Goal: Task Accomplishment & Management: Complete application form

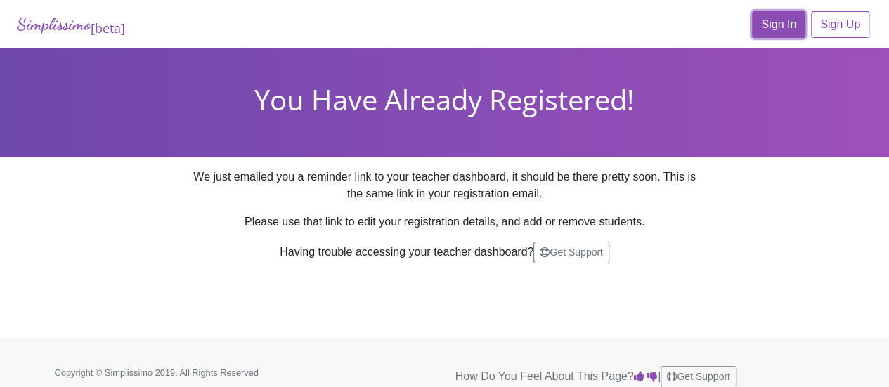
click at [780, 26] on link "Sign In" at bounding box center [778, 24] width 53 height 27
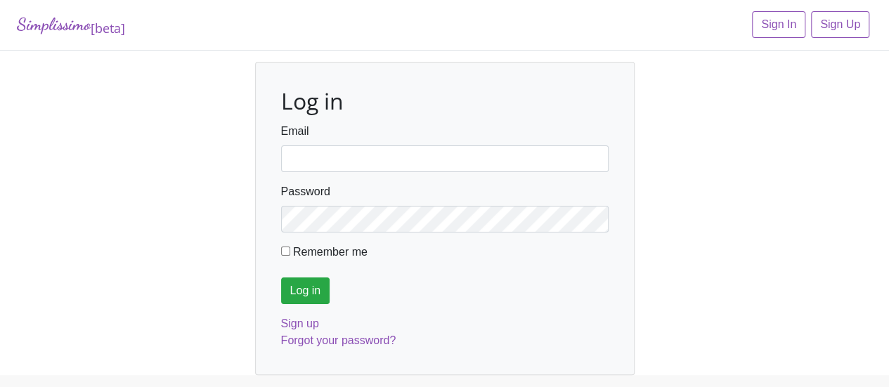
type input "sunpark0404@gmail.com"
click at [285, 252] on input "Remember me" at bounding box center [285, 251] width 9 height 9
checkbox input "true"
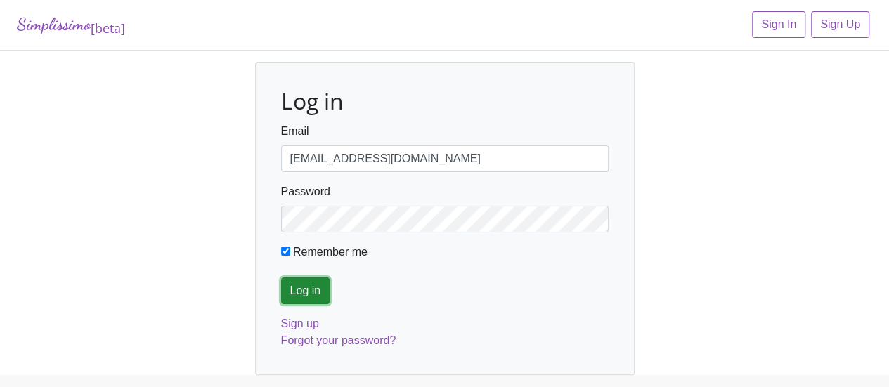
click at [301, 299] on input "Log in" at bounding box center [305, 290] width 49 height 27
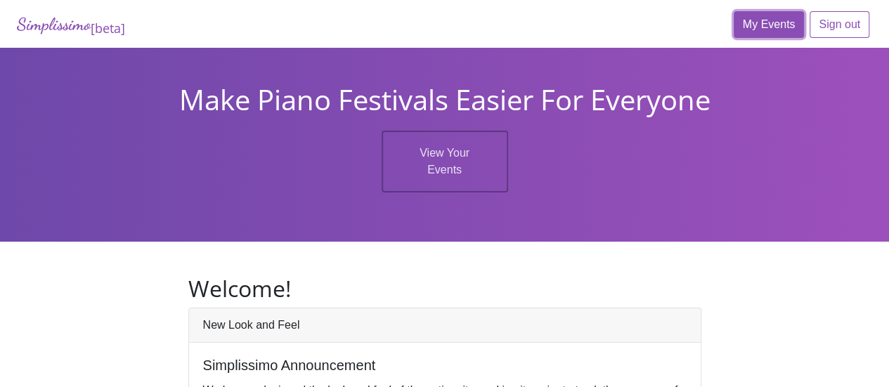
click at [757, 31] on link "My Events" at bounding box center [768, 24] width 71 height 27
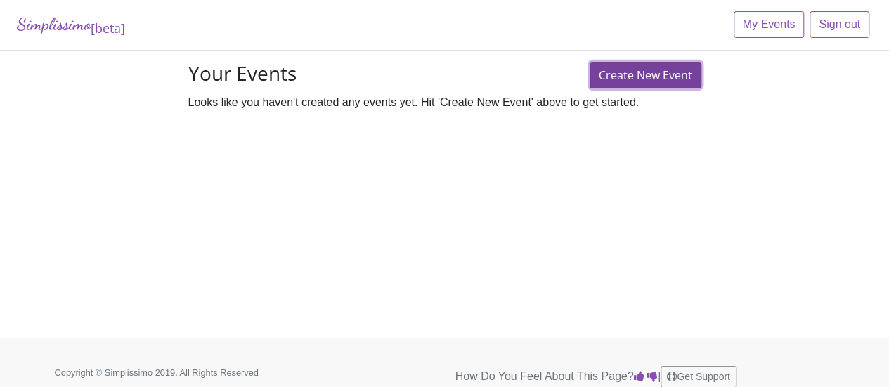
click at [652, 77] on link "Create New Event" at bounding box center [645, 75] width 112 height 27
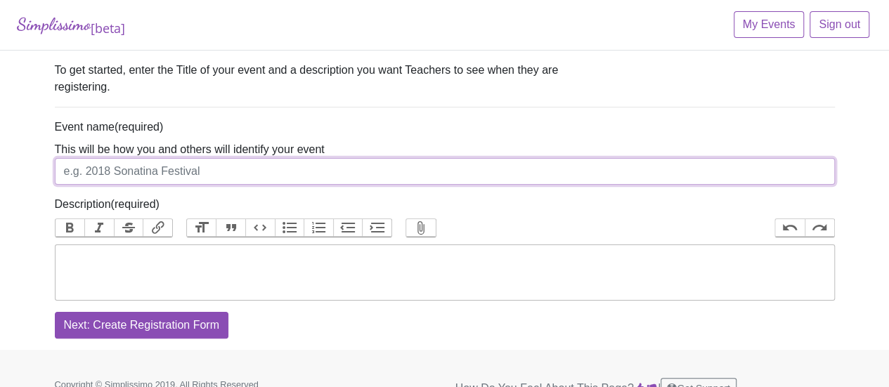
click at [327, 179] on input "Event name" at bounding box center [445, 171] width 780 height 27
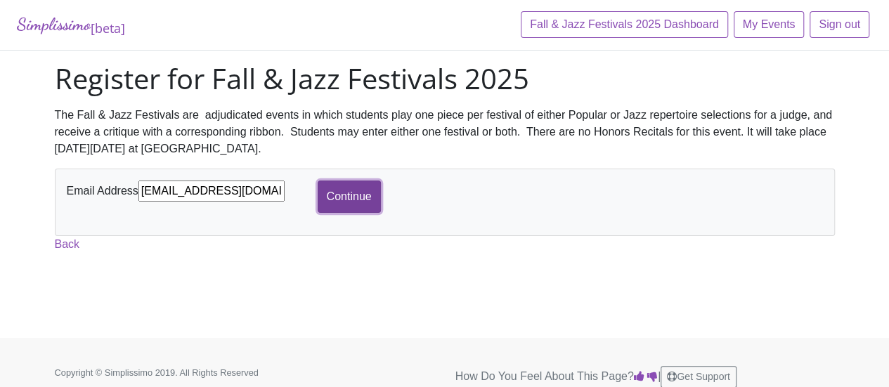
drag, startPoint x: 0, startPoint y: 0, endPoint x: 353, endPoint y: 192, distance: 402.4
click at [353, 192] on input "Continue" at bounding box center [349, 197] width 63 height 32
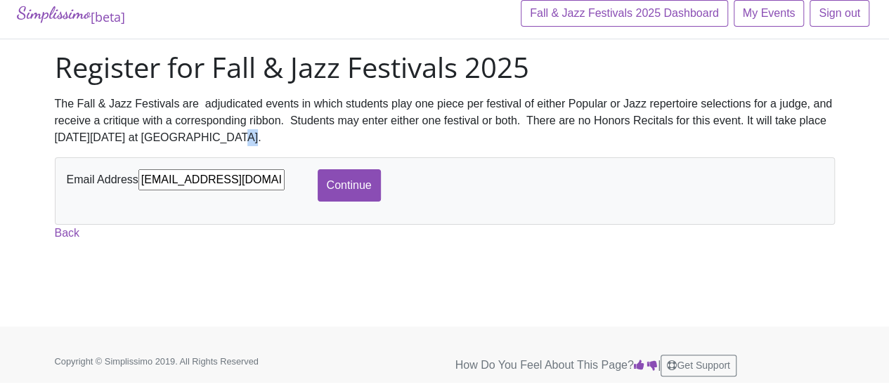
drag, startPoint x: 236, startPoint y: 137, endPoint x: 212, endPoint y: 137, distance: 23.9
click at [212, 137] on div "The Fall & Jazz Festivals are adjudicated events in which students play one pie…" at bounding box center [445, 121] width 780 height 51
click at [343, 195] on input "Continue" at bounding box center [349, 185] width 63 height 32
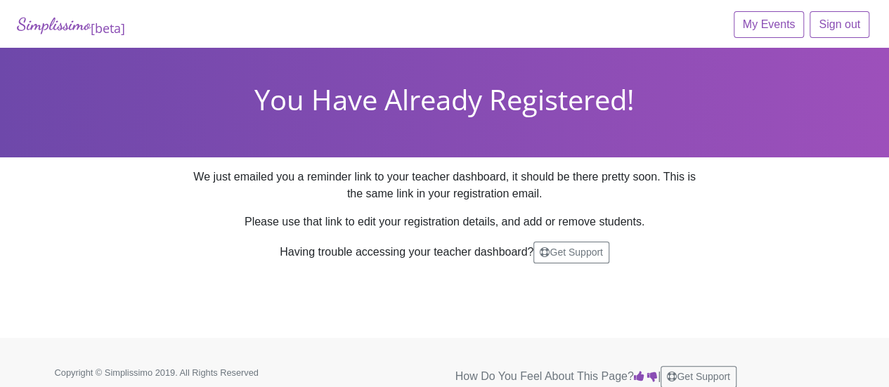
scroll to position [11, 0]
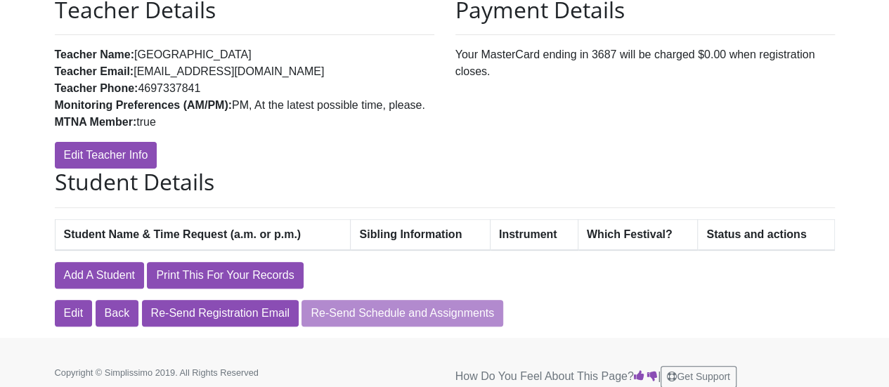
scroll to position [162, 0]
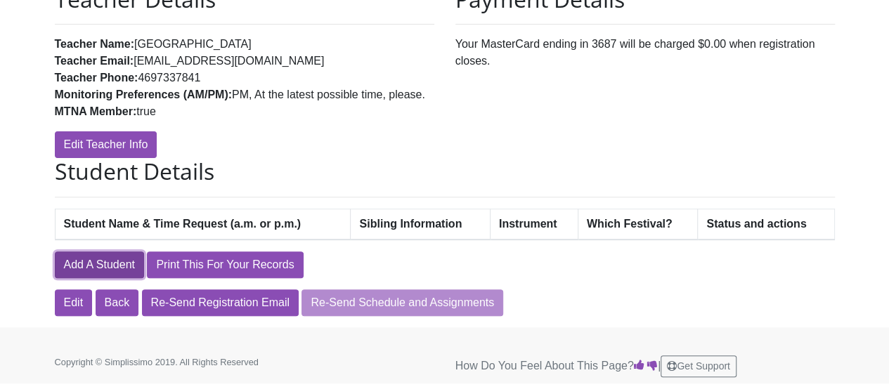
click at [104, 261] on link "Add A Student" at bounding box center [99, 264] width 89 height 27
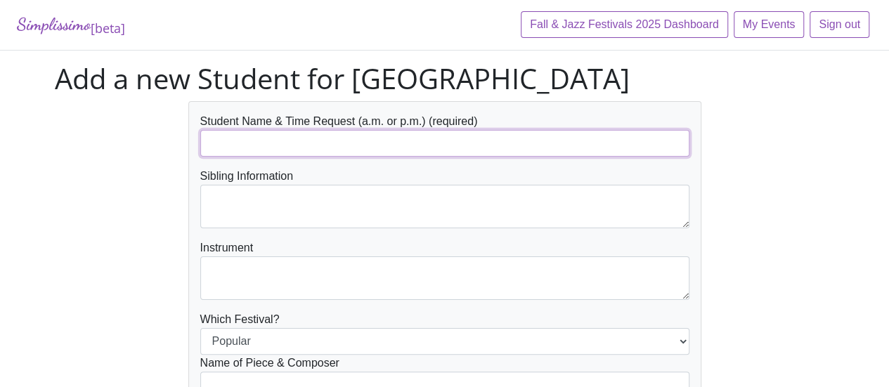
click at [455, 145] on input "text" at bounding box center [444, 143] width 489 height 27
type input "[PERSON_NAME] [PERSON_NAME] (p.m.)"
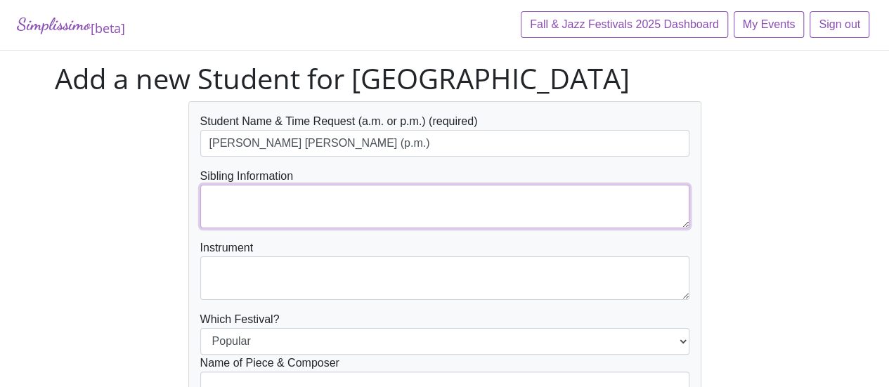
click at [468, 213] on textarea at bounding box center [444, 207] width 489 height 44
type textarea "NA"
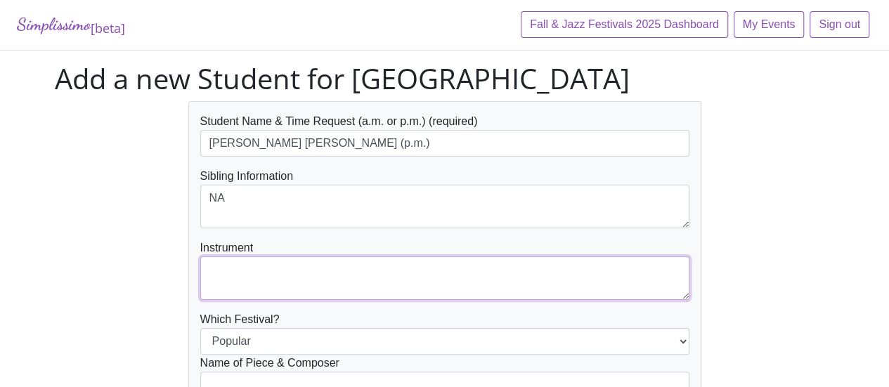
click at [426, 278] on textarea at bounding box center [444, 278] width 489 height 44
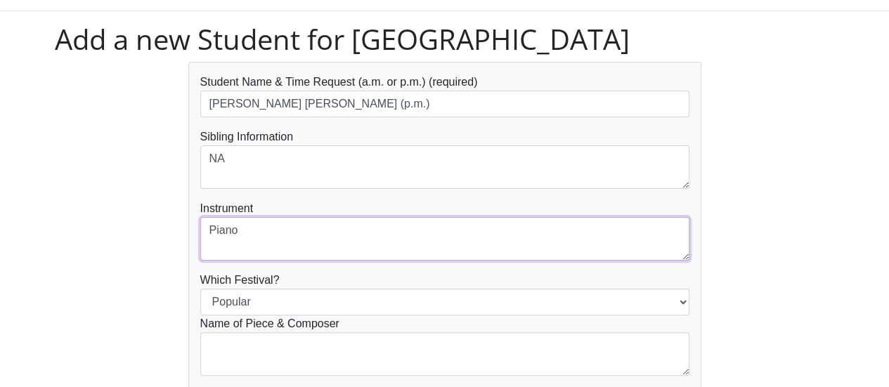
scroll to position [70, 0]
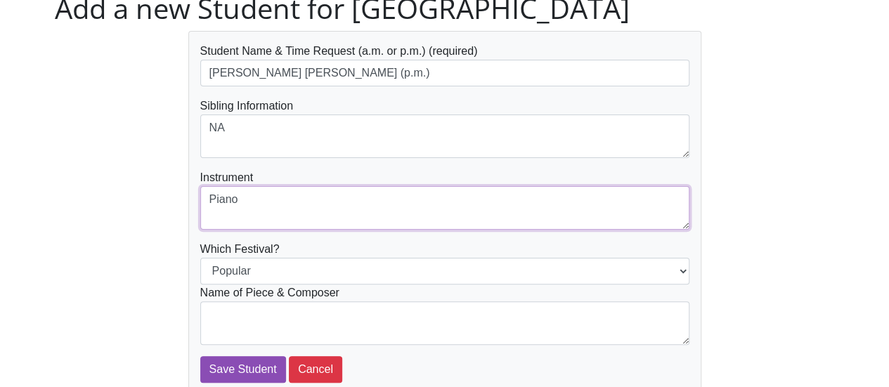
type textarea "Piano"
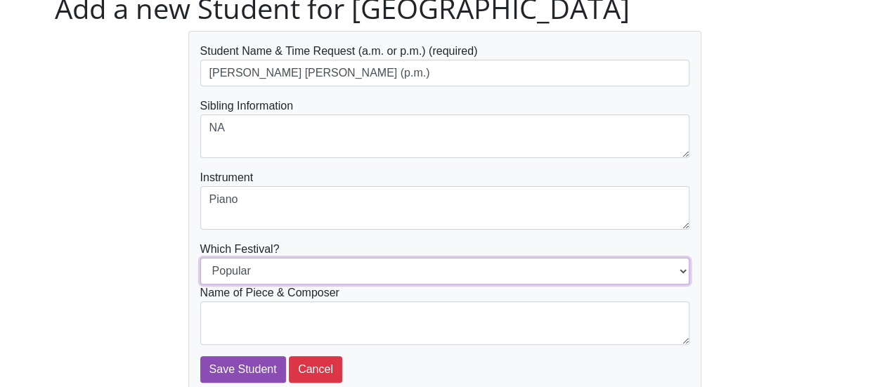
click at [525, 266] on select "Popular Jazz" at bounding box center [444, 271] width 489 height 27
select select "Jazz"
click at [200, 258] on select "Popular Jazz" at bounding box center [444, 271] width 489 height 27
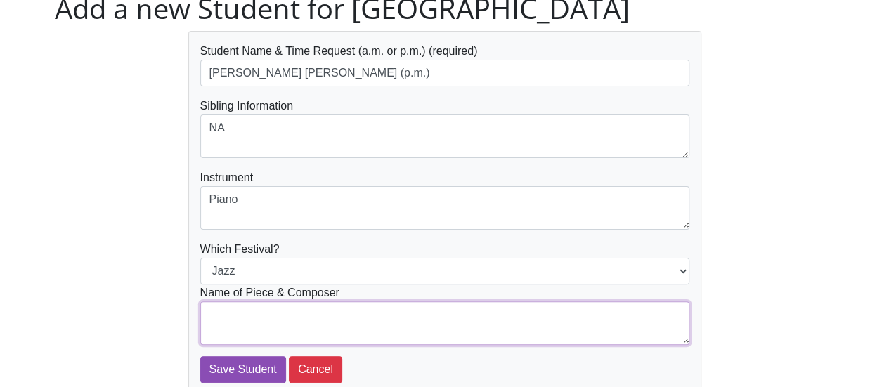
click at [427, 315] on textarea at bounding box center [444, 323] width 489 height 44
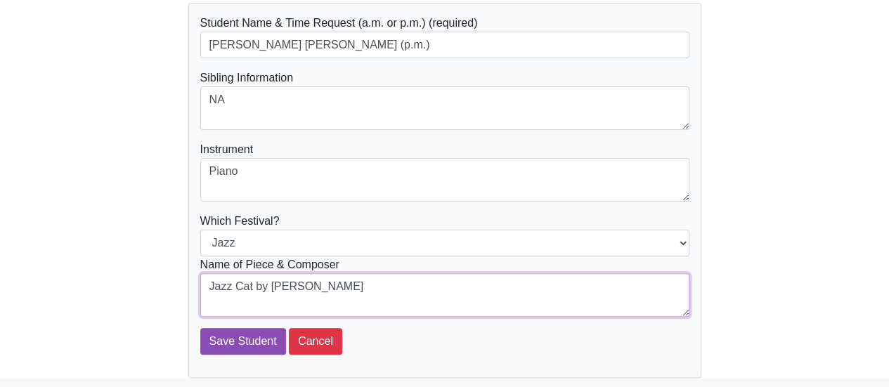
scroll to position [77, 0]
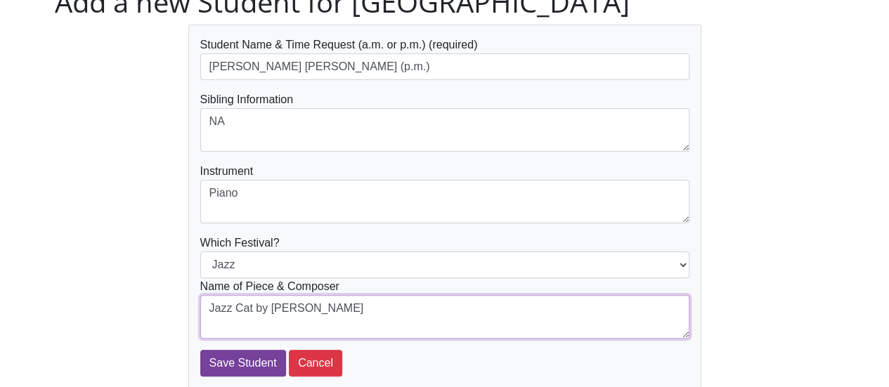
type textarea "Jazz Cat by Catherine Rollin"
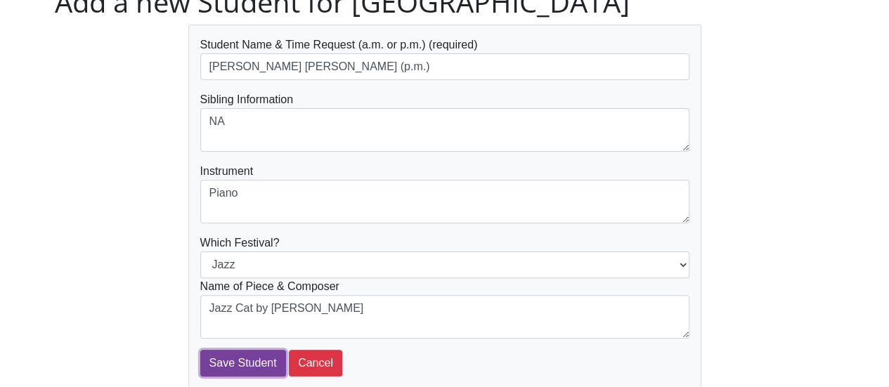
click at [251, 360] on input "Save Student" at bounding box center [243, 363] width 86 height 27
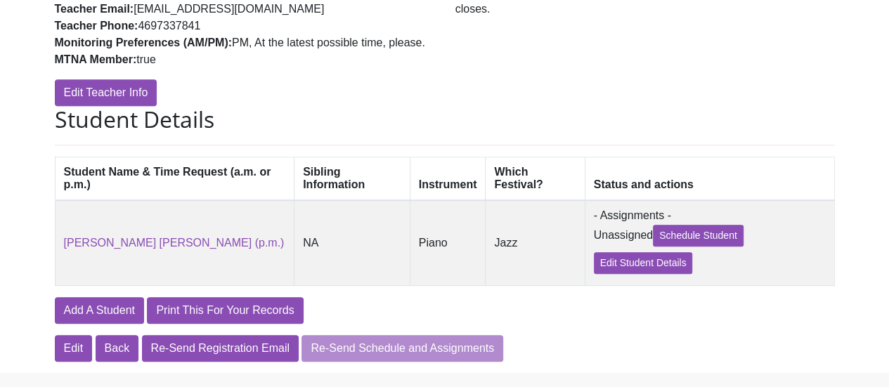
scroll to position [281, 0]
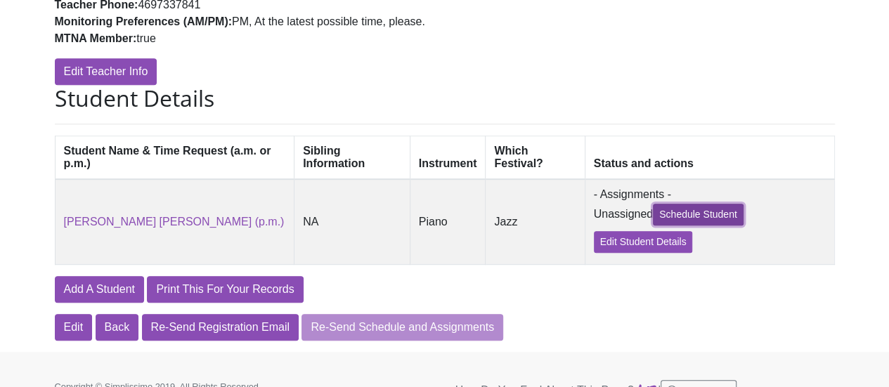
click at [698, 223] on link "Schedule Student" at bounding box center [698, 215] width 91 height 22
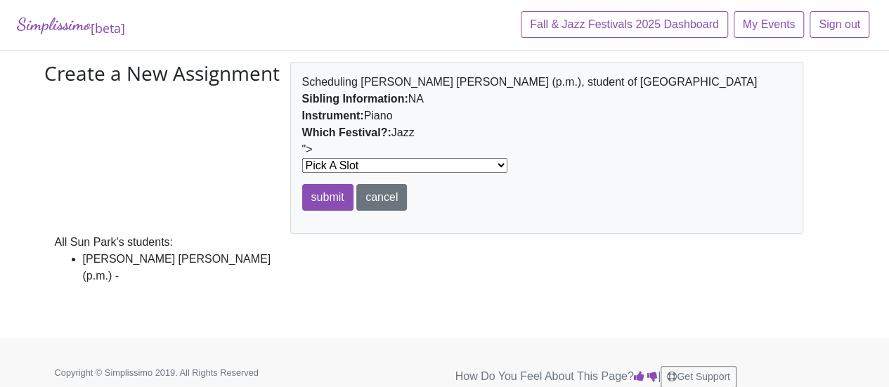
click at [399, 169] on select "Pick A Slot at 10:00AM in Room 1 at 10:04AM in Room 1 at 10:08AM in Room 1 at 1…" at bounding box center [404, 165] width 205 height 15
click at [434, 266] on div "Create a New Assignment Scheduling Marley McGrain (p.m.), student of Sun Park S…" at bounding box center [444, 179] width 801 height 234
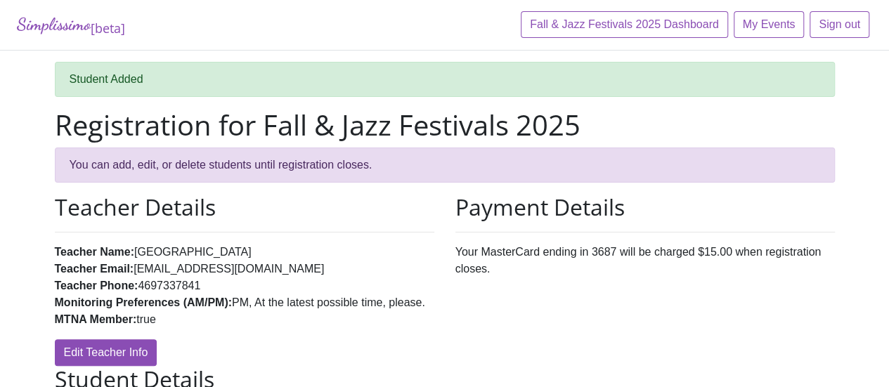
scroll to position [281, 0]
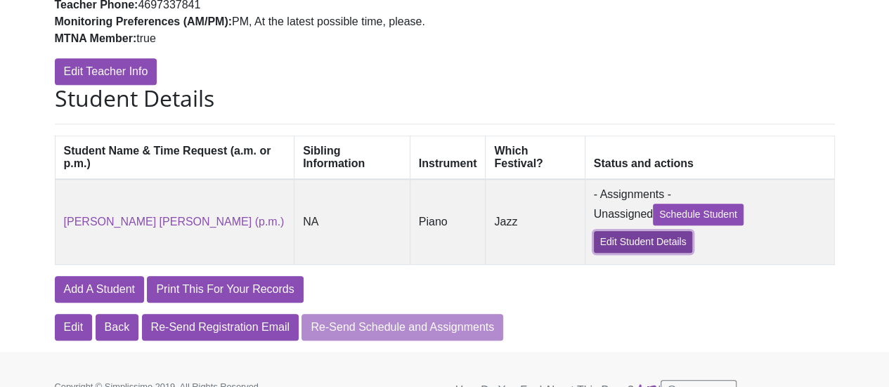
click at [660, 252] on link "Edit Student Details" at bounding box center [643, 242] width 99 height 22
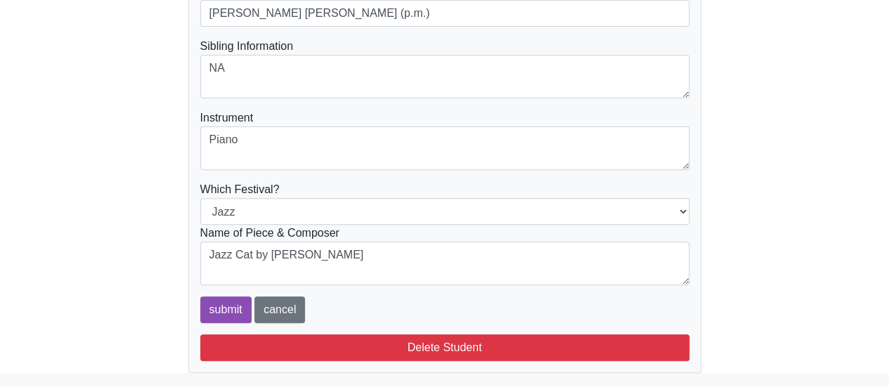
scroll to position [208, 0]
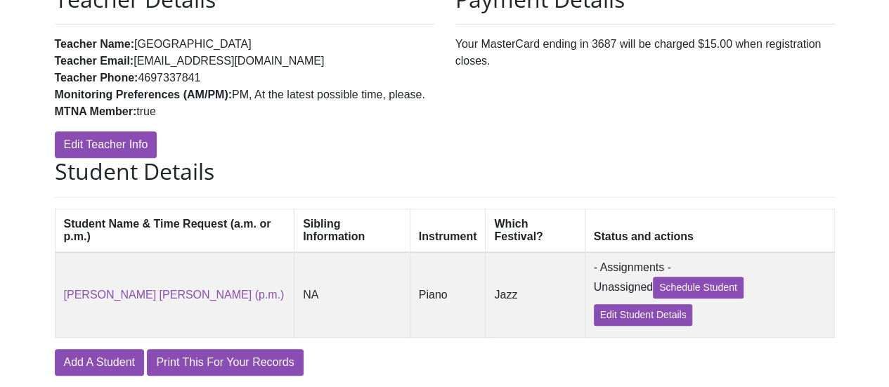
scroll to position [281, 0]
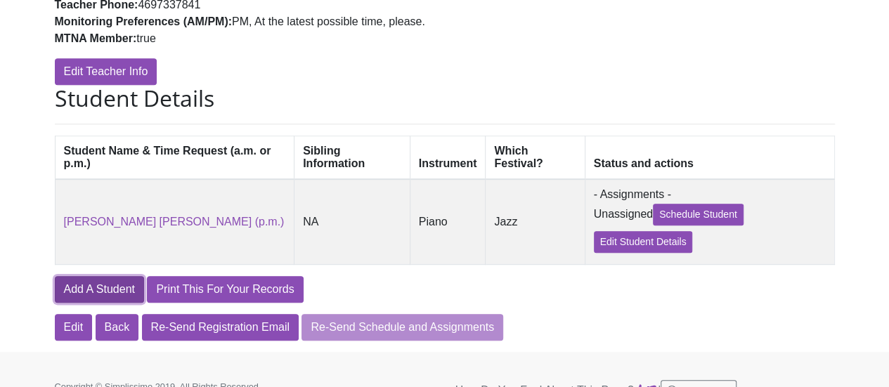
click at [114, 293] on link "Add A Student" at bounding box center [99, 289] width 89 height 27
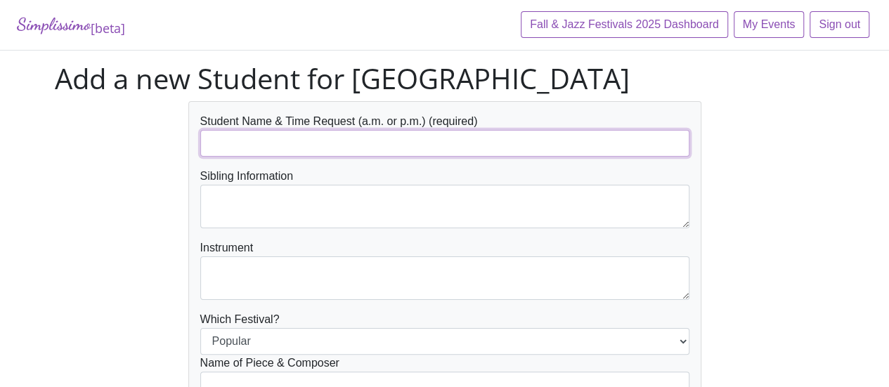
click at [282, 143] on input "text" at bounding box center [444, 143] width 489 height 27
type input "Evelyn Lee"
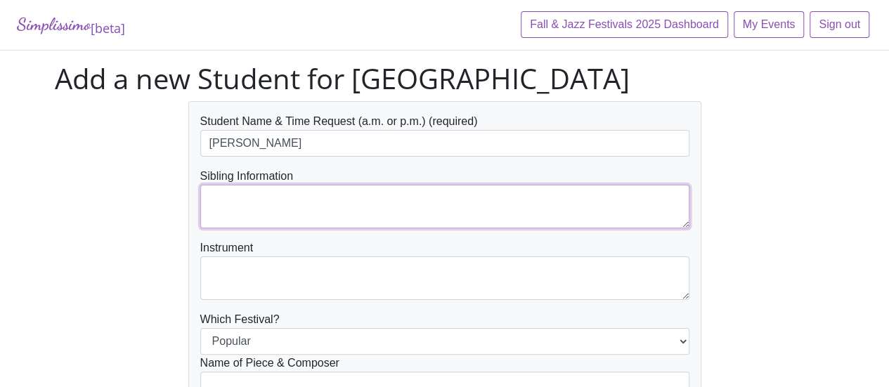
click at [309, 202] on textarea at bounding box center [444, 207] width 489 height 44
type textarea "NA"
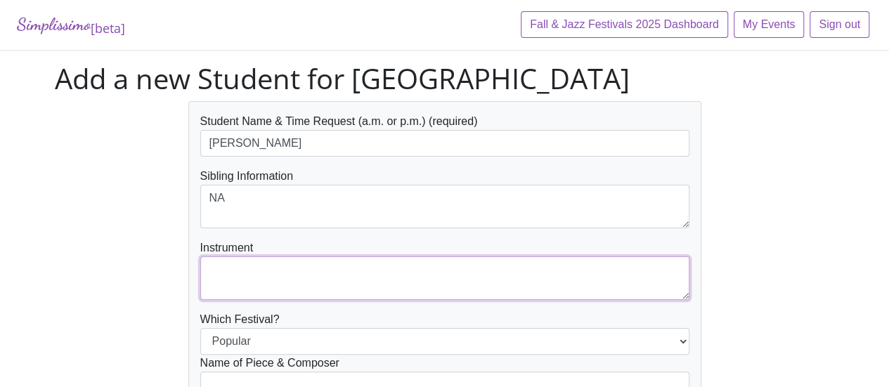
click at [263, 292] on textarea at bounding box center [444, 278] width 489 height 44
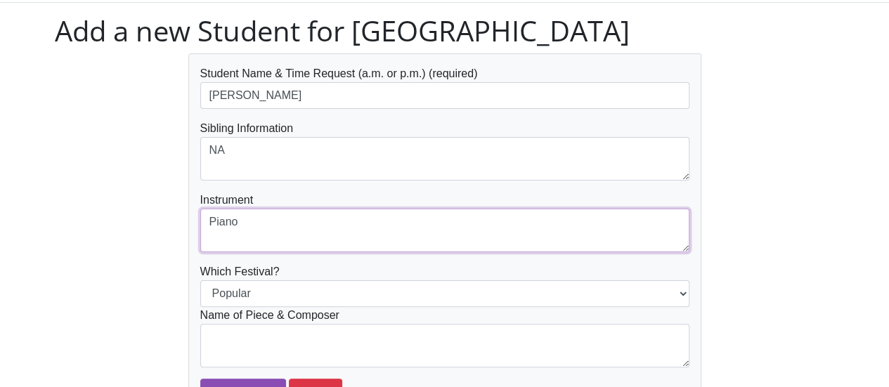
scroll to position [70, 0]
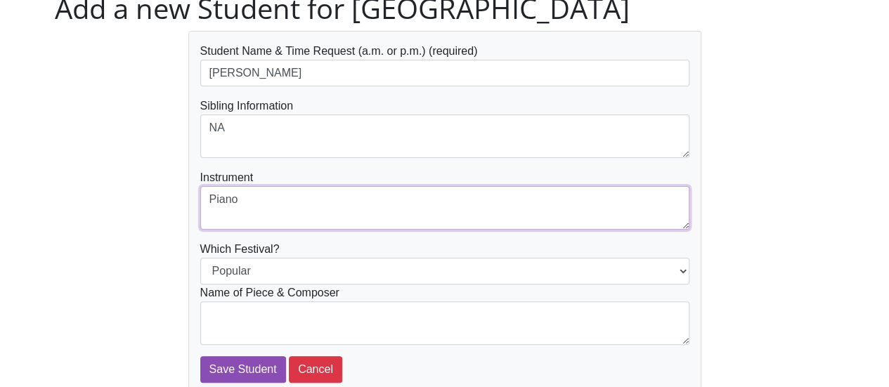
type textarea "Piano"
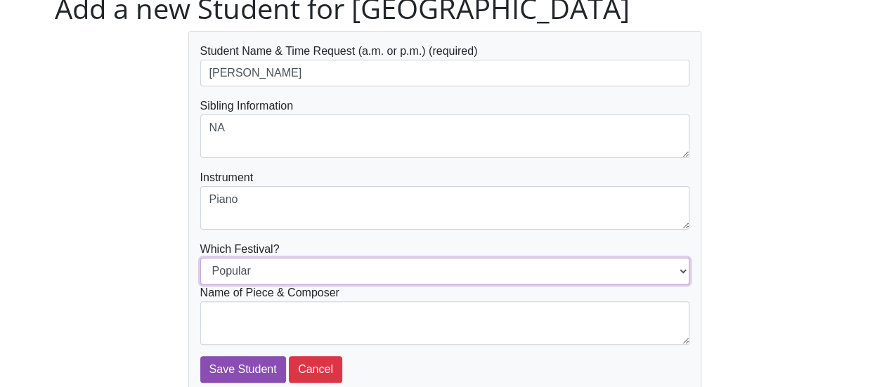
click at [350, 272] on select "Popular Jazz" at bounding box center [444, 271] width 489 height 27
select select "Jazz"
click at [200, 258] on select "Popular Jazz" at bounding box center [444, 271] width 489 height 27
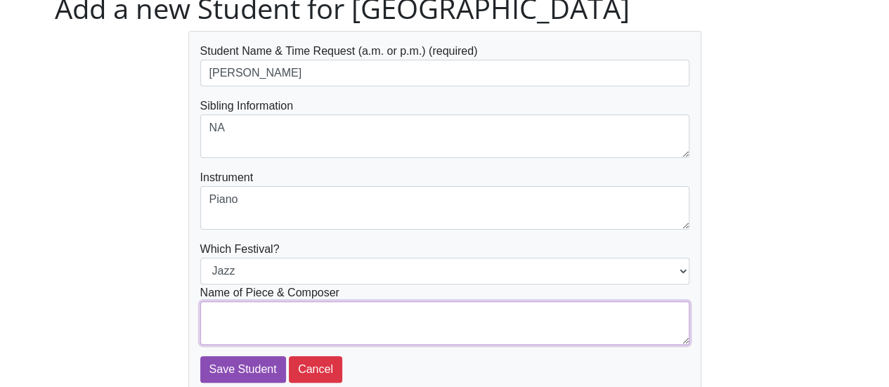
click at [327, 318] on textarea at bounding box center [444, 323] width 489 height 44
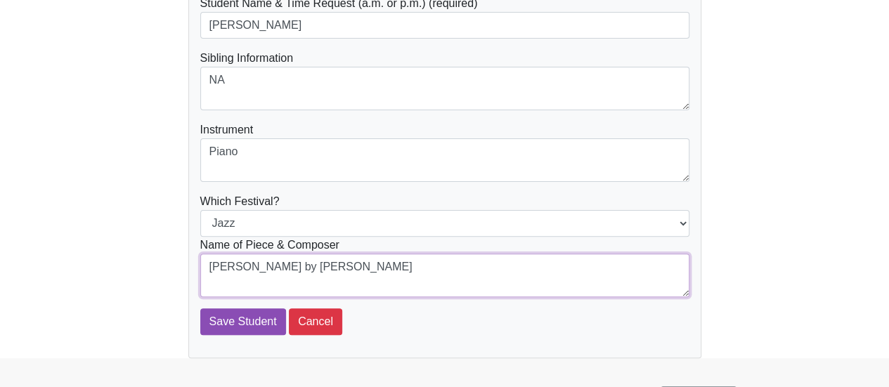
scroll to position [140, 0]
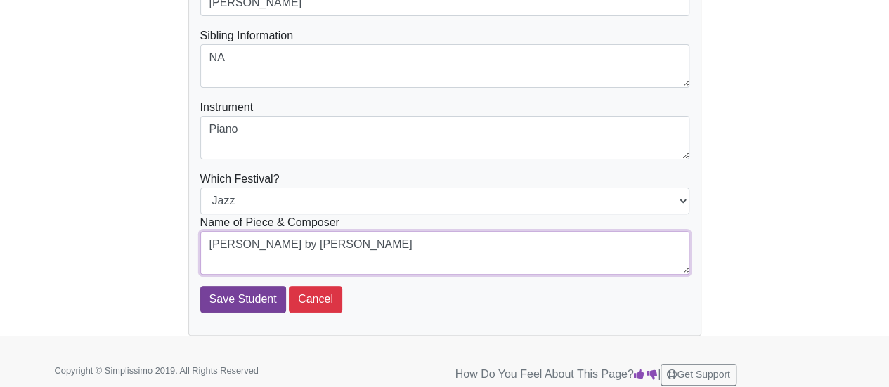
type textarea "[PERSON_NAME] by [PERSON_NAME]"
click at [244, 298] on input "Save Student" at bounding box center [243, 299] width 86 height 27
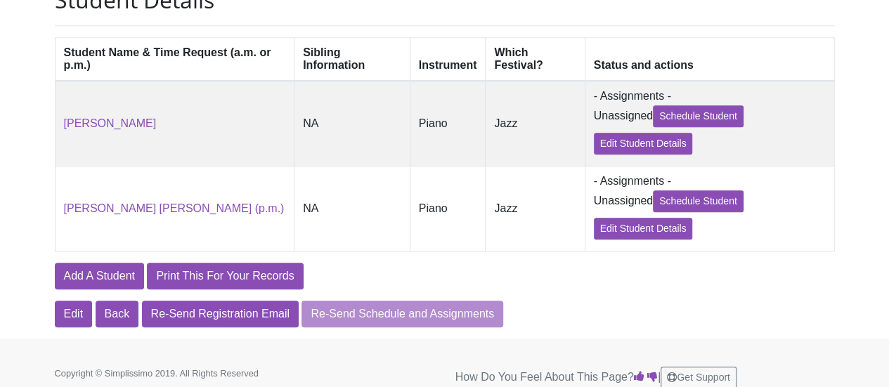
scroll to position [395, 0]
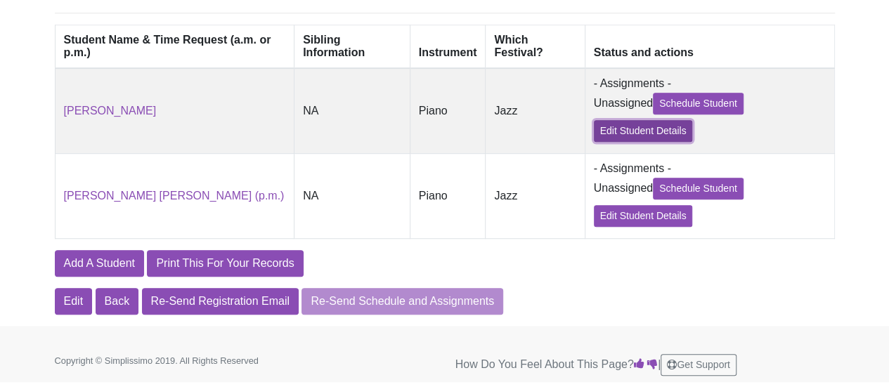
click at [639, 133] on link "Edit Student Details" at bounding box center [643, 131] width 99 height 22
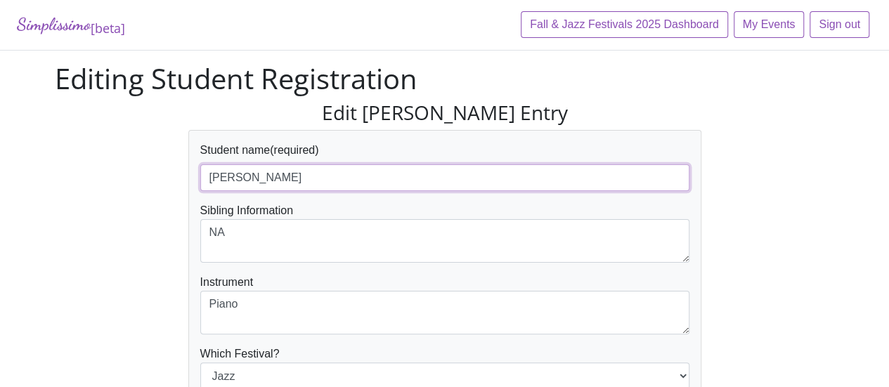
click at [379, 181] on input "Evelyn Lee" at bounding box center [444, 177] width 489 height 27
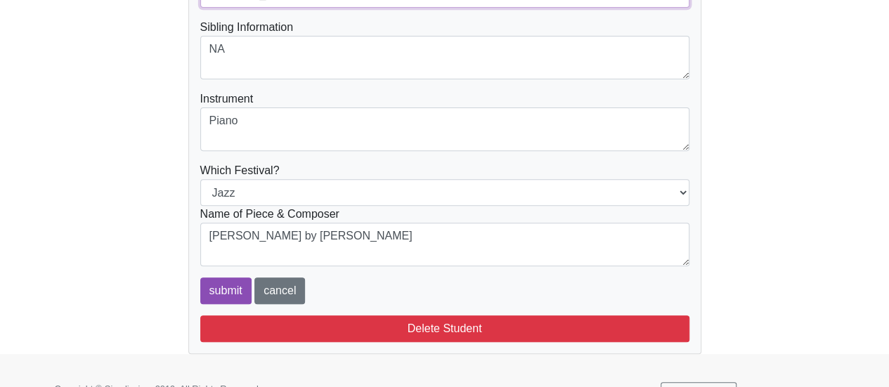
scroll to position [208, 0]
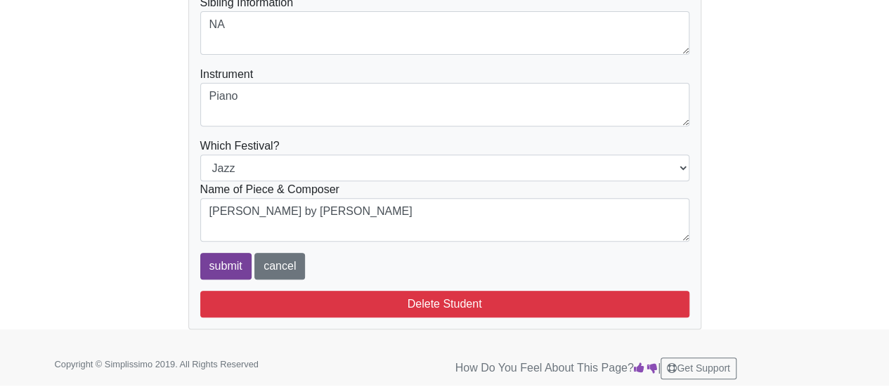
type input "[PERSON_NAME] (p.m.)"
click at [235, 268] on input "submit" at bounding box center [225, 266] width 51 height 27
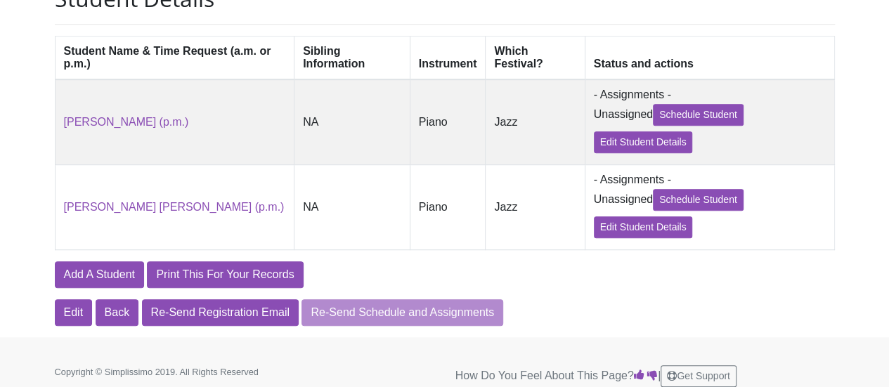
scroll to position [395, 0]
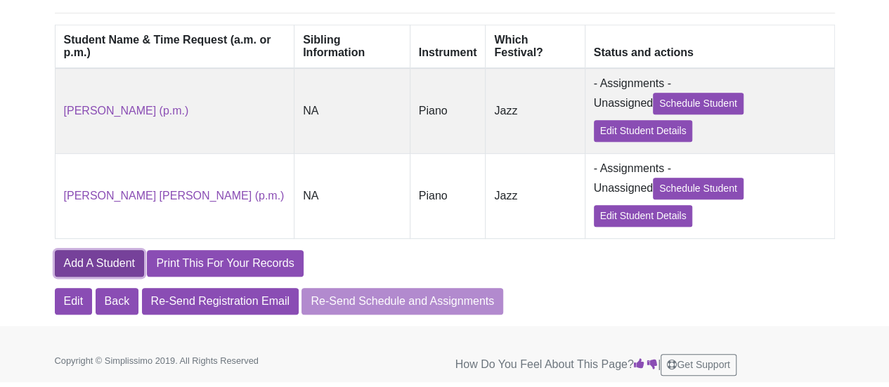
click at [103, 268] on link "Add A Student" at bounding box center [99, 263] width 89 height 27
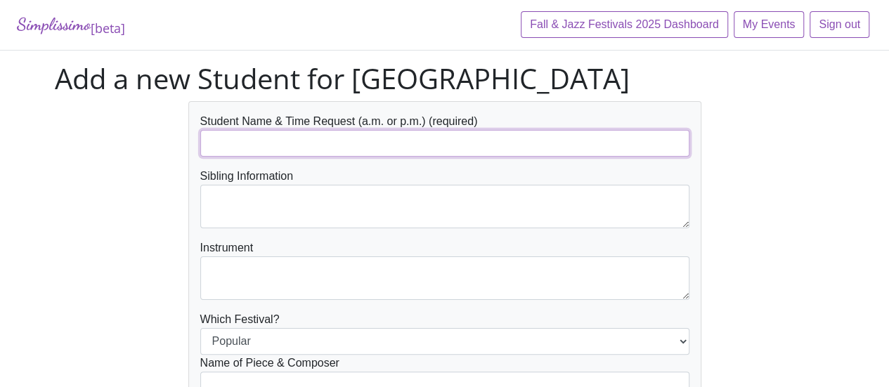
click at [266, 143] on input "text" at bounding box center [444, 143] width 489 height 27
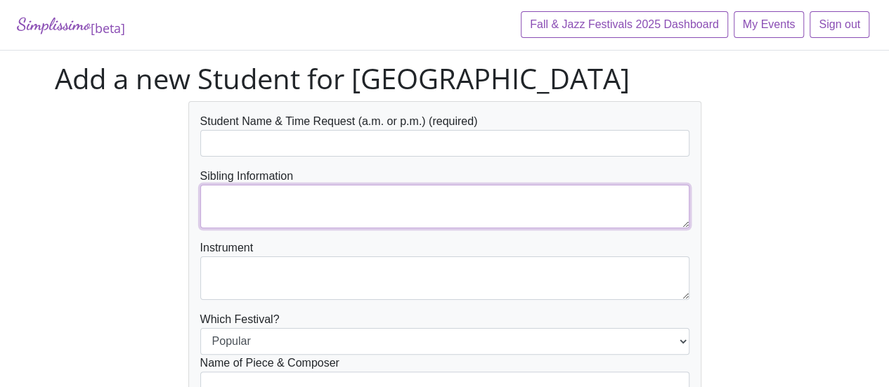
click at [242, 196] on textarea at bounding box center [444, 207] width 489 height 44
paste textarea "[DEMOGRAPHIC_DATA][PERSON_NAME] (sibling of [DEMOGRAPHIC_DATA] student of [PERS…"
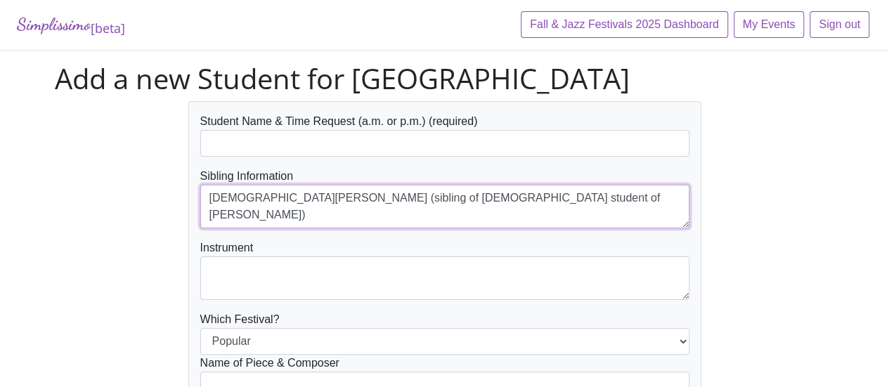
click at [345, 196] on textarea "[DEMOGRAPHIC_DATA][PERSON_NAME] (sibling of [DEMOGRAPHIC_DATA] student of [PERS…" at bounding box center [444, 207] width 489 height 44
drag, startPoint x: 268, startPoint y: 197, endPoint x: 169, endPoint y: 199, distance: 99.8
click at [169, 199] on div "Student Name & Time Request (a.m. or p.m.) (required) Sibling Information [DEMO…" at bounding box center [444, 288] width 801 height 375
type textarea "(sibling of [PERSON_NAME], student of [PERSON_NAME])"
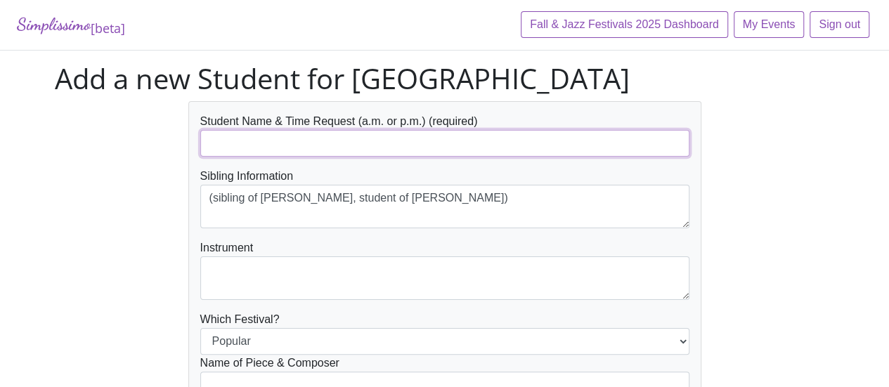
click at [277, 136] on input "text" at bounding box center [444, 143] width 489 height 27
paste input "[PERSON_NAME]"
drag, startPoint x: 233, startPoint y: 145, endPoint x: 147, endPoint y: 145, distance: 86.4
click at [147, 145] on div "Student Name & Time Request (a.m. or p.m.) (required) [PERSON_NAME] Sibling Inf…" at bounding box center [444, 288] width 801 height 375
click at [278, 143] on input "Shaina" at bounding box center [444, 143] width 489 height 27
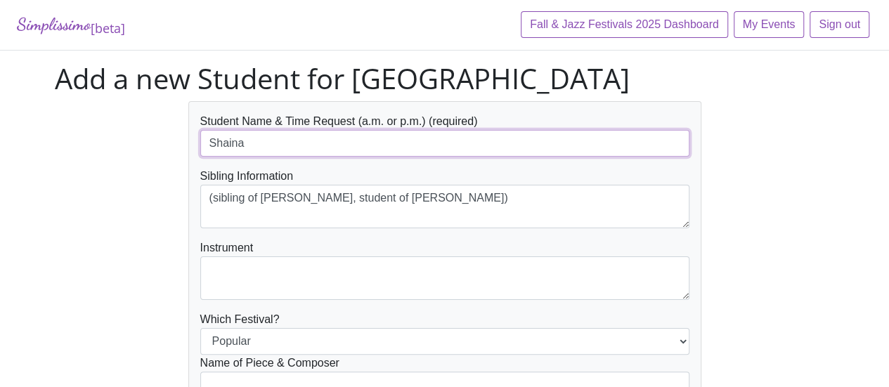
paste input "[DEMOGRAPHIC_DATA],"
type input "[PERSON_NAME] (a.m.)"
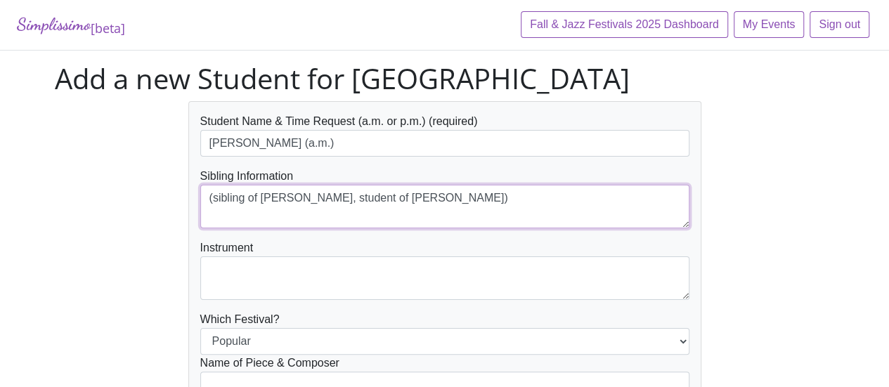
click at [207, 197] on textarea "(sibling of [PERSON_NAME], student of [PERSON_NAME])" at bounding box center [444, 207] width 489 height 44
click at [213, 199] on textarea "(sibling of [PERSON_NAME], student of [PERSON_NAME])" at bounding box center [444, 207] width 489 height 44
click at [426, 198] on textarea "Sibling of [PERSON_NAME], student of [PERSON_NAME])" at bounding box center [444, 207] width 489 height 44
type textarea "Sibling of Shivi, student of Taiko"
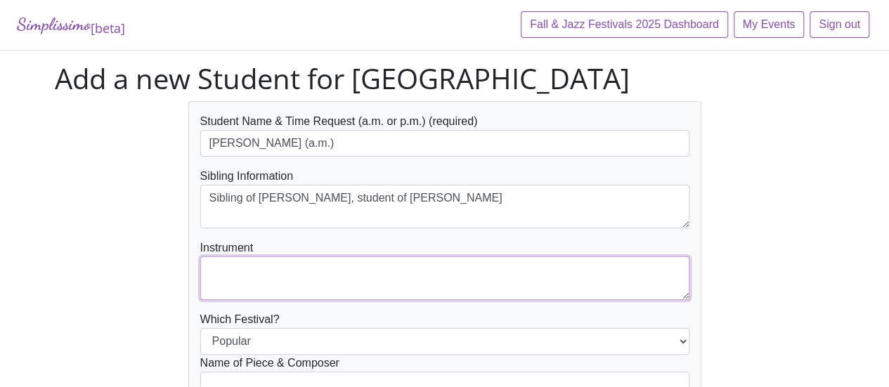
click at [303, 288] on textarea at bounding box center [444, 278] width 489 height 44
type textarea "Piano"
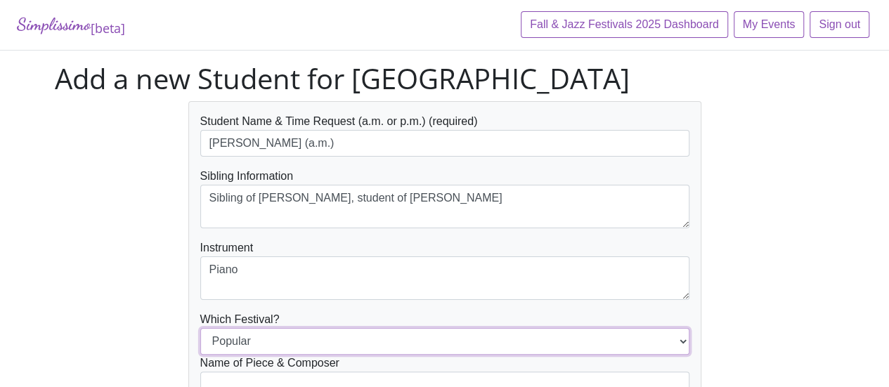
click at [329, 336] on select "Popular Jazz" at bounding box center [444, 341] width 489 height 27
select select "Jazz"
click at [200, 328] on select "Popular Jazz" at bounding box center [444, 341] width 489 height 27
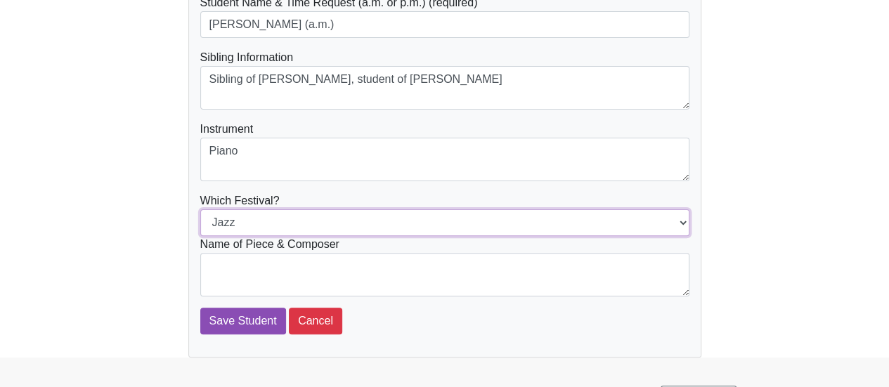
scroll to position [140, 0]
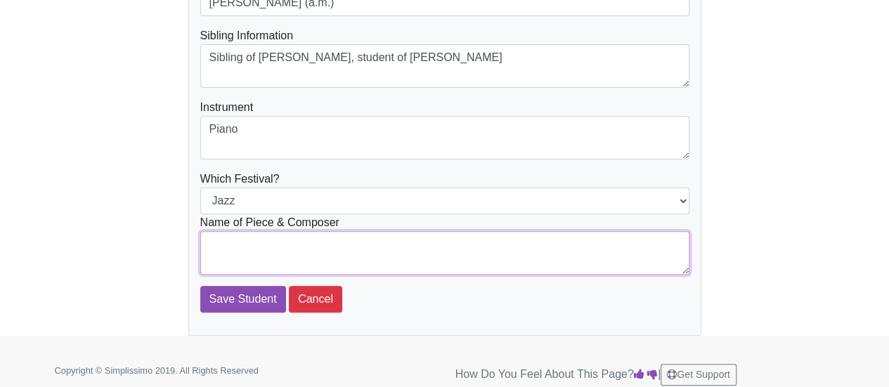
click at [444, 244] on textarea at bounding box center [444, 253] width 489 height 44
paste textarea "Dandelion Rag by Martha Mier"
type textarea "Dandelion Rag by Martha Mier"
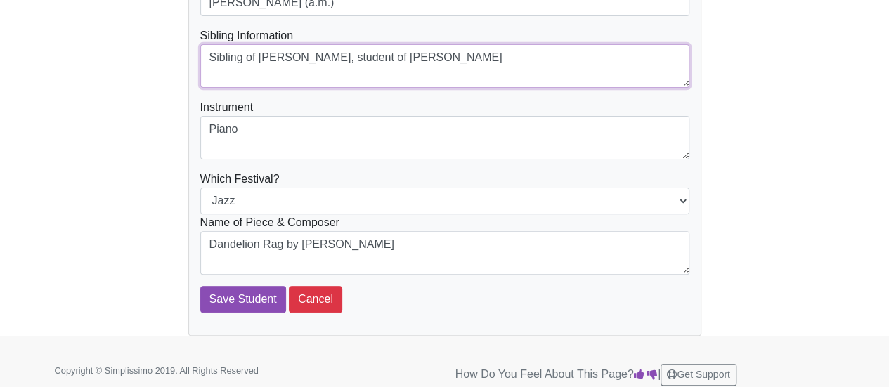
click at [288, 60] on textarea "Sibling of Shivi, student of Taiko" at bounding box center [444, 66] width 489 height 44
click at [459, 61] on textarea "Sibling of Shivi (student of Taiko" at bounding box center [444, 66] width 489 height 44
type textarea "Sibling of [PERSON_NAME] (student of [PERSON_NAME])"
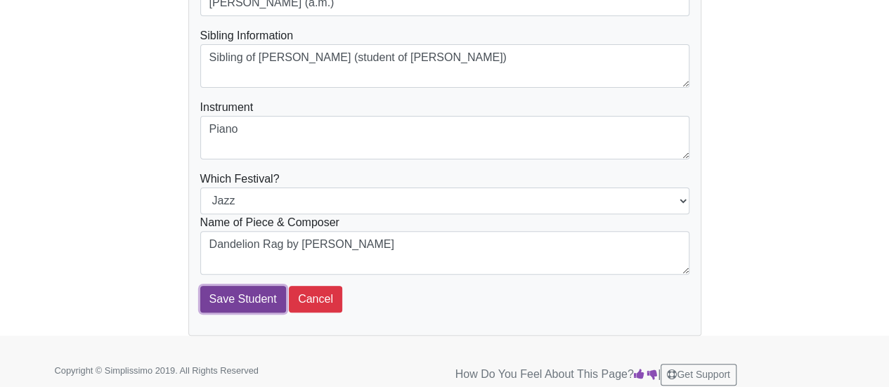
click at [247, 302] on input "Save Student" at bounding box center [243, 299] width 86 height 27
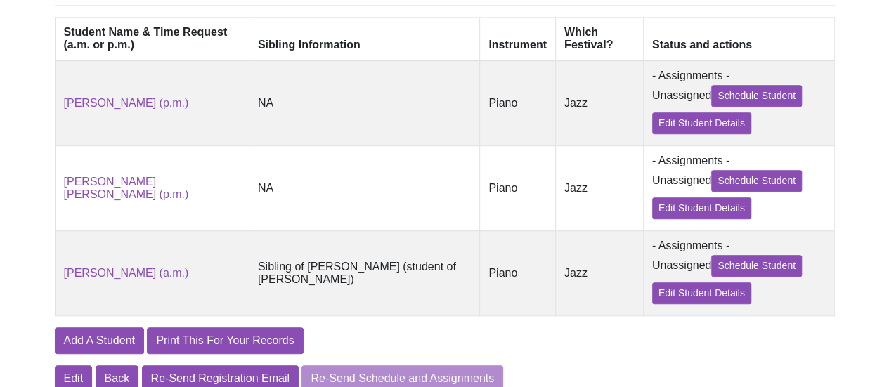
scroll to position [421, 0]
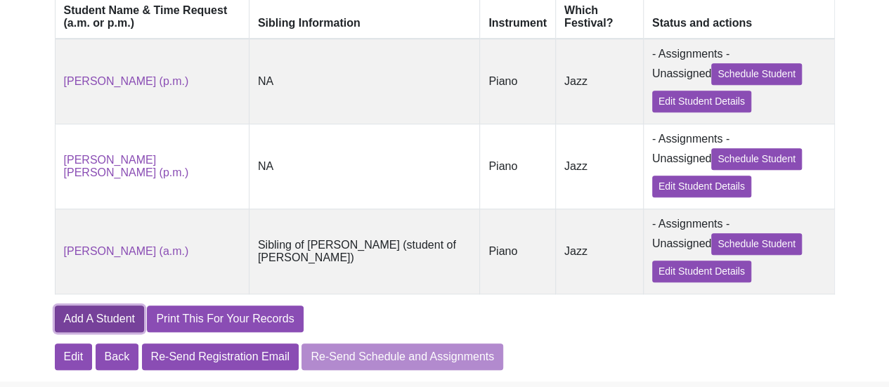
click at [86, 327] on link "Add A Student" at bounding box center [99, 319] width 89 height 27
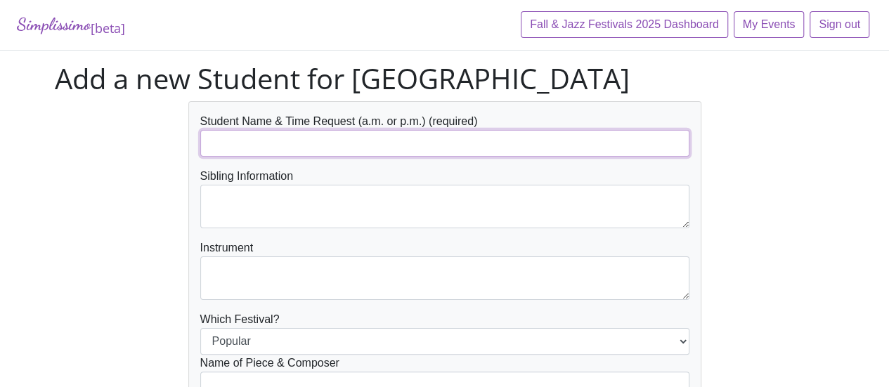
click at [367, 136] on input "text" at bounding box center [444, 143] width 489 height 27
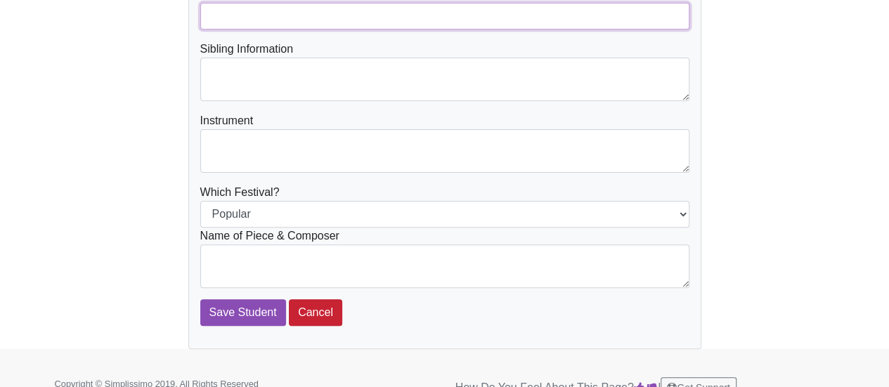
scroll to position [140, 0]
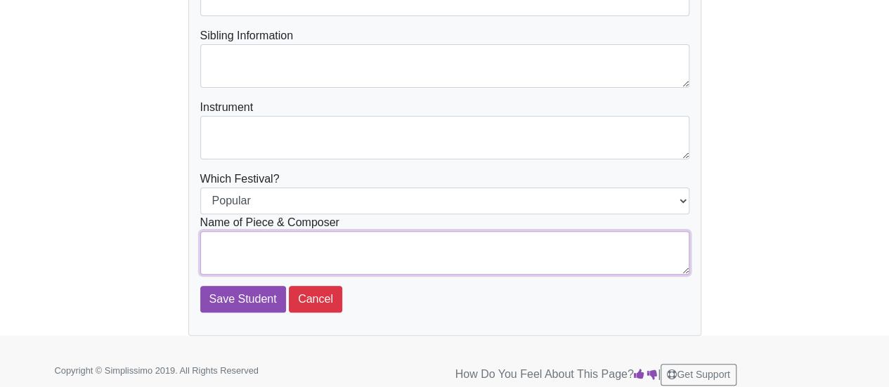
click at [260, 259] on textarea at bounding box center [444, 253] width 489 height 44
paste textarea "Wild Honeysuckle Rag, Jazz Rags & Blues, Book 2, by [PERSON_NAME]"
type textarea "Wild Honeysuckle Rag, Jazz Rags & Blues, Book 2, by [PERSON_NAME]"
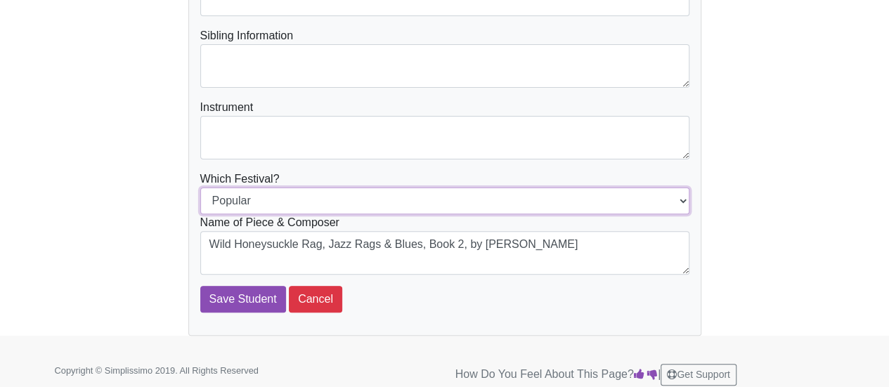
click at [445, 196] on select "Popular Jazz" at bounding box center [444, 201] width 489 height 27
select select "Jazz"
click at [200, 188] on select "Popular Jazz" at bounding box center [444, 201] width 489 height 27
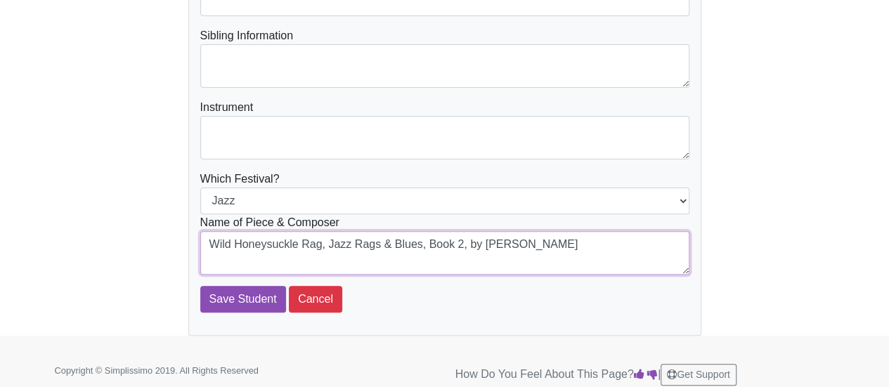
drag, startPoint x: 326, startPoint y: 244, endPoint x: 456, endPoint y: 245, distance: 130.0
click at [456, 245] on textarea "Wild Honeysuckle Rag, Jazz Rags & Blues, Book 2, by Martha Mier" at bounding box center [444, 253] width 489 height 44
type textarea "Wild Honeysuckle Rag by [PERSON_NAME]"
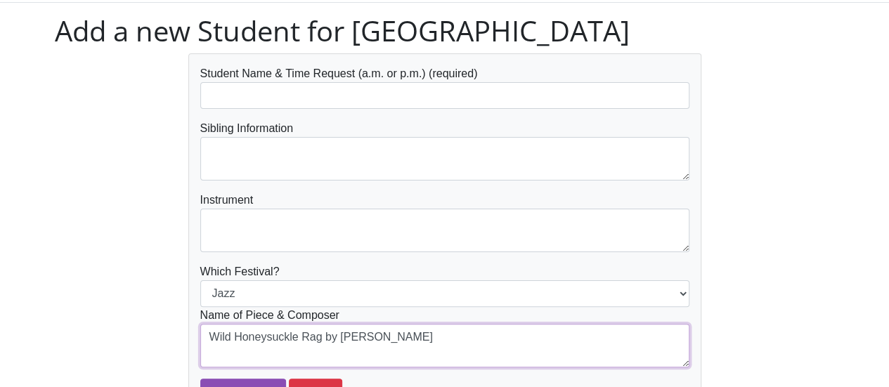
scroll to position [70, 0]
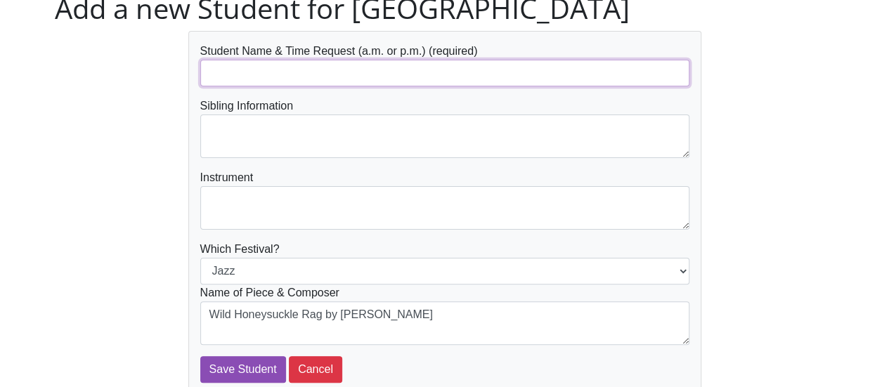
click at [336, 64] on input "text" at bounding box center [444, 73] width 489 height 27
paste input "Johnson, Giuliana"
click at [253, 71] on input "Johnson, Giuliana" at bounding box center [444, 73] width 489 height 27
drag, startPoint x: 256, startPoint y: 74, endPoint x: 118, endPoint y: 74, distance: 138.4
click at [118, 74] on div "Student Name & Time Request (a.m. or p.m.) (required) Johnson, Giuliana Sibling…" at bounding box center [444, 218] width 801 height 375
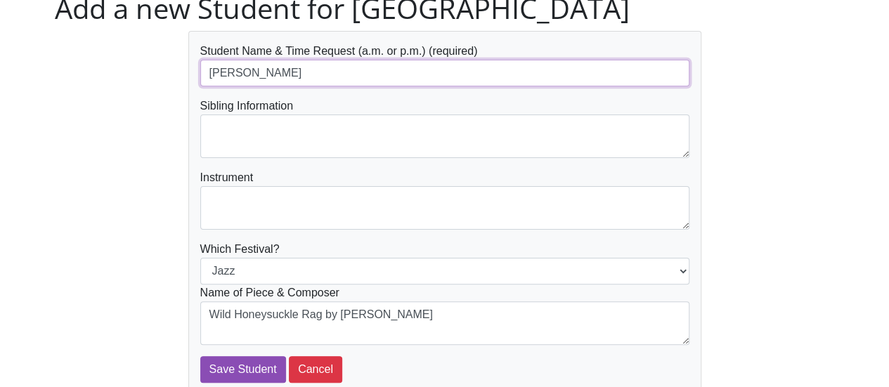
click at [302, 71] on input "Giuliana" at bounding box center [444, 73] width 489 height 27
paste input "Johnson,"
type input "[PERSON_NAME]"
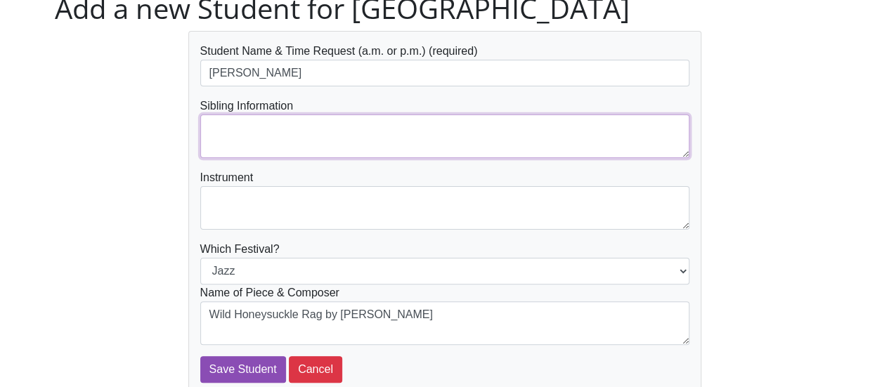
click at [287, 127] on textarea at bounding box center [444, 136] width 489 height 44
type textarea "NA"
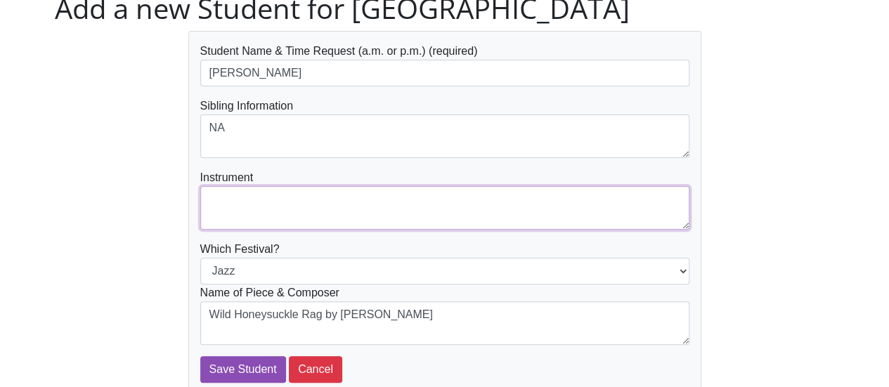
drag, startPoint x: 284, startPoint y: 211, endPoint x: 277, endPoint y: 200, distance: 12.7
click at [284, 211] on textarea at bounding box center [444, 208] width 489 height 44
type textarea "Piano"
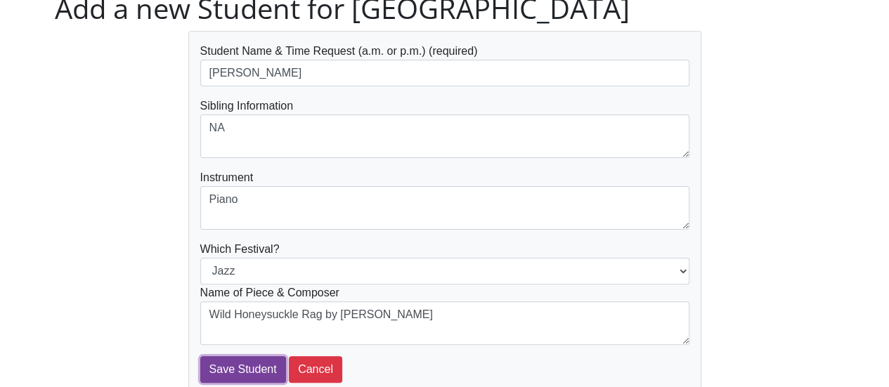
click at [250, 367] on input "Save Student" at bounding box center [243, 369] width 86 height 27
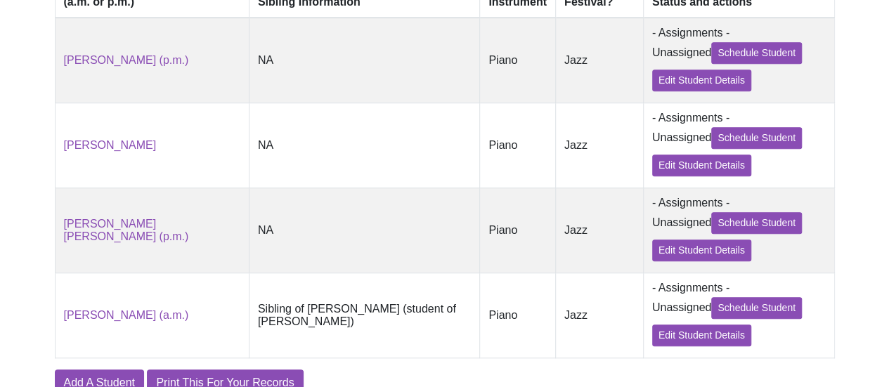
scroll to position [421, 0]
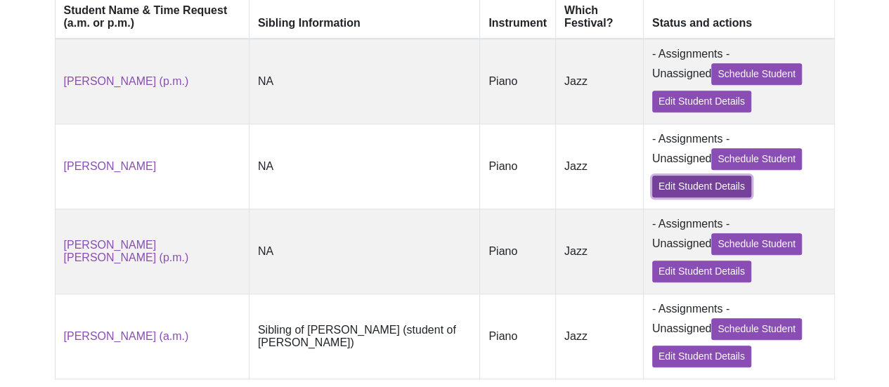
click at [662, 190] on link "Edit Student Details" at bounding box center [701, 187] width 99 height 22
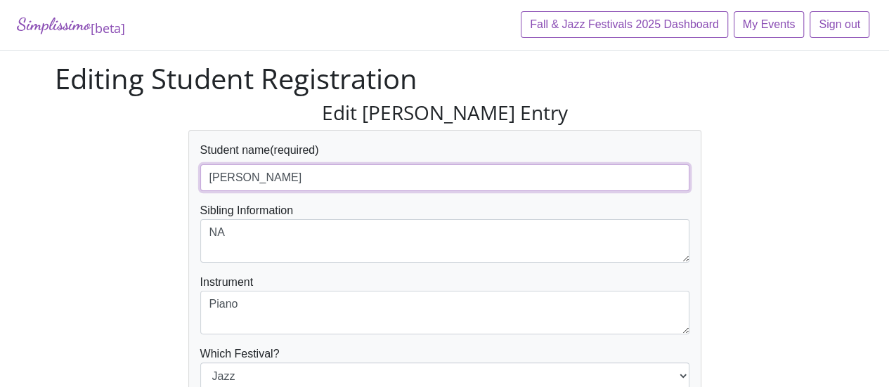
click at [347, 178] on input "[PERSON_NAME]" at bounding box center [444, 177] width 489 height 27
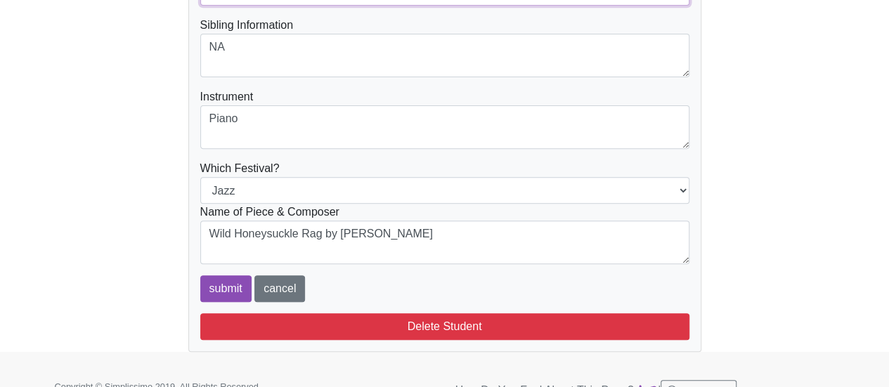
scroll to position [208, 0]
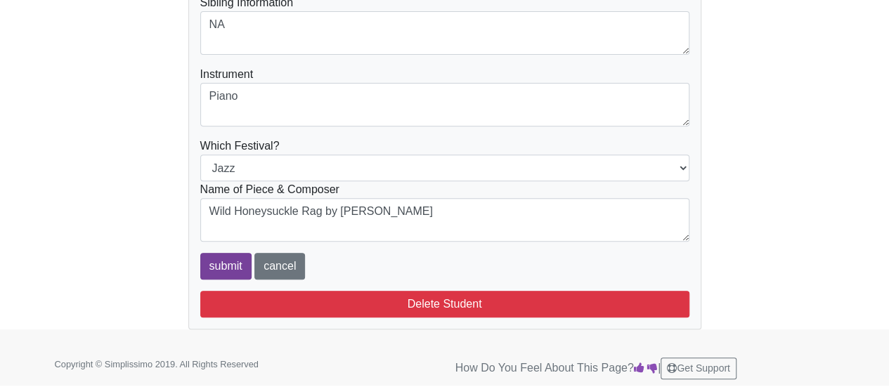
type input "[PERSON_NAME] (p.m.)"
click at [235, 259] on input "submit" at bounding box center [225, 266] width 51 height 27
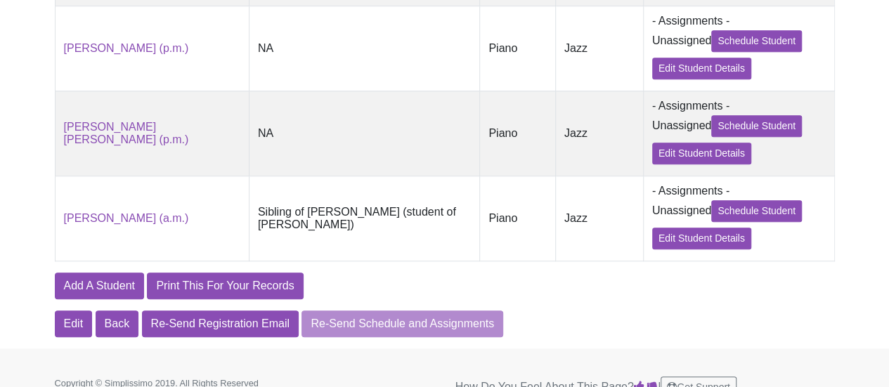
scroll to position [562, 0]
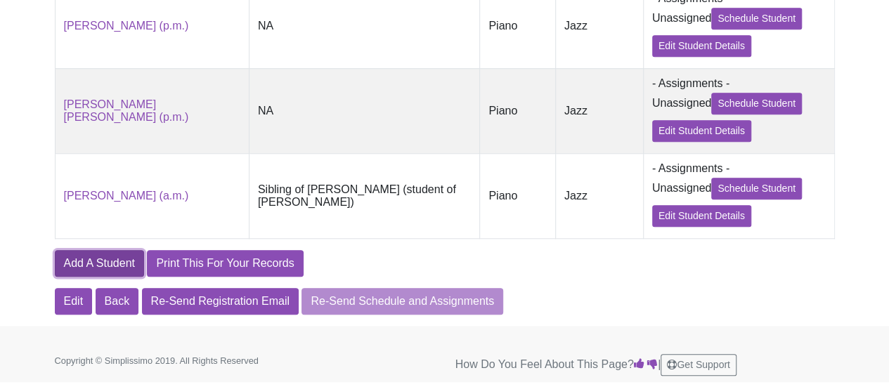
click at [111, 271] on link "Add A Student" at bounding box center [99, 263] width 89 height 27
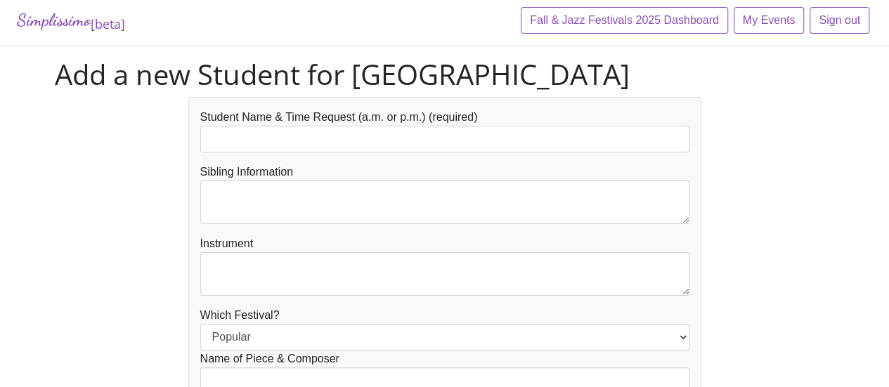
scroll to position [70, 0]
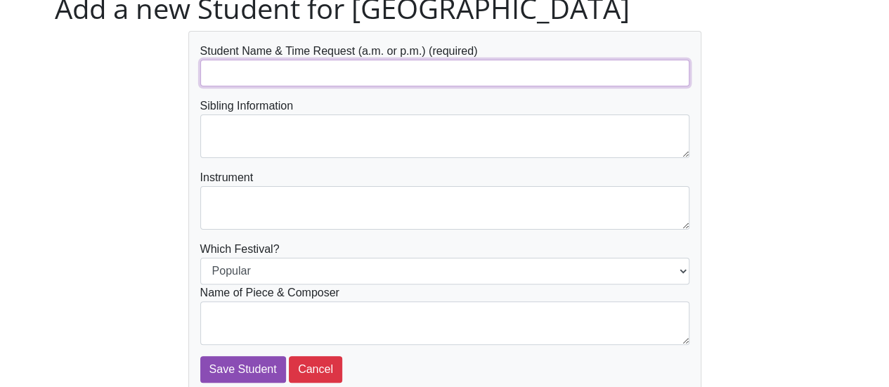
click at [377, 60] on input "text" at bounding box center [444, 73] width 489 height 27
paste input "Lee, Jinhee"
drag, startPoint x: 231, startPoint y: 74, endPoint x: 149, endPoint y: 81, distance: 82.4
click at [149, 81] on div "Student Name & Time Request (a.m. or p.m.) (required) Lee, Jinhee Sibling Infor…" at bounding box center [444, 218] width 801 height 375
click at [266, 76] on input "Jinhee" at bounding box center [444, 73] width 489 height 27
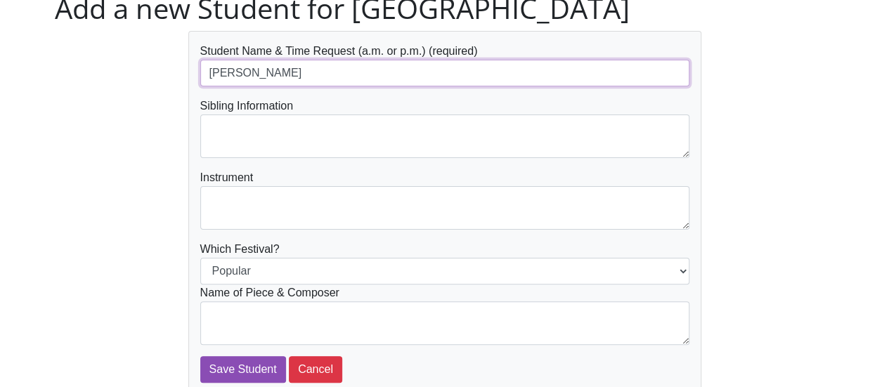
paste input "Lee,"
type input "Jinhee Lee"
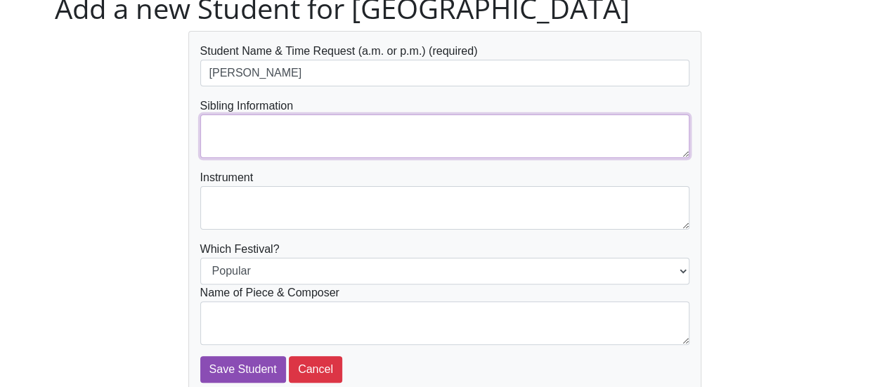
click at [265, 137] on textarea at bounding box center [444, 136] width 489 height 44
type textarea "NA"
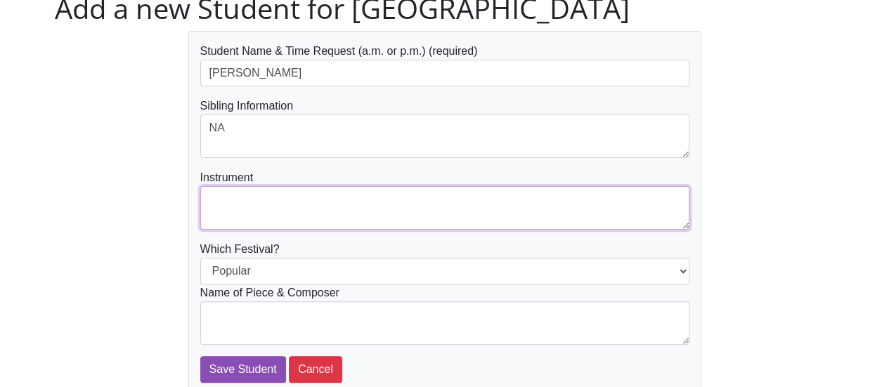
click at [299, 202] on textarea at bounding box center [444, 208] width 489 height 44
type textarea "Piano"
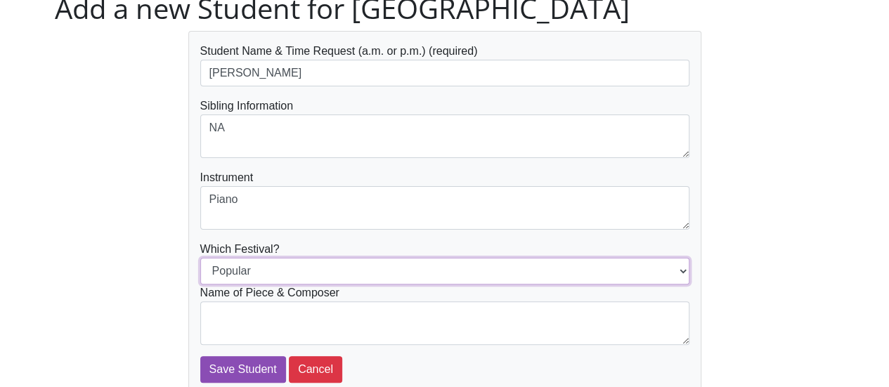
click at [402, 266] on select "Popular Jazz" at bounding box center [444, 271] width 489 height 27
select select "Jazz"
click at [200, 258] on select "Popular Jazz" at bounding box center [444, 271] width 489 height 27
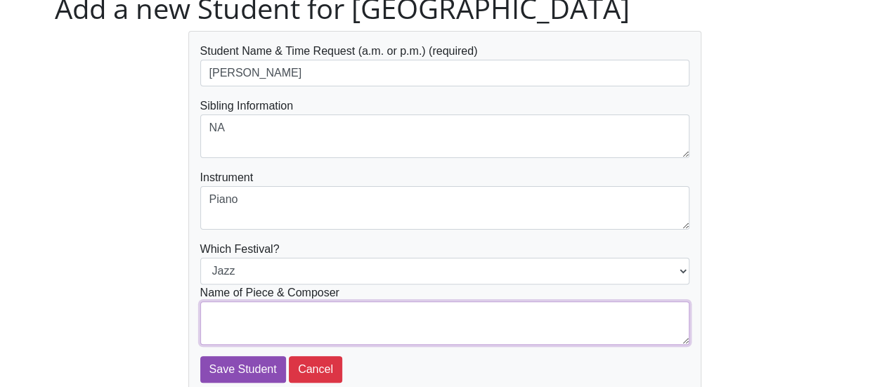
click at [299, 315] on textarea at bounding box center [444, 323] width 489 height 44
paste textarea "Martha Mier - Sneaky Business"
drag, startPoint x: 281, startPoint y: 330, endPoint x: 65, endPoint y: 331, distance: 216.4
click at [65, 331] on div "Student Name & Time Request (a.m. or p.m.) (required) Jinhee Lee Sibling Inform…" at bounding box center [444, 218] width 801 height 375
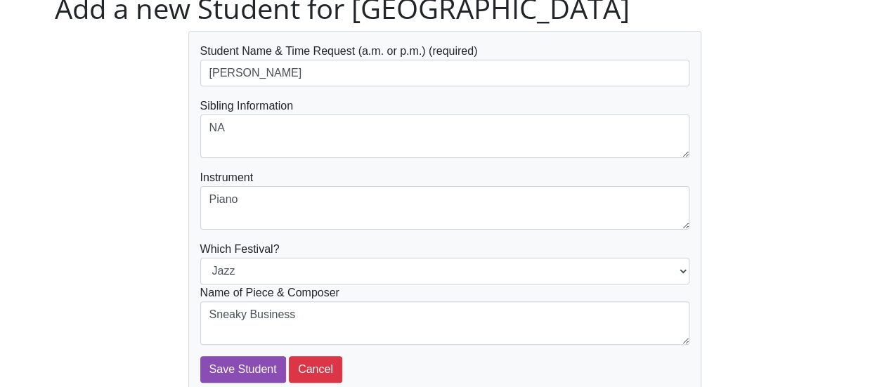
click at [65, 331] on div "Student Name & Time Request (a.m. or p.m.) (required) Jinhee Lee Sibling Inform…" at bounding box center [444, 218] width 801 height 375
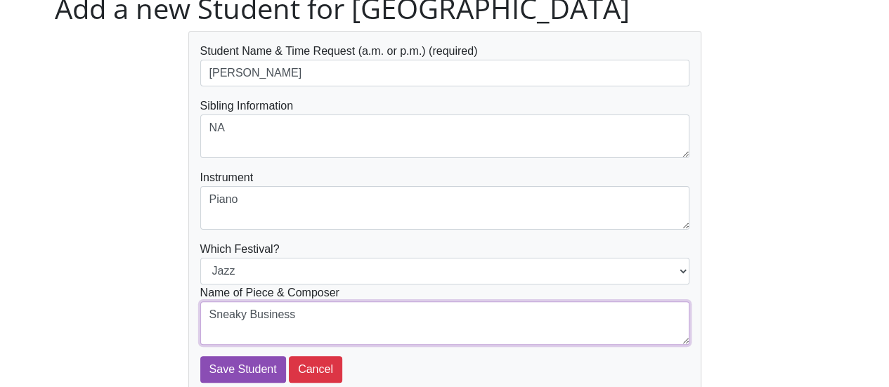
click at [322, 322] on textarea "Sneaky Business" at bounding box center [444, 323] width 489 height 44
paste textarea "Martha Mier -"
type textarea "Sneaky Business by Martha Mier"
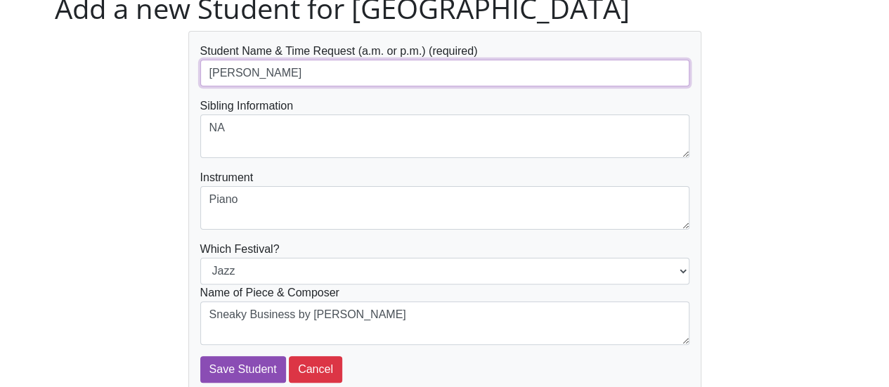
click at [334, 71] on input "Jinhee Lee" at bounding box center [444, 73] width 489 height 27
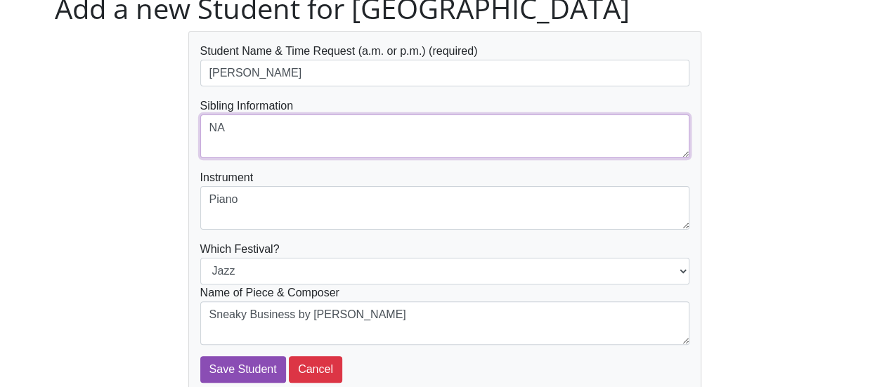
click at [335, 137] on textarea "NA" at bounding box center [444, 136] width 489 height 44
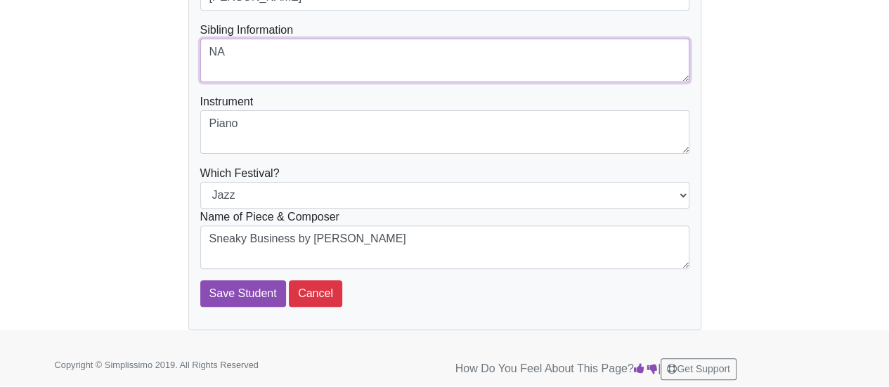
scroll to position [147, 0]
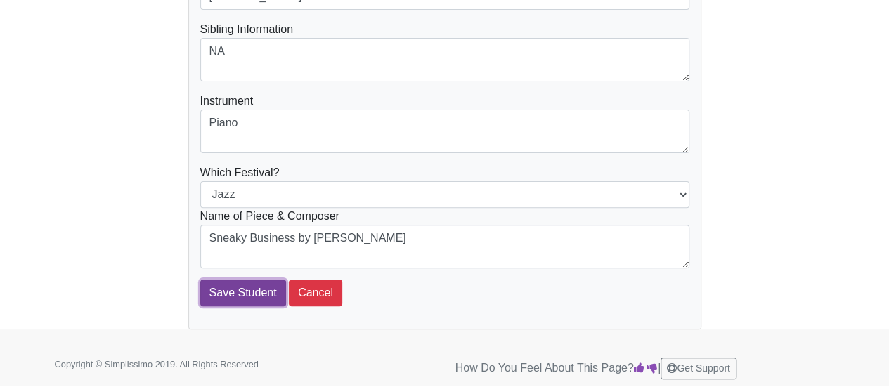
click at [247, 293] on input "Save Student" at bounding box center [243, 293] width 86 height 27
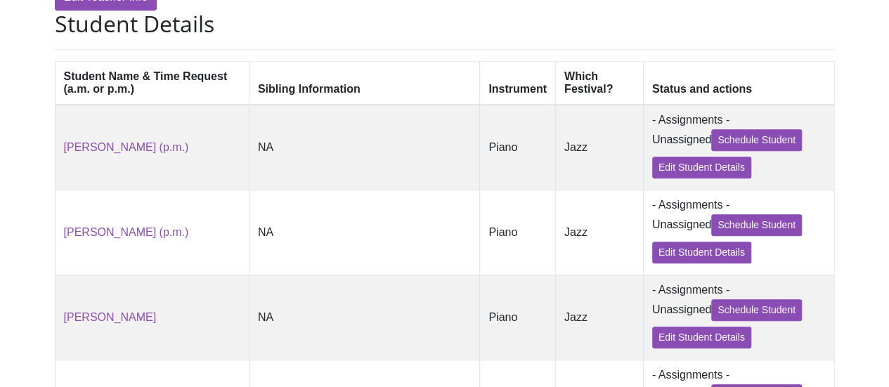
scroll to position [421, 0]
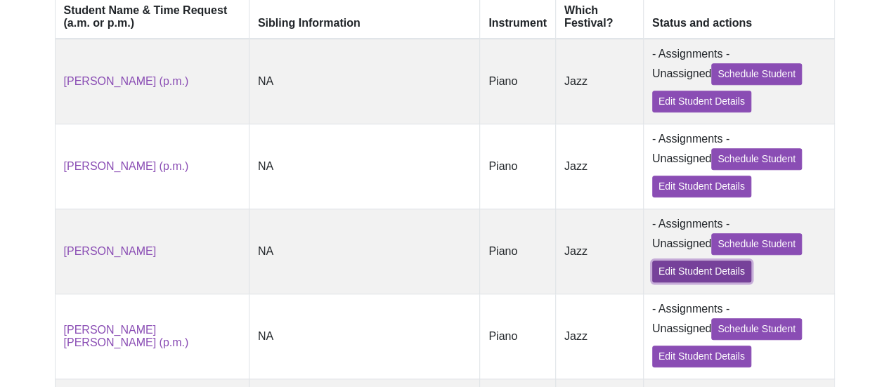
click at [661, 277] on link "Edit Student Details" at bounding box center [701, 272] width 99 height 22
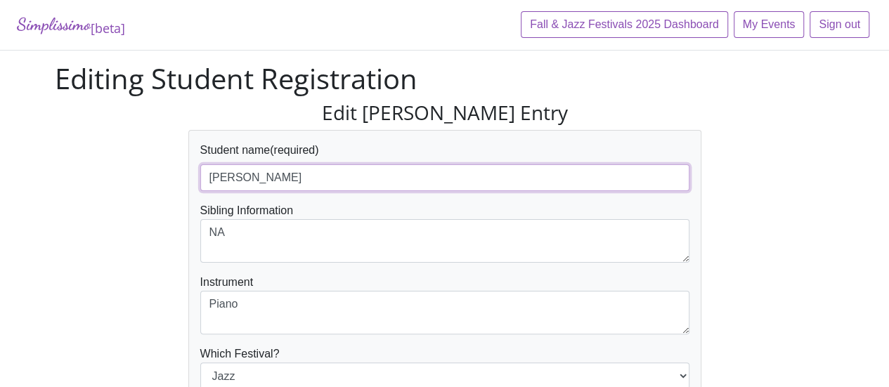
click at [326, 179] on input "[PERSON_NAME]" at bounding box center [444, 177] width 489 height 27
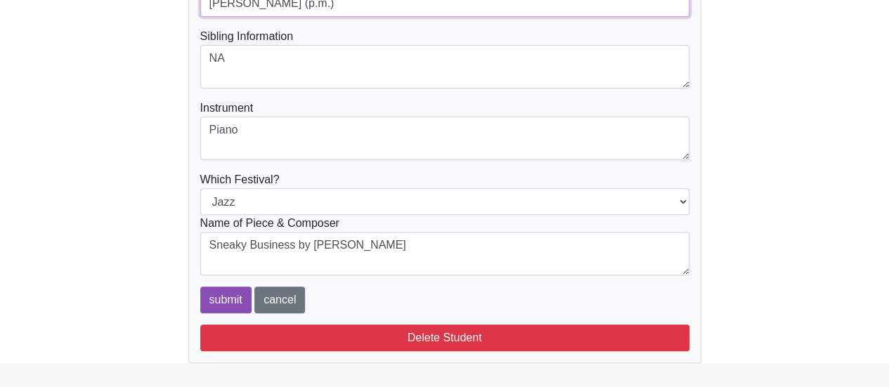
scroll to position [208, 0]
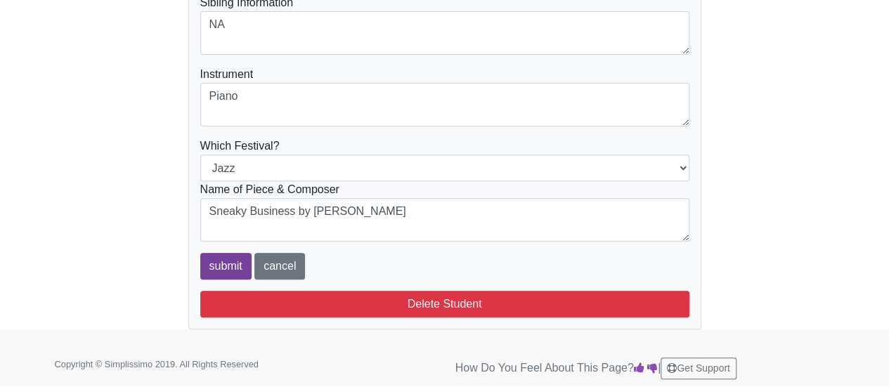
type input "Jinhee Lee (p.m.)"
click at [219, 267] on input "submit" at bounding box center [225, 266] width 51 height 27
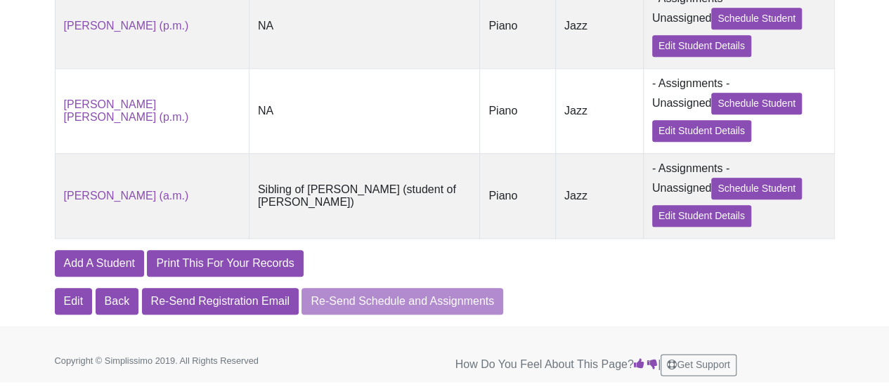
scroll to position [653, 0]
click at [93, 258] on link "Add A Student" at bounding box center [99, 263] width 89 height 27
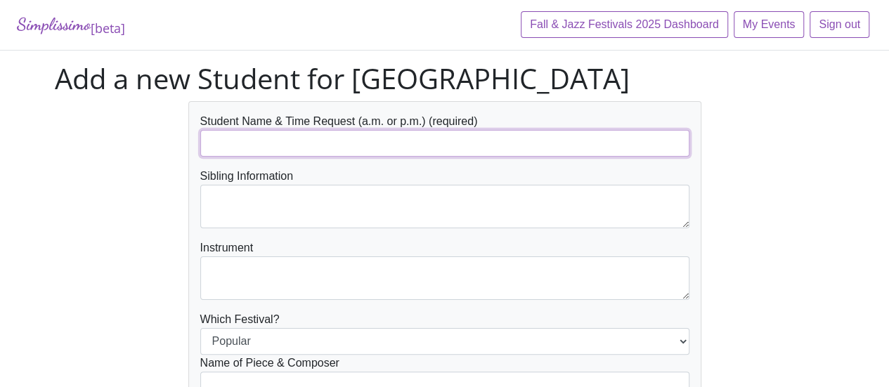
click at [319, 136] on input "text" at bounding box center [444, 143] width 489 height 27
paste input "[PERSON_NAME][GEOGRAPHIC_DATA]"
drag, startPoint x: 240, startPoint y: 141, endPoint x: 176, endPoint y: 145, distance: 64.7
click at [176, 145] on div "Student Name & Time Request (a.m. or p.m.) (required) Sathy, Naveen Sibling Inf…" at bounding box center [444, 288] width 801 height 375
click at [317, 138] on input "Naveen" at bounding box center [444, 143] width 489 height 27
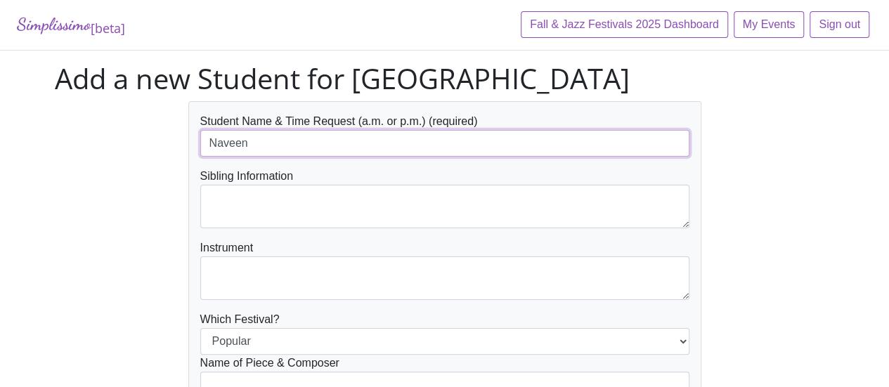
paste input "Sathy,"
type input "Naveen Sathy"
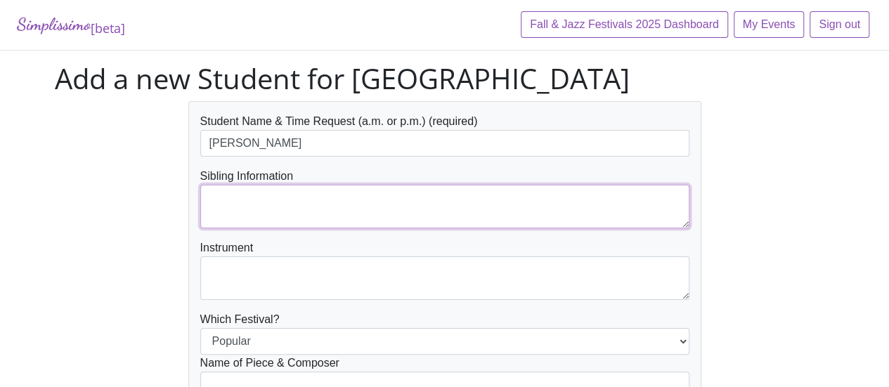
click at [365, 190] on textarea at bounding box center [444, 207] width 489 height 44
type textarea "NA"
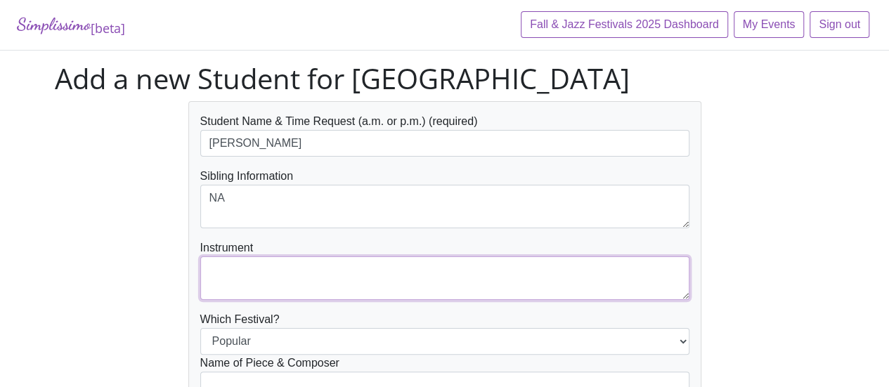
click at [351, 277] on textarea at bounding box center [444, 278] width 489 height 44
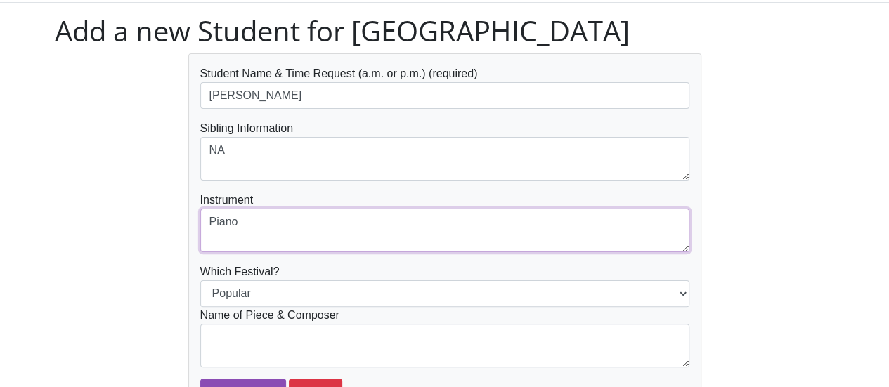
scroll to position [70, 0]
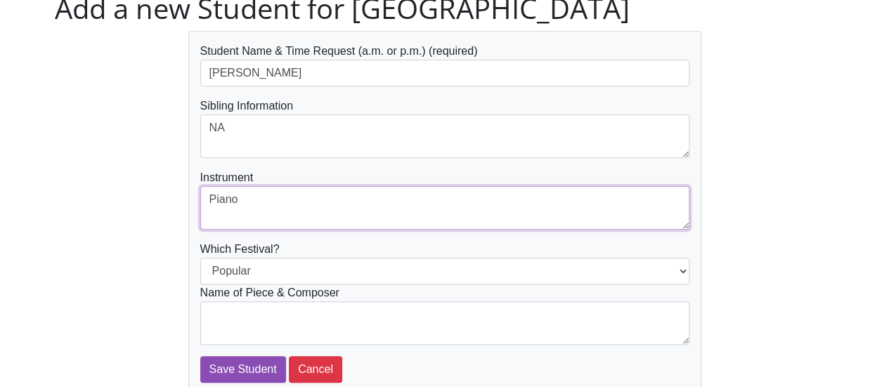
type textarea "Piano"
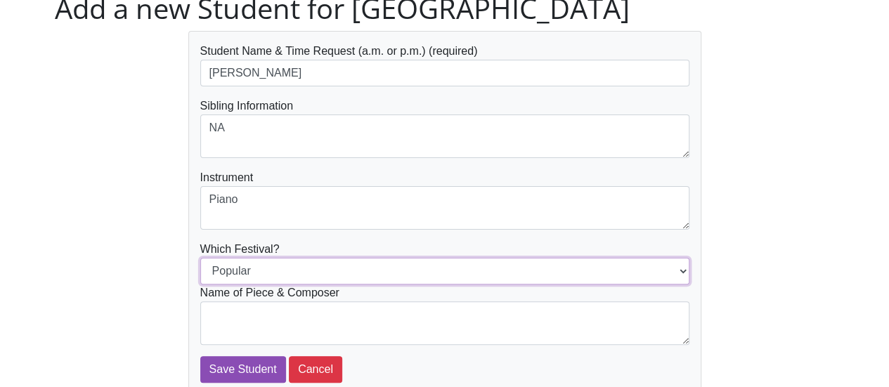
click at [433, 272] on select "Popular Jazz" at bounding box center [444, 271] width 489 height 27
select select "Jazz"
click at [200, 258] on select "Popular Jazz" at bounding box center [444, 271] width 489 height 27
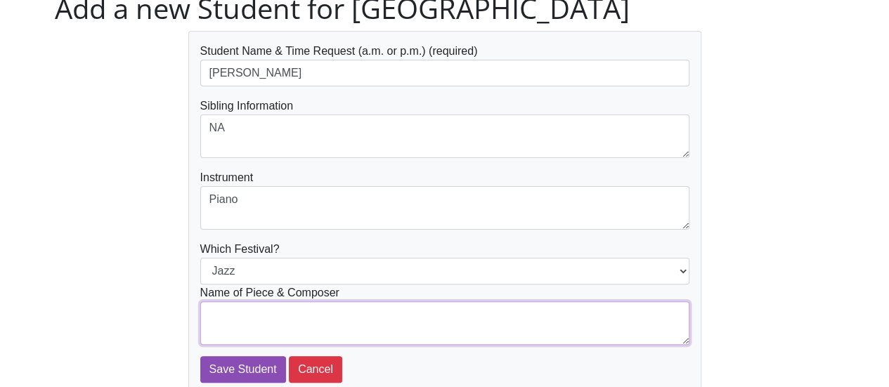
click at [377, 311] on textarea at bounding box center [444, 323] width 489 height 44
click at [362, 310] on textarea at bounding box center [444, 323] width 489 height 44
type textarea "D"
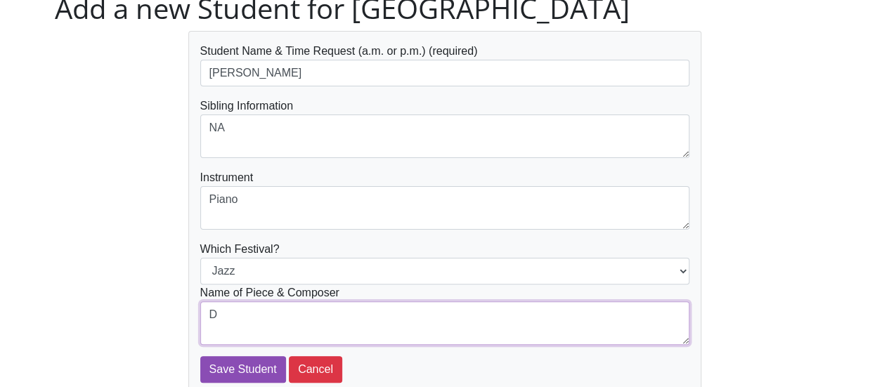
click at [362, 308] on textarea "D" at bounding box center [444, 323] width 489 height 44
click at [285, 311] on textarea at bounding box center [444, 323] width 489 height 44
paste textarea "Dandelion Rag by [PERSON_NAME]"
click at [209, 315] on textarea "Dandelion Rag by [PERSON_NAME]" at bounding box center [444, 323] width 489 height 44
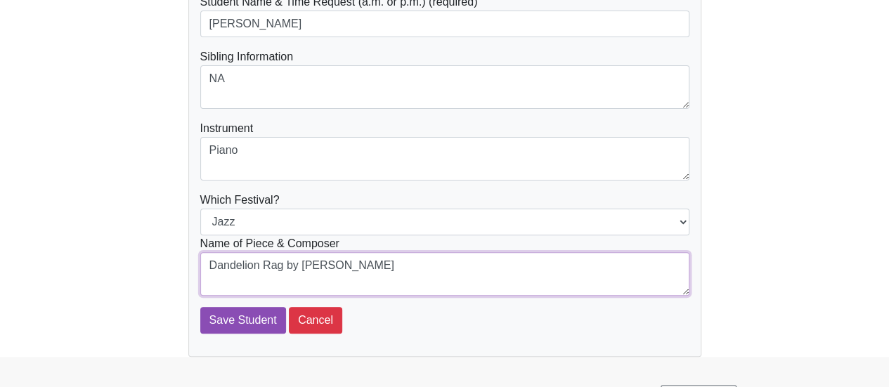
scroll to position [140, 0]
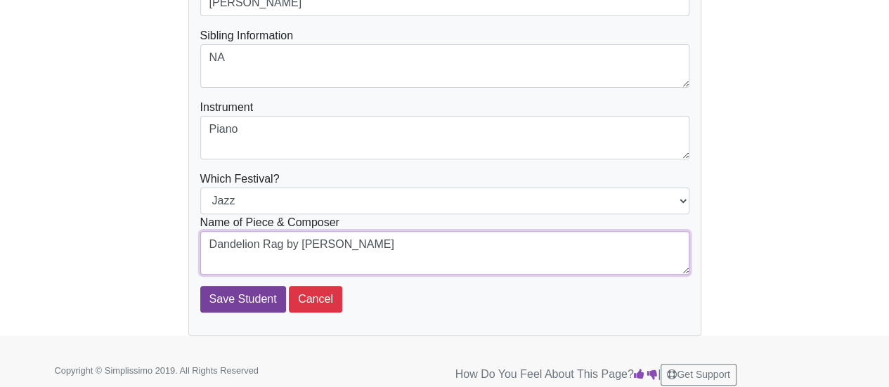
type textarea "Dandelion Rag by [PERSON_NAME]"
click at [230, 300] on input "Save Student" at bounding box center [243, 299] width 86 height 27
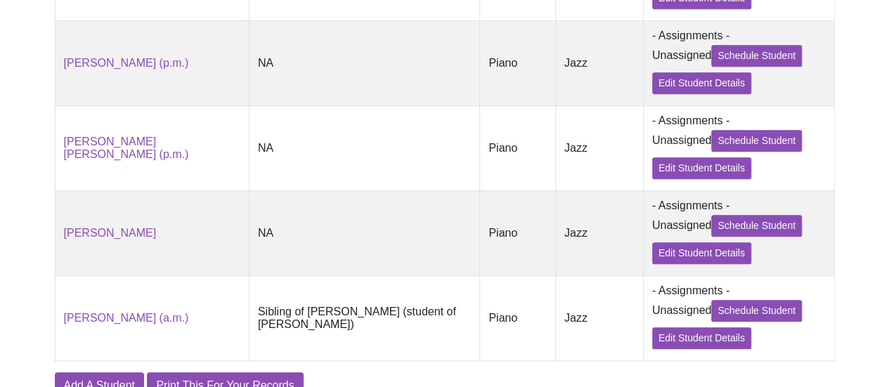
scroll to position [632, 0]
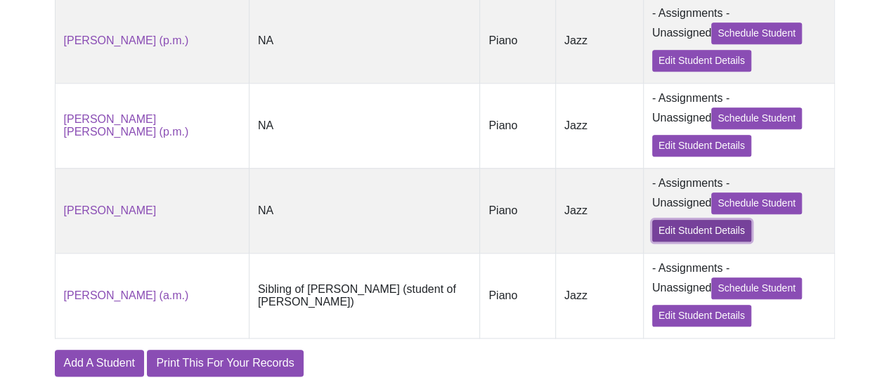
click at [652, 242] on link "Edit Student Details" at bounding box center [701, 231] width 99 height 22
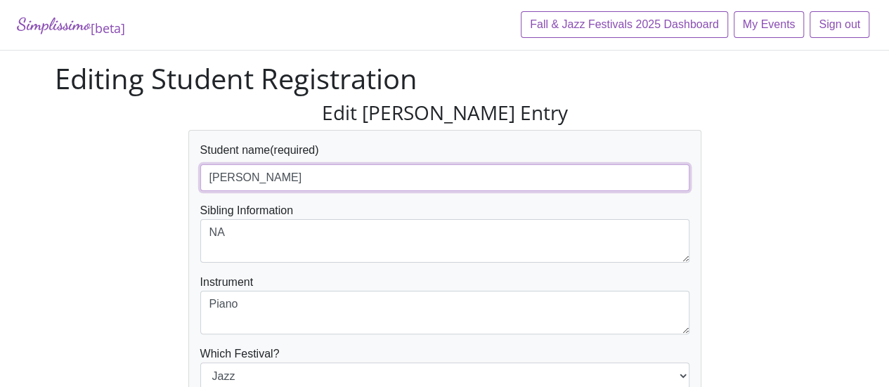
click at [358, 189] on input "[PERSON_NAME]" at bounding box center [444, 177] width 489 height 27
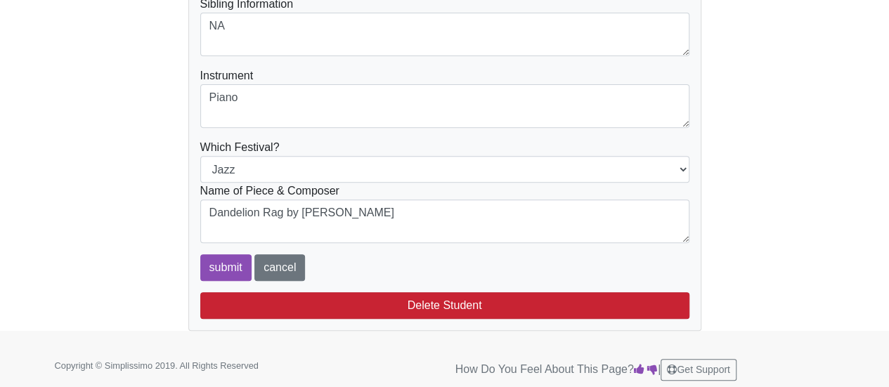
scroll to position [208, 0]
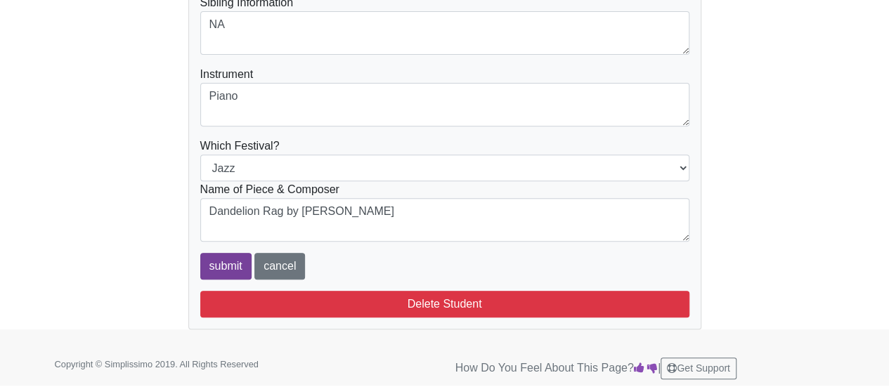
type input "[PERSON_NAME] (p.m.)"
click at [211, 266] on input "submit" at bounding box center [225, 266] width 51 height 27
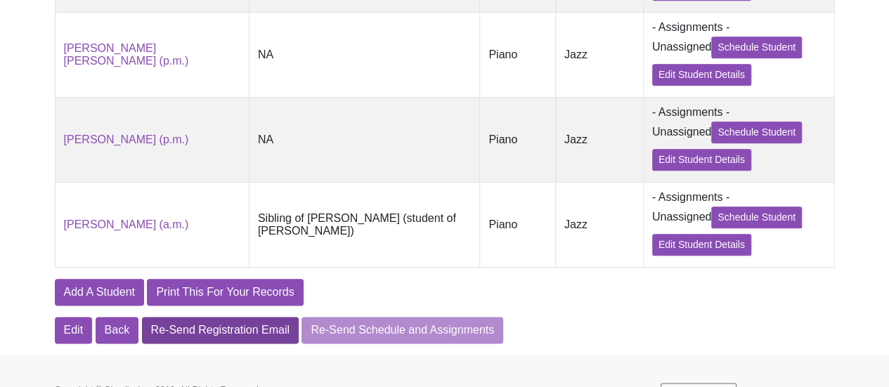
scroll to position [739, 0]
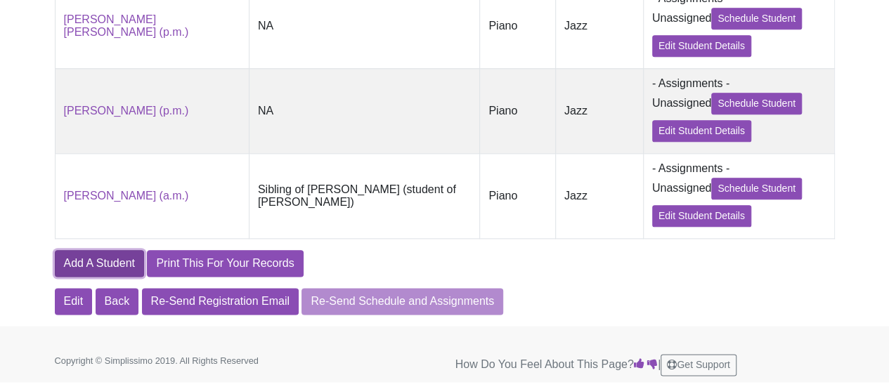
click at [104, 270] on link "Add A Student" at bounding box center [99, 263] width 89 height 27
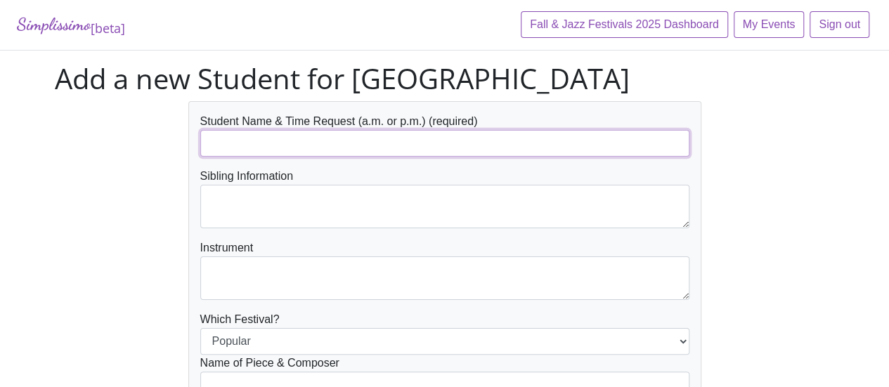
click at [351, 132] on input "text" at bounding box center [444, 143] width 489 height 27
paste input "Sinusas, Claire"
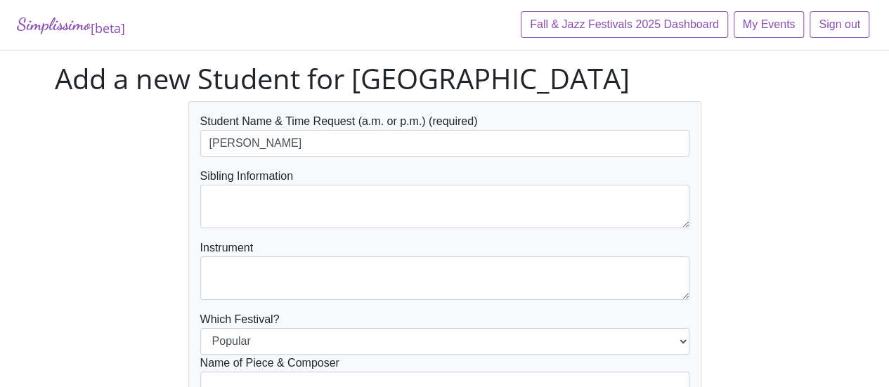
click at [305, 157] on form "Student Name & Time Request (a.m. or p.m.) (required) Sinusas, Claire Sibling I…" at bounding box center [444, 283] width 489 height 340
drag, startPoint x: 251, startPoint y: 143, endPoint x: 134, endPoint y: 143, distance: 117.3
click at [134, 143] on div "Student Name & Time Request (a.m. or p.m.) (required) Sinusas, Claire Sibling I…" at bounding box center [444, 288] width 801 height 375
click at [289, 143] on input "Claire" at bounding box center [444, 143] width 489 height 27
paste input "Sinusas,"
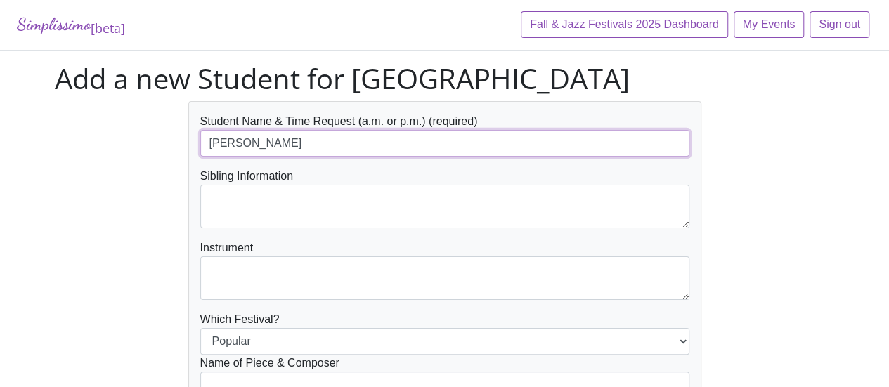
type input "Claire Sinusas"
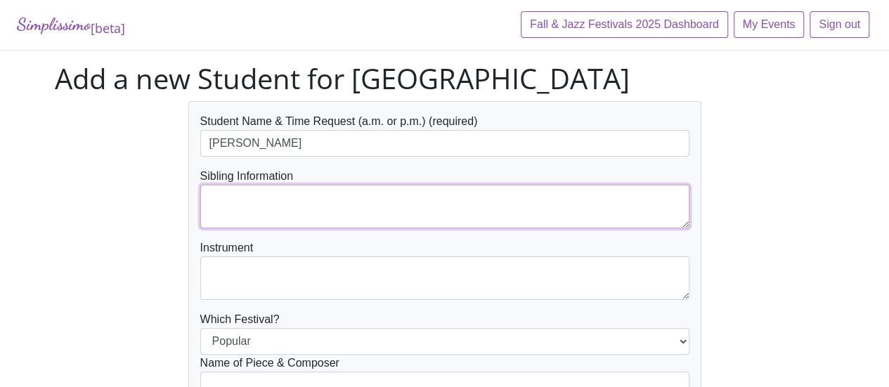
click at [278, 199] on textarea at bounding box center [444, 207] width 489 height 44
type textarea "NA"
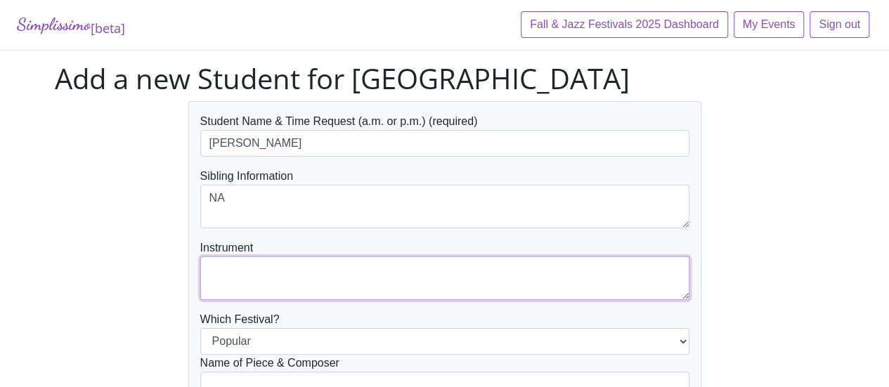
click at [273, 277] on textarea at bounding box center [444, 278] width 489 height 44
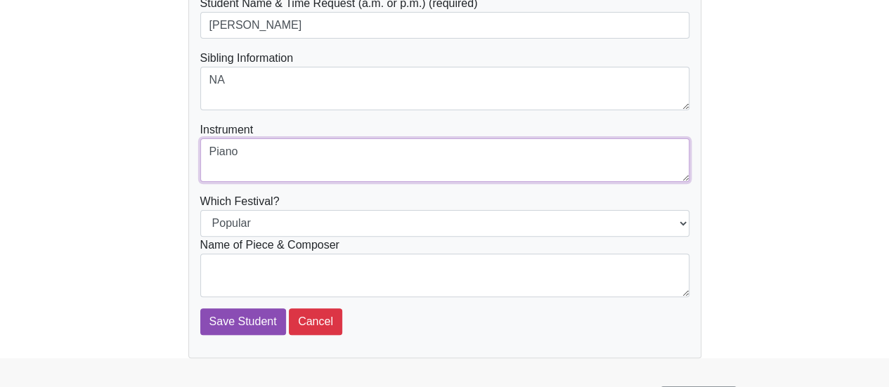
scroll to position [140, 0]
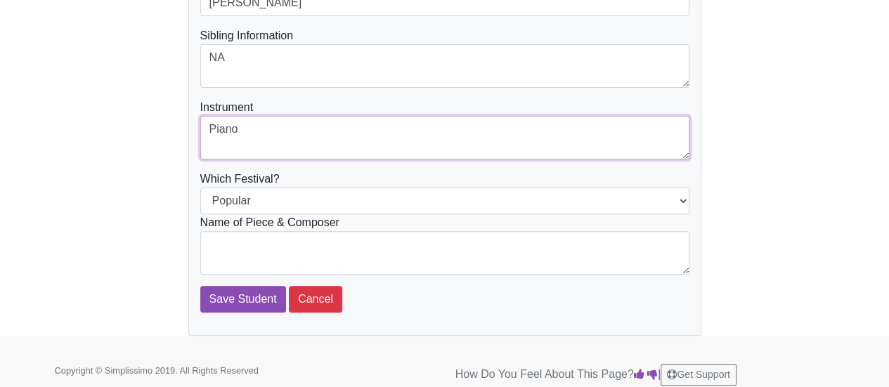
type textarea "Piano"
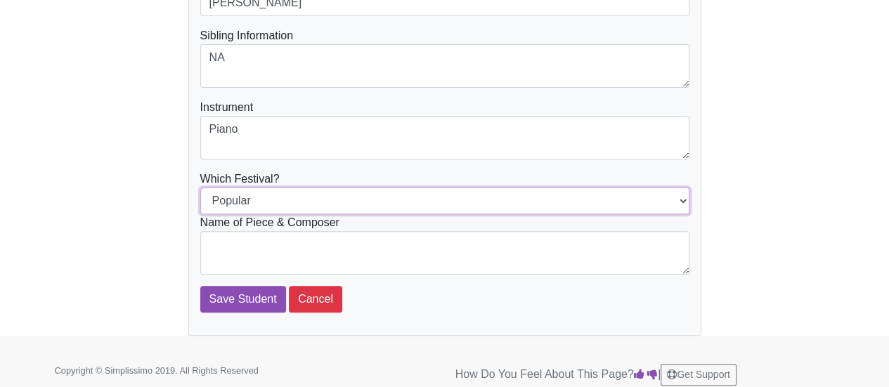
click at [365, 199] on select "Popular Jazz" at bounding box center [444, 201] width 489 height 27
select select "Jazz"
click at [200, 188] on select "Popular Jazz" at bounding box center [444, 201] width 489 height 27
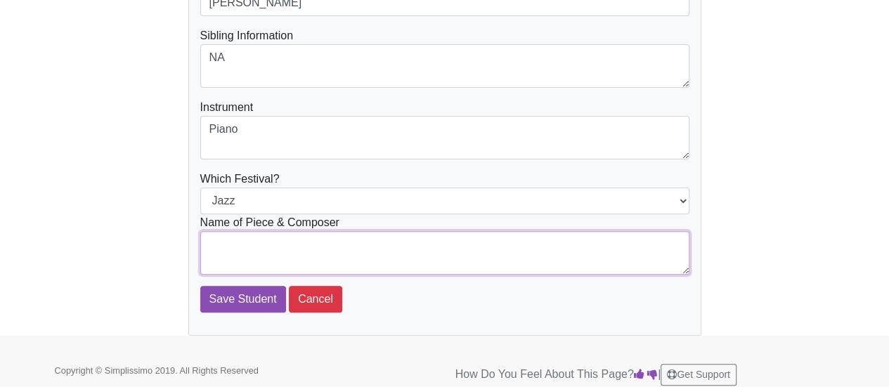
click at [344, 246] on textarea at bounding box center [444, 253] width 489 height 44
click at [330, 247] on textarea at bounding box center [444, 253] width 489 height 44
paste textarea "Don't Sit Under the Apple Tree (Playtime Jazz & Blues)"
click at [210, 255] on textarea "Don't Sit Under the Apple Tree (Playtime Jazz & Blues)" at bounding box center [444, 253] width 489 height 44
drag, startPoint x: 549, startPoint y: 246, endPoint x: 364, endPoint y: 244, distance: 184.8
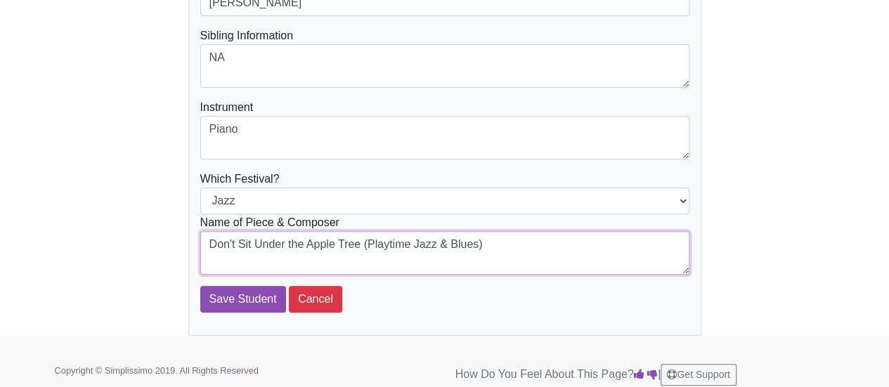
click at [364, 244] on textarea "Don't Sit Under the Apple Tree (Playtime Jazz & Blues)" at bounding box center [444, 253] width 489 height 44
click at [426, 240] on textarea "Don't Sit Under the Apple Tree (Playtime Jazz & Blues)" at bounding box center [444, 253] width 489 height 44
drag, startPoint x: 500, startPoint y: 242, endPoint x: 368, endPoint y: 244, distance: 132.1
click at [368, 244] on textarea "Don't Sit Under the Apple Tree (Playtime Jazz & Blues)" at bounding box center [444, 253] width 489 height 44
paste textarea "Time Piano: Jazz and Blues by Nancy & Randall Faber"
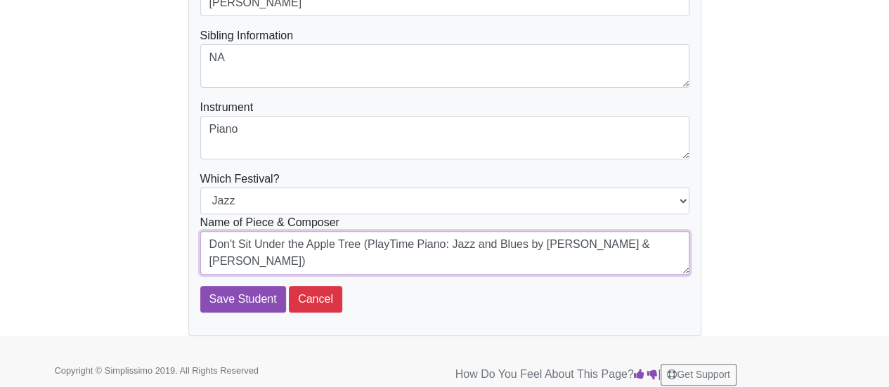
click at [369, 247] on textarea "Don't Sit Under the Apple Tree (PlayTime Piano: Jazz and Blues by Nancy & Randa…" at bounding box center [444, 253] width 489 height 44
click at [367, 242] on textarea "Don't Sit Under the Apple Tree (PlayTime Piano: Jazz and Blues by Nancy & Randa…" at bounding box center [444, 253] width 489 height 44
type textarea "Don't Sit Under the Apple Tree (from the book PlayTime Piano: Jazz and Blues by…"
click at [354, 261] on textarea "Don't Sit Under the Apple Tree (from the book PlayTime Piano: Jazz and Blues by…" at bounding box center [444, 253] width 489 height 44
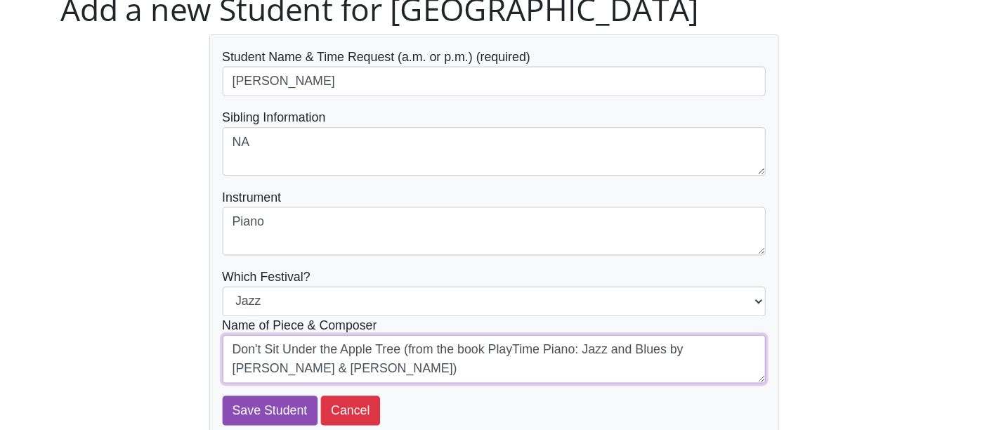
scroll to position [0, 0]
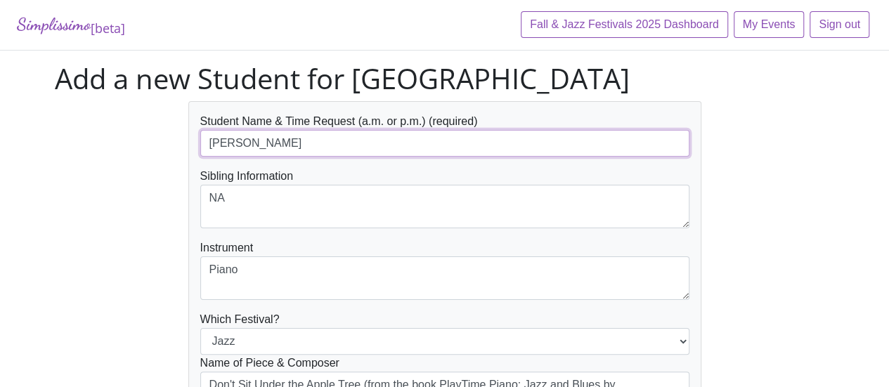
drag, startPoint x: 326, startPoint y: 145, endPoint x: 73, endPoint y: 145, distance: 252.9
click at [73, 145] on div "Student Name & Time Request (a.m. or p.m.) (required) Claire Sinusas Sibling In…" at bounding box center [444, 288] width 801 height 375
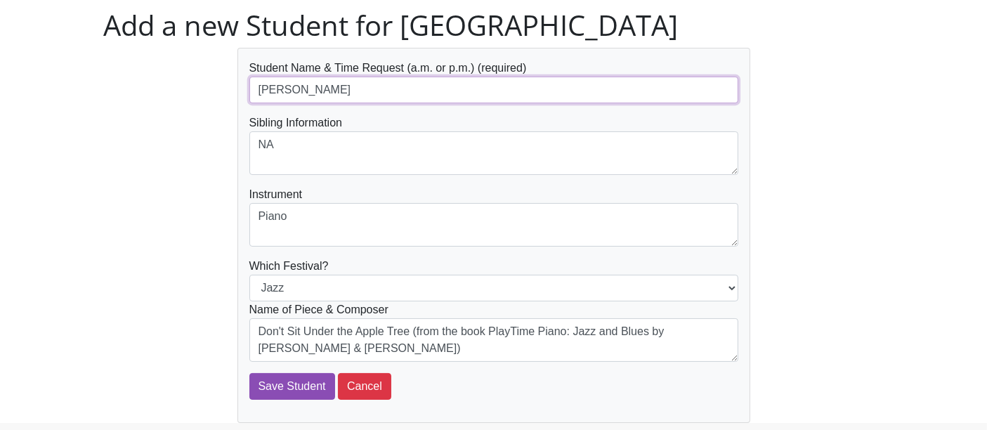
scroll to position [78, 0]
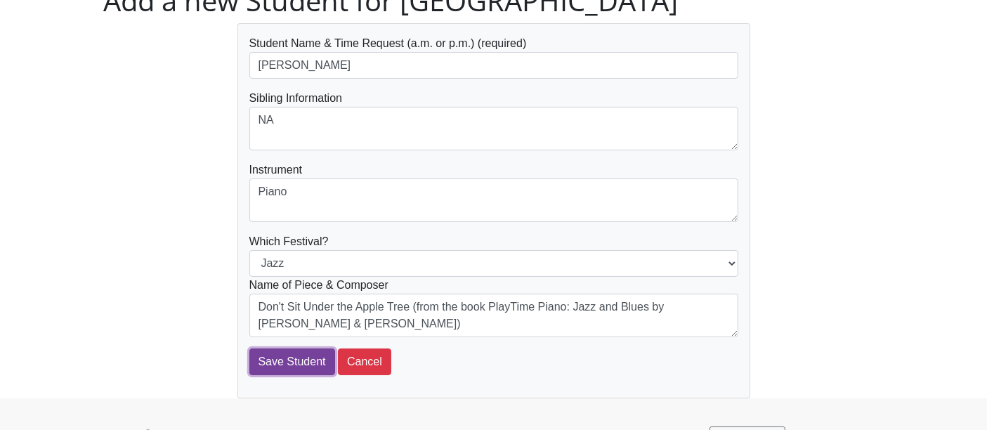
click at [298, 360] on input "Save Student" at bounding box center [292, 361] width 86 height 27
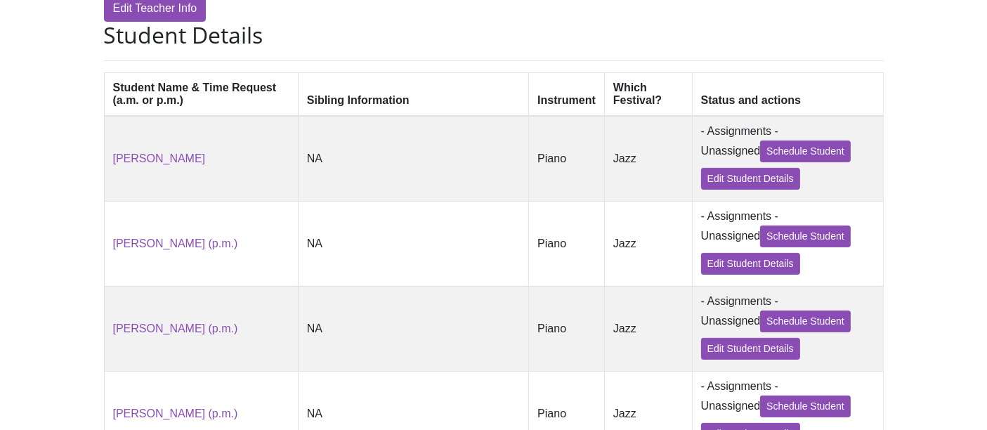
scroll to position [312, 0]
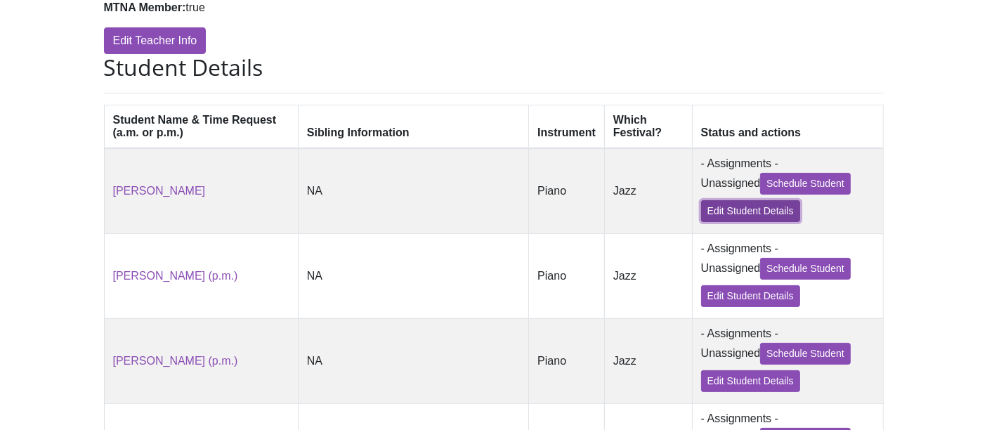
click at [703, 212] on link "Edit Student Details" at bounding box center [750, 211] width 99 height 22
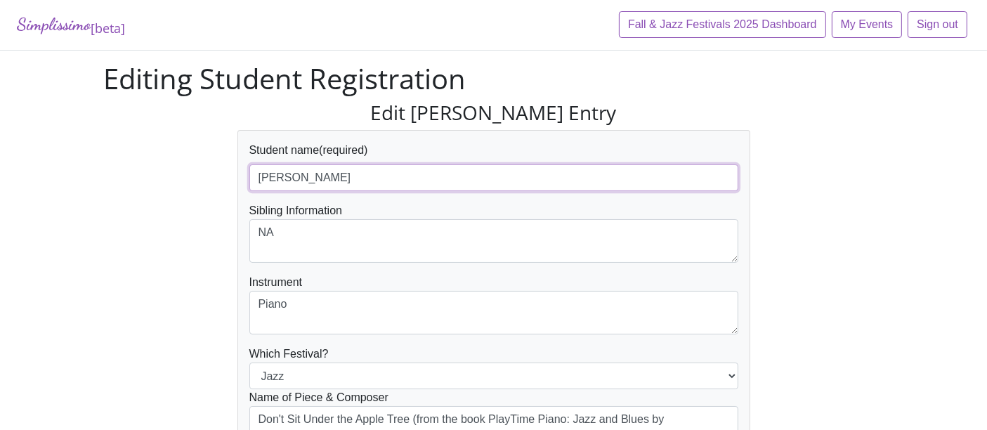
click at [641, 176] on input "[PERSON_NAME]" at bounding box center [493, 177] width 489 height 27
click at [314, 178] on input "[PERSON_NAME] (p.m.)" at bounding box center [493, 177] width 489 height 27
click at [388, 179] on input "[PERSON_NAME] (p.m.)" at bounding box center [493, 177] width 489 height 27
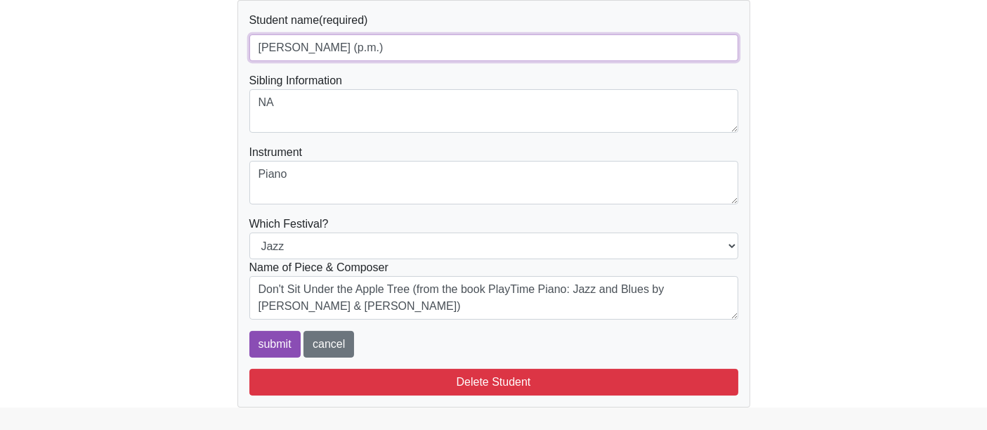
scroll to position [165, 0]
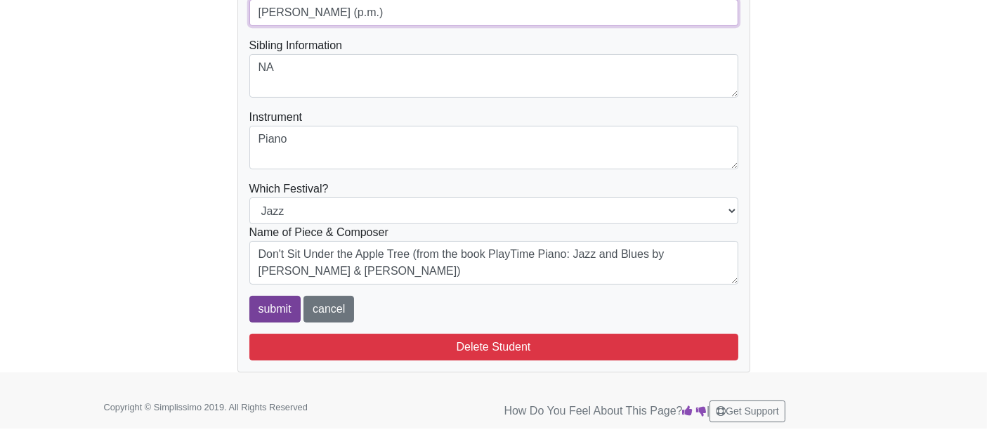
type input "[PERSON_NAME] (p.m.)"
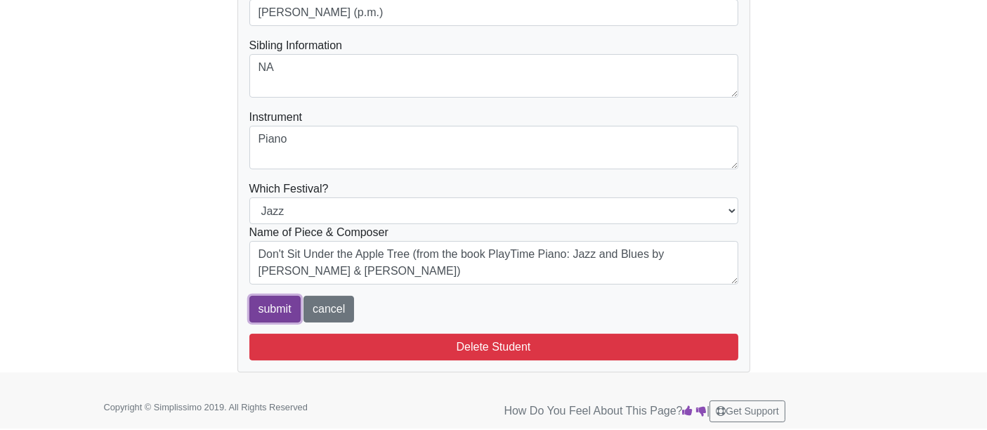
click at [270, 309] on input "submit" at bounding box center [274, 309] width 51 height 27
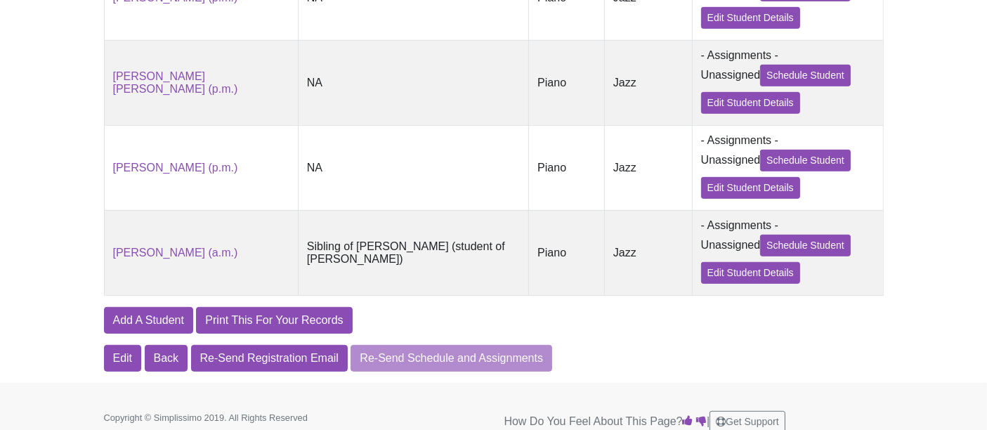
scroll to position [780, 0]
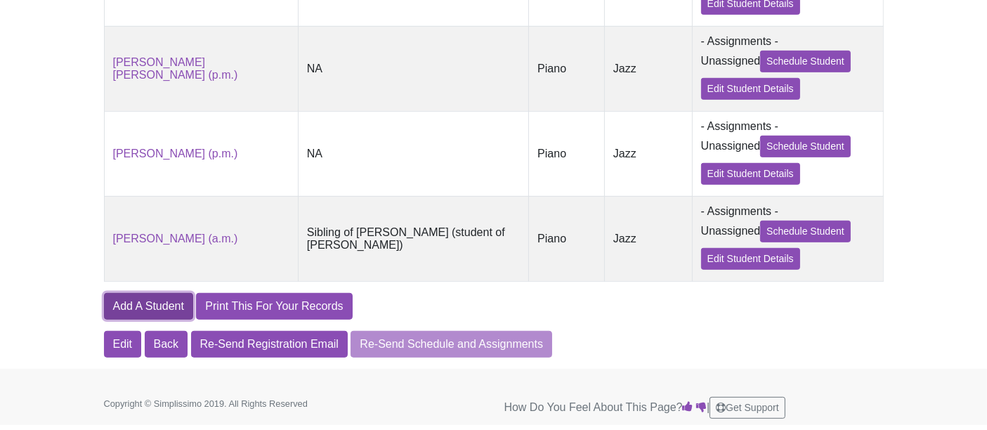
click at [160, 306] on link "Add A Student" at bounding box center [148, 306] width 89 height 27
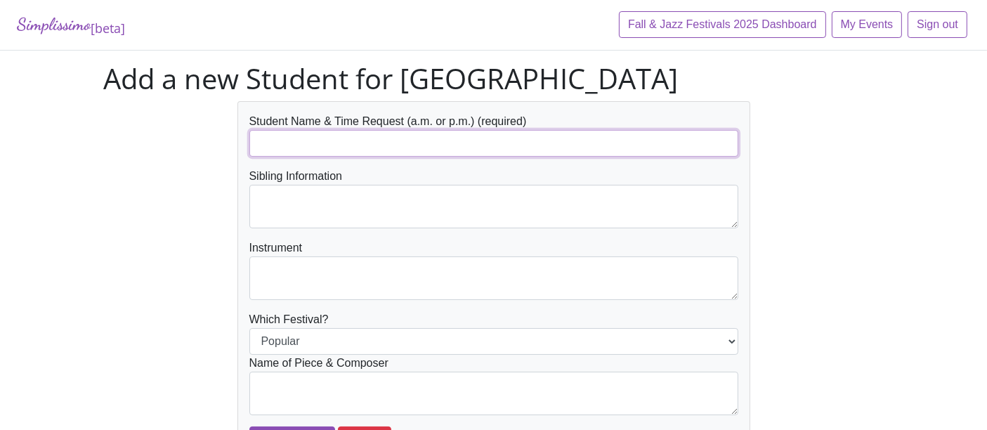
click at [454, 141] on input "text" at bounding box center [493, 143] width 489 height 27
paste input "[PERSON_NAME] (p.m.)"
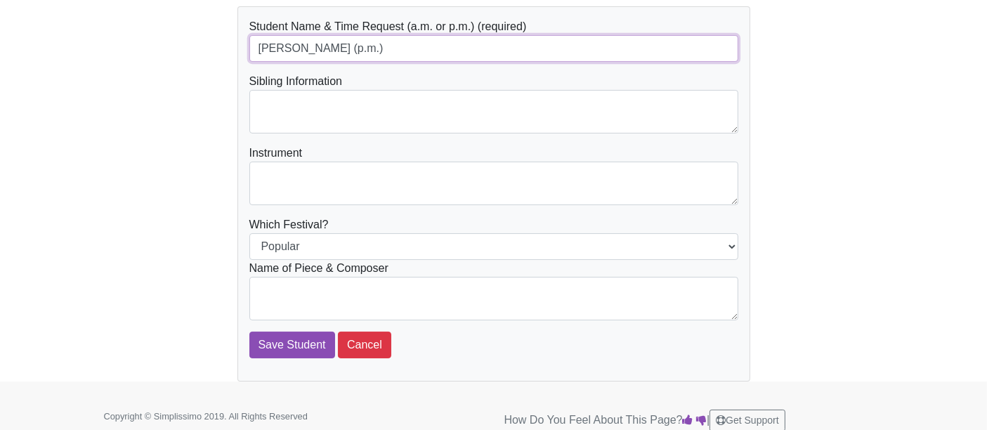
scroll to position [104, 0]
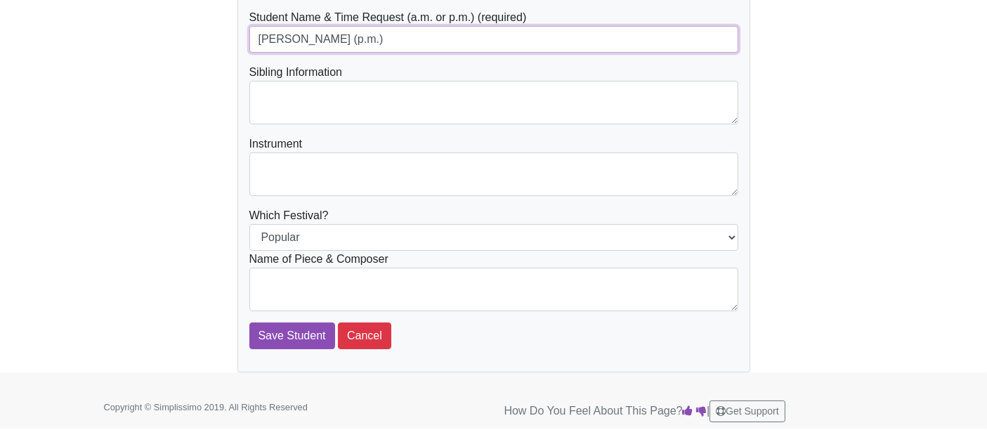
type input "[PERSON_NAME] (p.m.)"
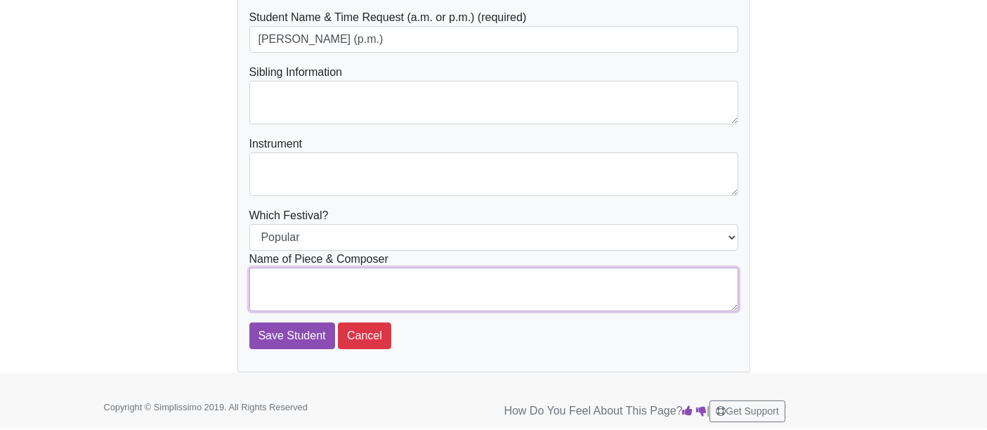
click at [352, 284] on textarea at bounding box center [493, 290] width 489 height 44
paste textarea "Theme song for Breakfast at Tiffany's PlayTime Piano: Jazz and Blues by Nancy &…"
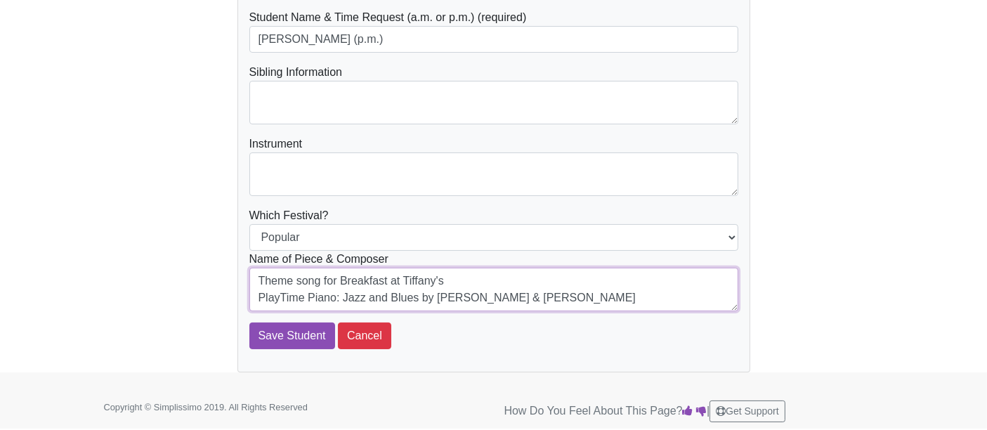
click at [258, 301] on textarea "Theme song for Breakfast at Tiffany's PlayTime Piano: Jazz and Blues by Nancy &…" at bounding box center [493, 290] width 489 height 44
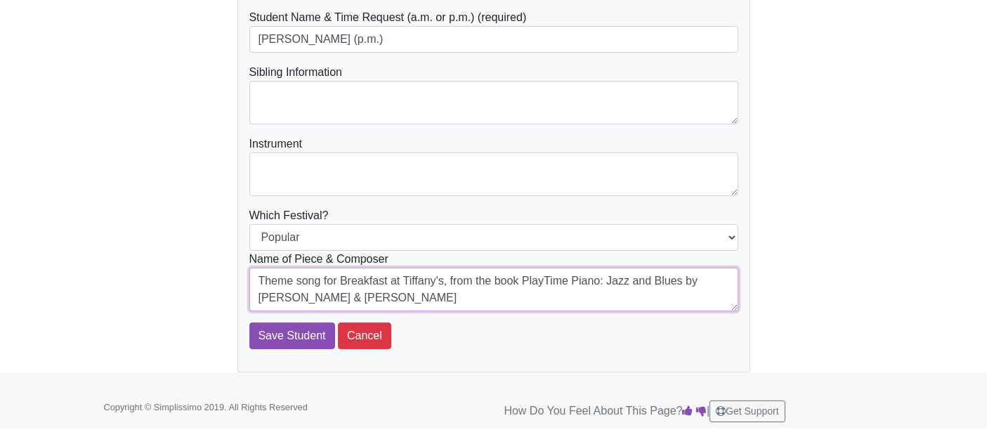
click at [260, 277] on textarea "Theme song for Breakfast at Tiffany's, from the book PlayTime Piano: Jazz and B…" at bounding box center [493, 290] width 489 height 44
paste textarea "Moon River"
click at [257, 298] on textarea "Moon River Theme song for Breakfast at Tiffany's, from the book PlayTime Piano:…" at bounding box center [493, 290] width 489 height 44
drag, startPoint x: 319, startPoint y: 282, endPoint x: 155, endPoint y: 279, distance: 163.7
click at [155, 279] on div "Student Name & Time Request (a.m. or p.m.) (required) Claire Sinusas (p.m.) Sib…" at bounding box center [493, 184] width 801 height 375
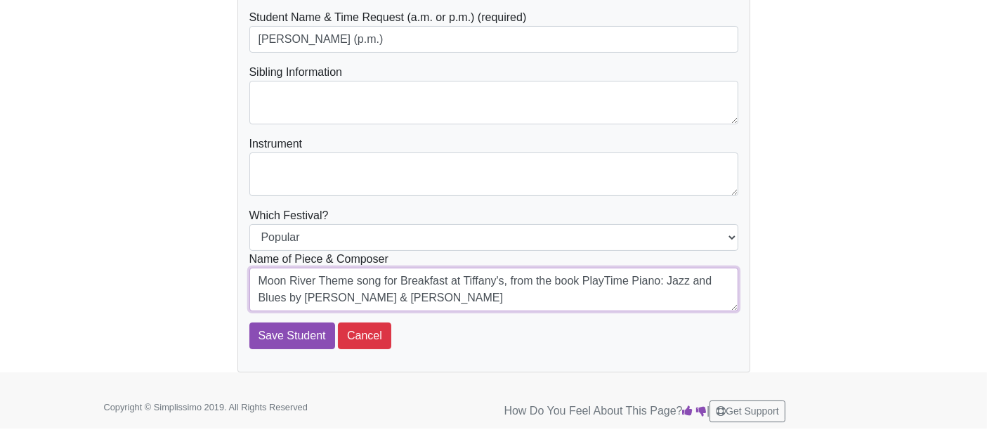
click at [353, 288] on textarea "Moon River Theme song for Breakfast at Tiffany's, from the book PlayTime Piano:…" at bounding box center [493, 290] width 489 height 44
drag, startPoint x: 383, startPoint y: 277, endPoint x: 499, endPoint y: 277, distance: 116.6
click at [499, 277] on textarea "Moon River Theme song for Breakfast at Tiffany's, from the book PlayTime Piano:…" at bounding box center [493, 290] width 489 height 44
click at [318, 276] on textarea "Moon River Theme song for Breakfast at Tiffany's, from the book PlayTime Piano:…" at bounding box center [493, 290] width 489 height 44
click at [509, 284] on textarea "Moon River (Theme song for Breakfast at Tiffany's, from the book PlayTime Piano…" at bounding box center [493, 290] width 489 height 44
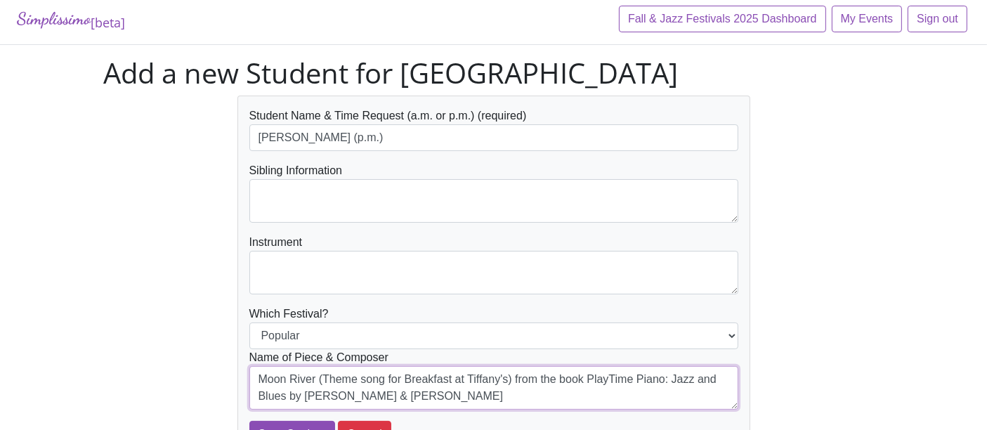
scroll to position [0, 0]
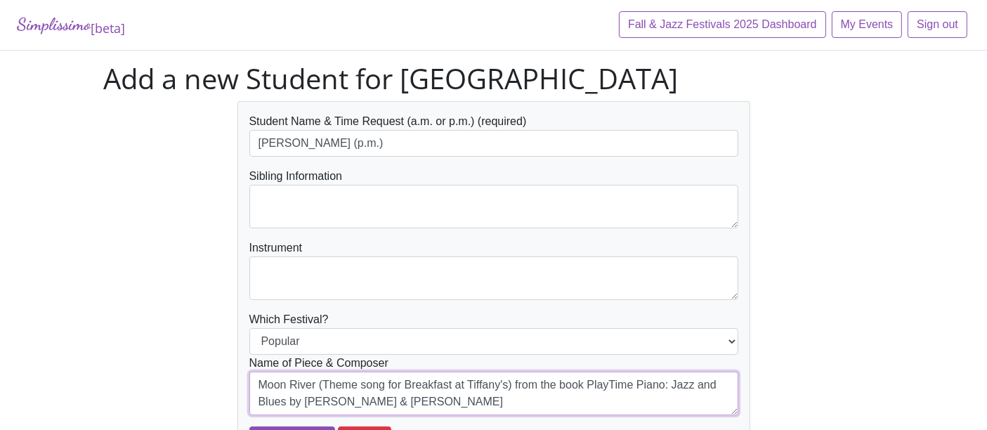
type textarea "Moon River (Theme song for Breakfast at Tiffany's) from the book PlayTime Piano…"
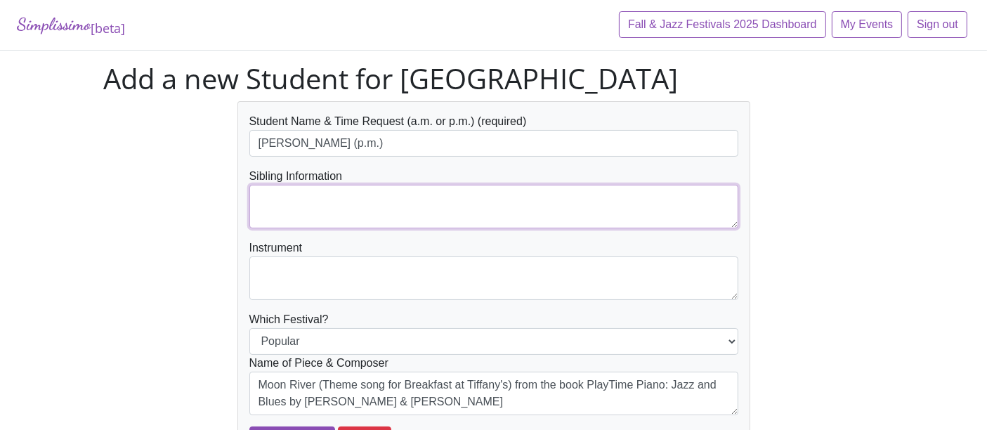
click at [353, 219] on textarea at bounding box center [493, 207] width 489 height 44
type textarea "NA"
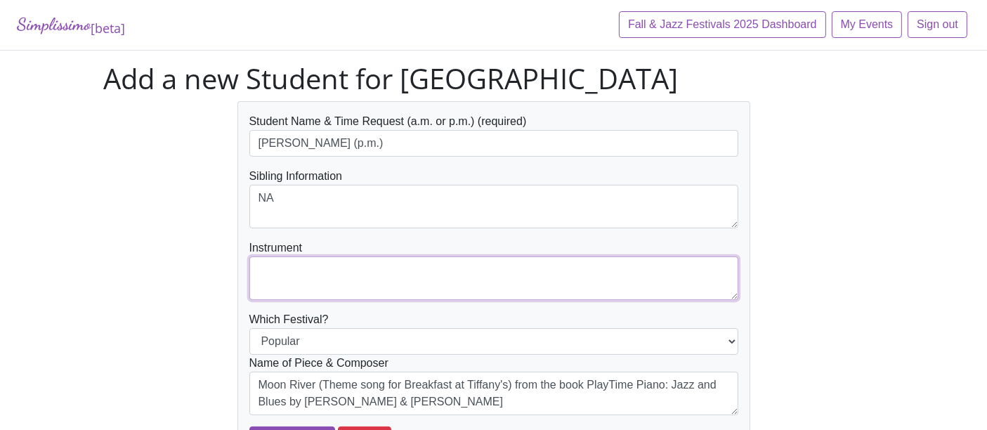
click at [353, 285] on textarea at bounding box center [493, 278] width 489 height 44
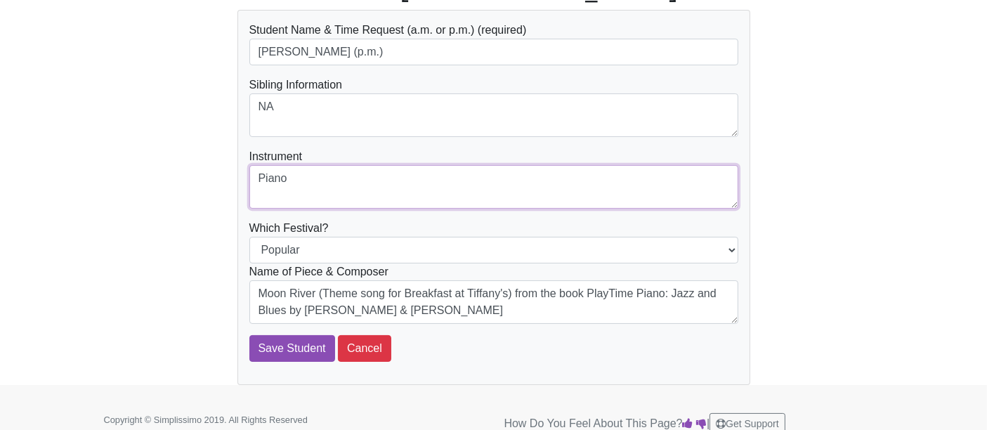
scroll to position [104, 0]
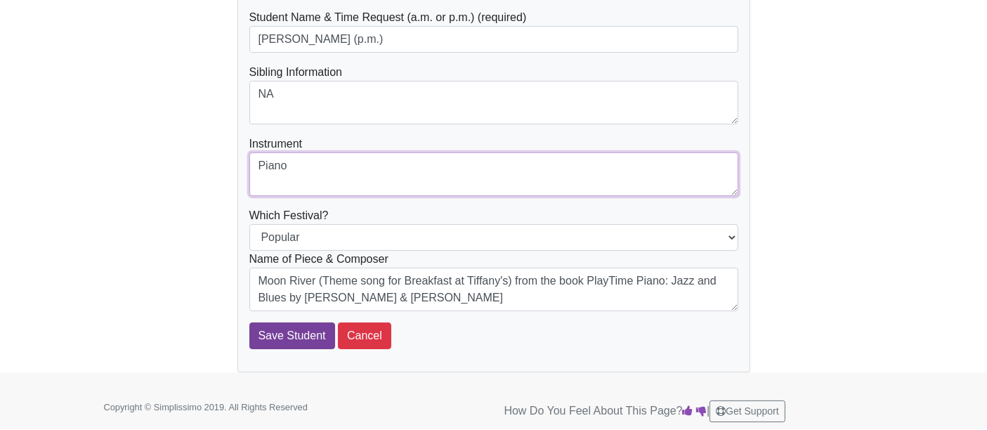
type textarea "Piano"
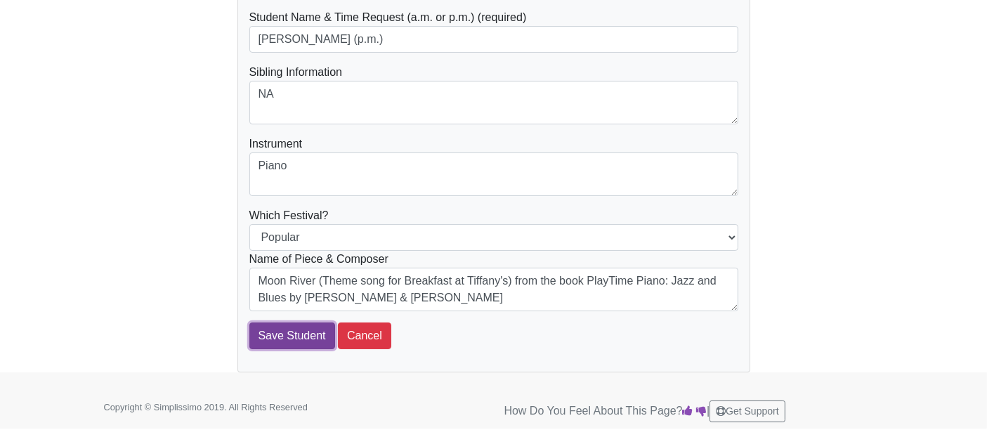
click at [269, 333] on input "Save Student" at bounding box center [292, 335] width 86 height 27
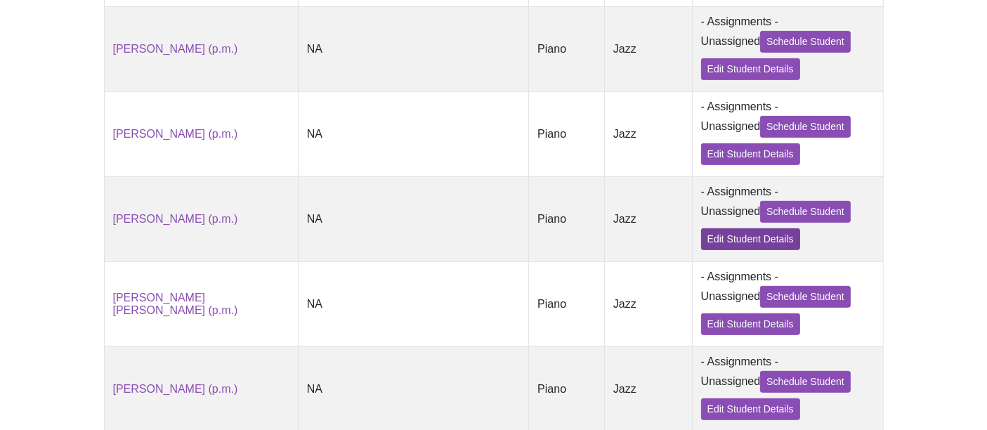
scroll to position [702, 0]
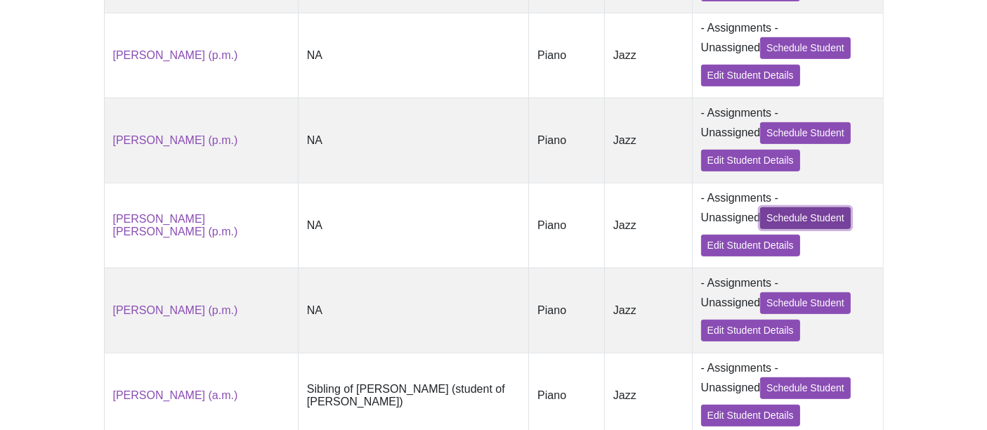
click at [793, 228] on link "Schedule Student" at bounding box center [805, 218] width 91 height 22
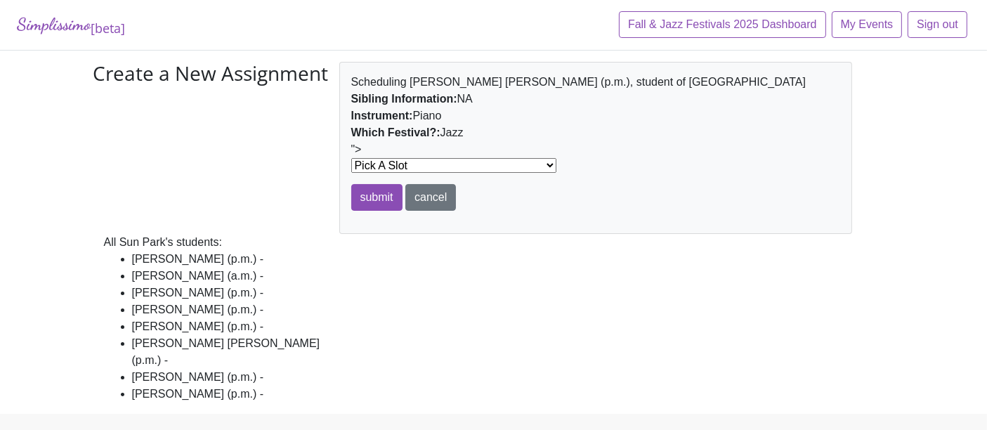
click at [469, 165] on select "Pick A Slot at 10:00AM in Room 1 at 10:04AM in Room 1 at 10:08AM in Room 1 at 1…" at bounding box center [453, 165] width 205 height 15
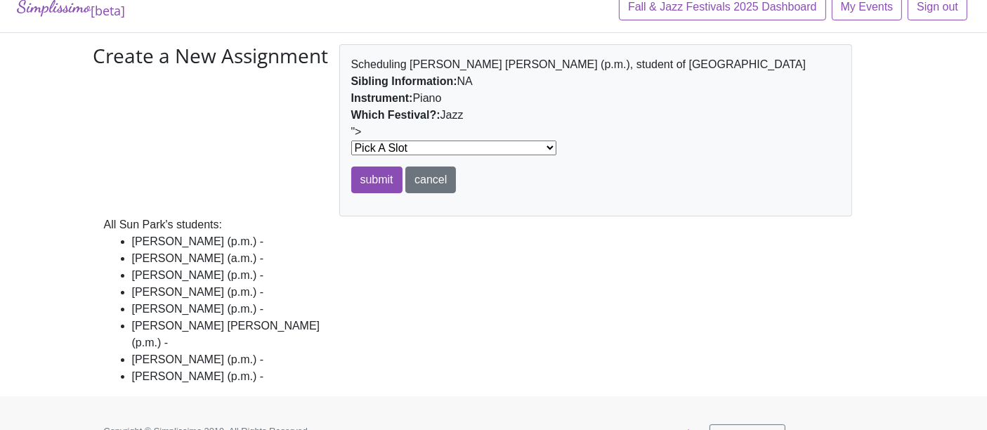
scroll to position [28, 0]
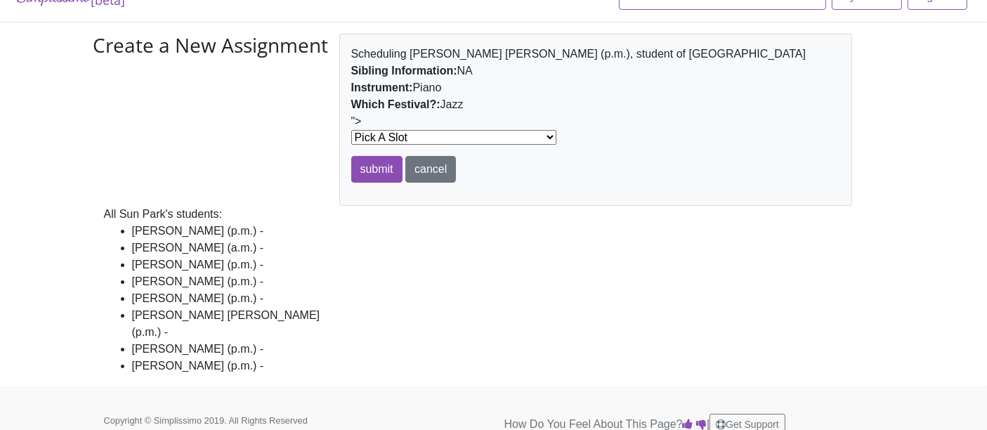
click at [468, 139] on select "Pick A Slot at 10:00AM in Room 1 at 10:04AM in Room 1 at 10:08AM in Room 1 at 1…" at bounding box center [453, 137] width 205 height 15
select select "12640"
click at [351, 130] on select "Pick A Slot at 10:00AM in Room 1 at 10:04AM in Room 1 at 10:08AM in Room 1 at 1…" at bounding box center [453, 137] width 205 height 15
click at [371, 171] on input "submit" at bounding box center [376, 169] width 51 height 27
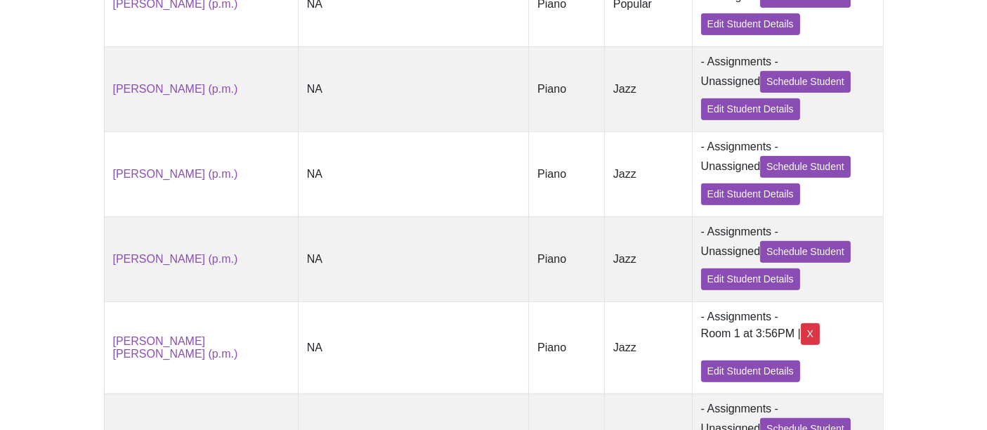
scroll to position [563, 0]
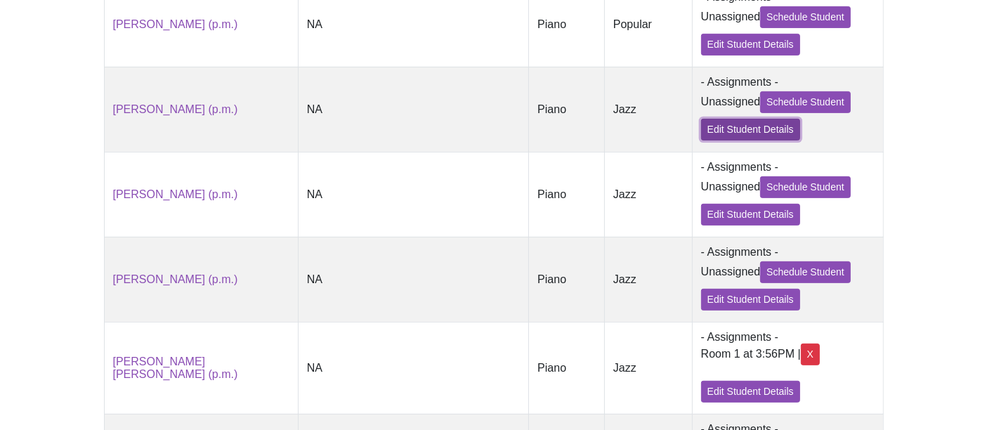
click at [724, 139] on link "Edit Student Details" at bounding box center [750, 130] width 99 height 22
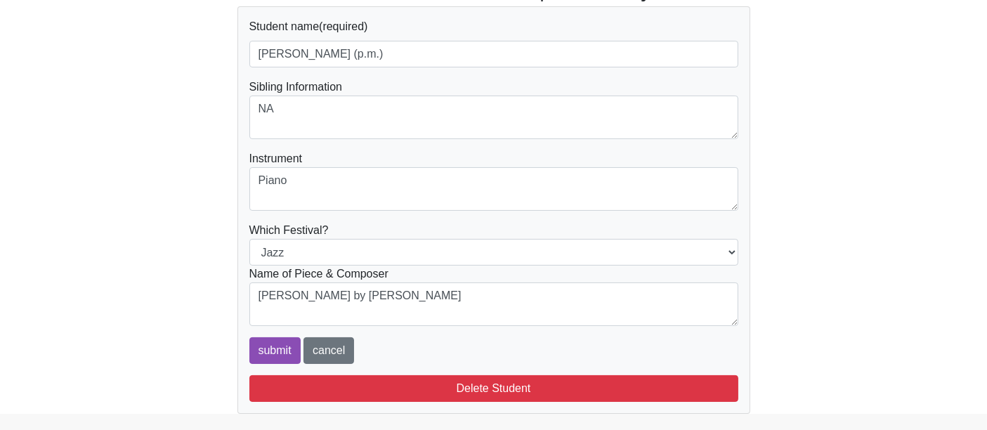
scroll to position [165, 0]
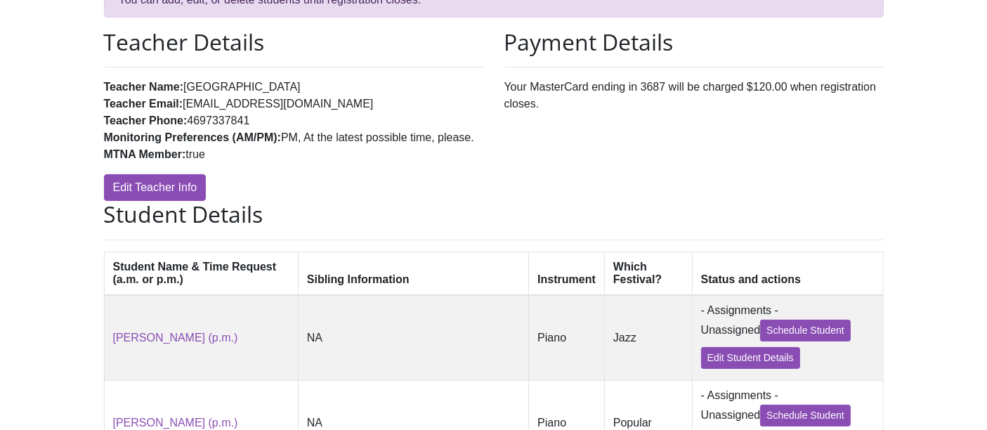
scroll to position [563, 0]
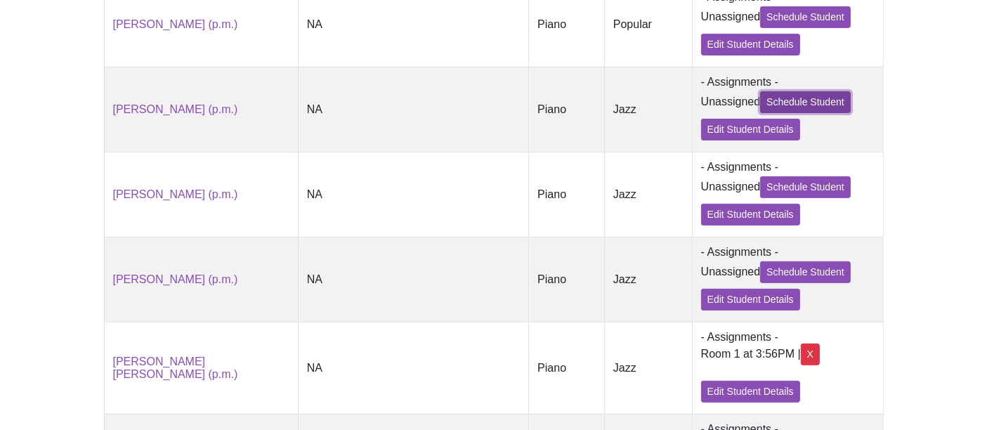
click at [784, 107] on link "Schedule Student" at bounding box center [805, 102] width 91 height 22
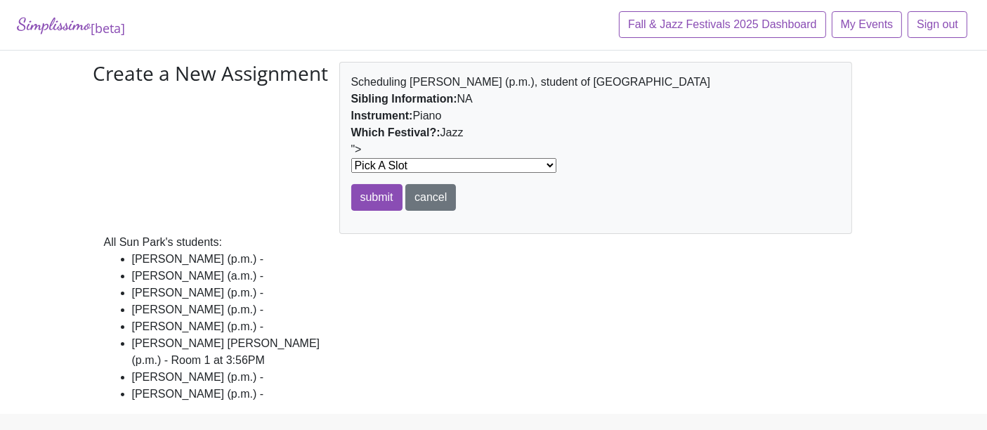
click at [467, 163] on select "Pick A Slot at 10:00AM in Room 1 at 10:04AM in Room 1 at 10:08AM in Room 1 at 1…" at bounding box center [453, 165] width 205 height 15
select select "12639"
click at [351, 158] on select "Pick A Slot at 10:00AM in Room 1 at 10:04AM in Room 1 at 10:08AM in Room 1 at 1…" at bounding box center [453, 165] width 205 height 15
click at [386, 192] on input "submit" at bounding box center [376, 197] width 51 height 27
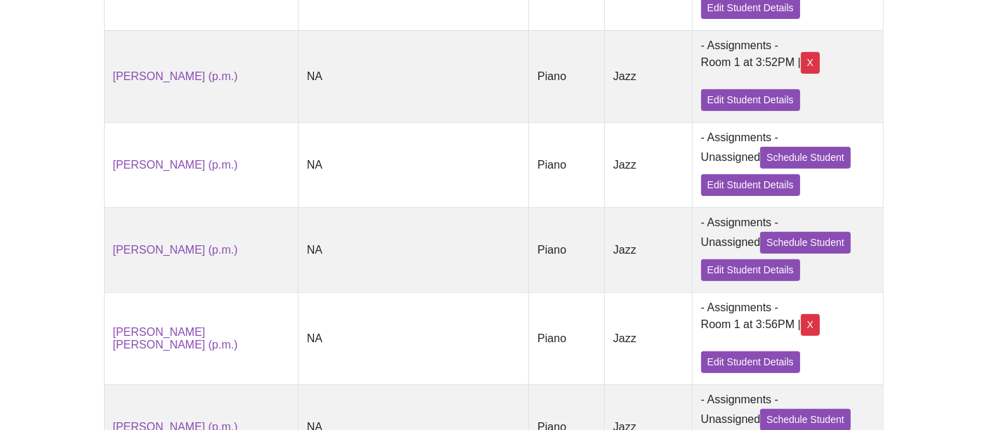
scroll to position [624, 0]
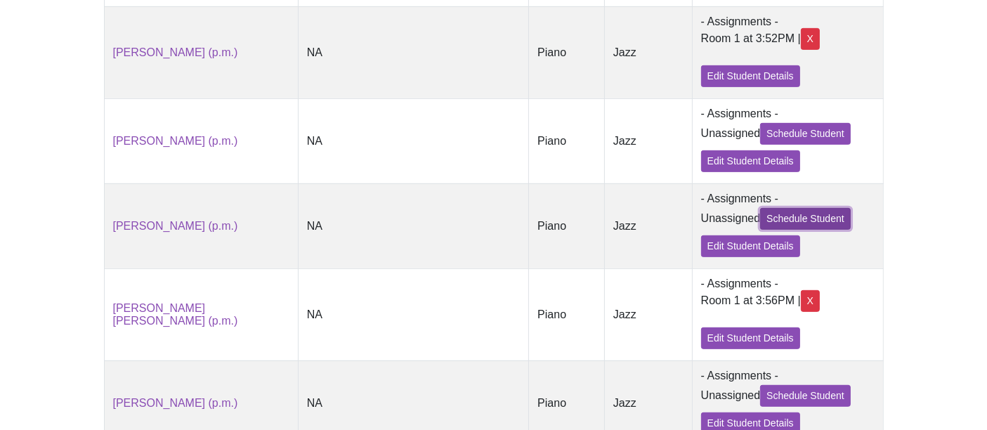
click at [780, 227] on link "Schedule Student" at bounding box center [805, 219] width 91 height 22
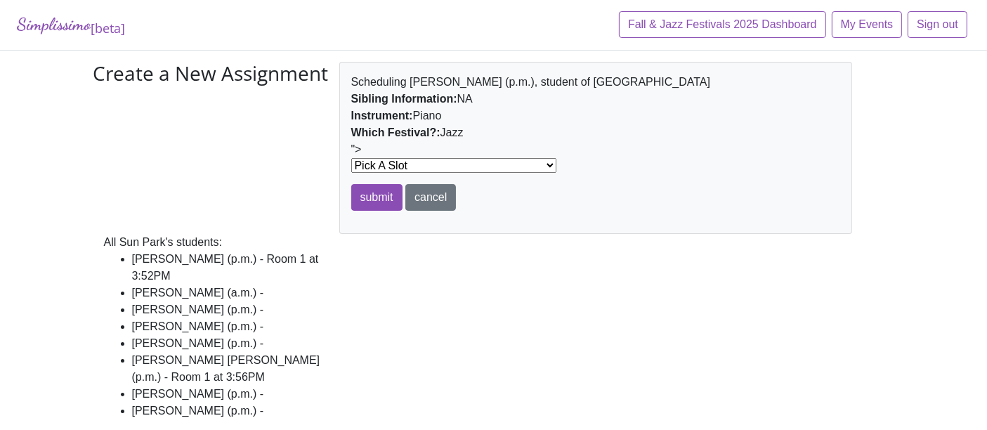
click at [427, 162] on select "Pick A Slot at 10:00AM in Room 1 at 10:04AM in Room 1 at 10:08AM in Room 1 at 1…" at bounding box center [453, 165] width 205 height 15
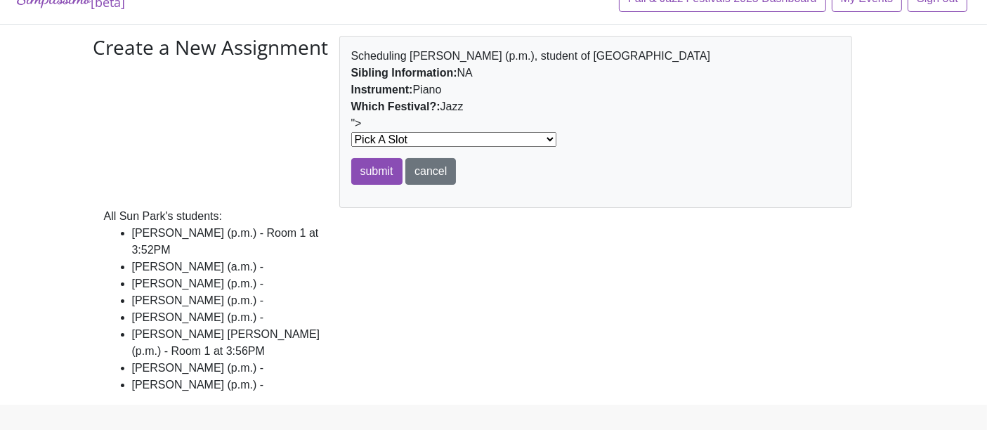
scroll to position [28, 0]
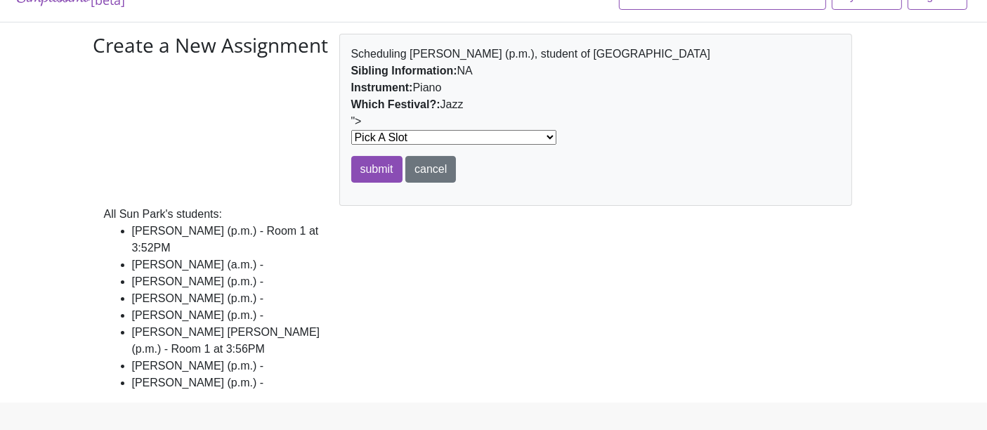
click at [472, 135] on select "Pick A Slot at 10:00AM in Room 1 at 10:04AM in Room 1 at 10:08AM in Room 1 at 1…" at bounding box center [453, 137] width 205 height 15
select select "12638"
click at [351, 130] on select "Pick A Slot at 10:00AM in Room 1 at 10:04AM in Room 1 at 10:08AM in Room 1 at 1…" at bounding box center [453, 137] width 205 height 15
click at [379, 174] on input "submit" at bounding box center [376, 169] width 51 height 27
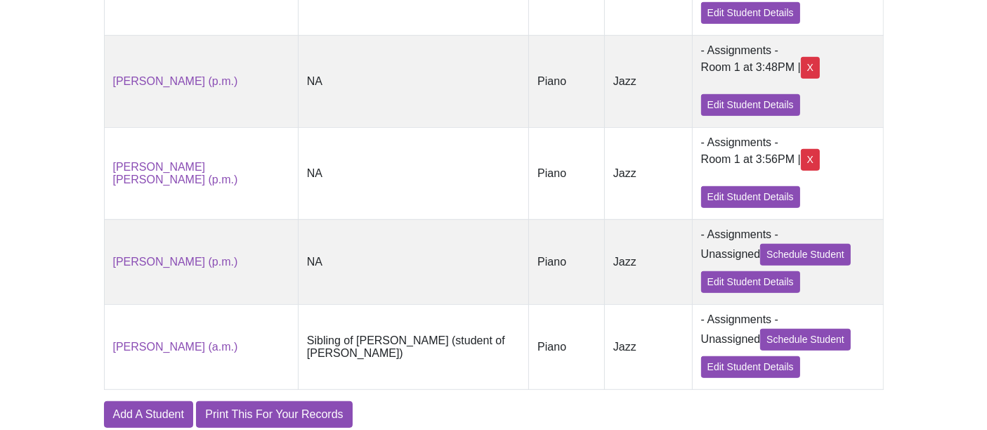
scroll to position [737, 0]
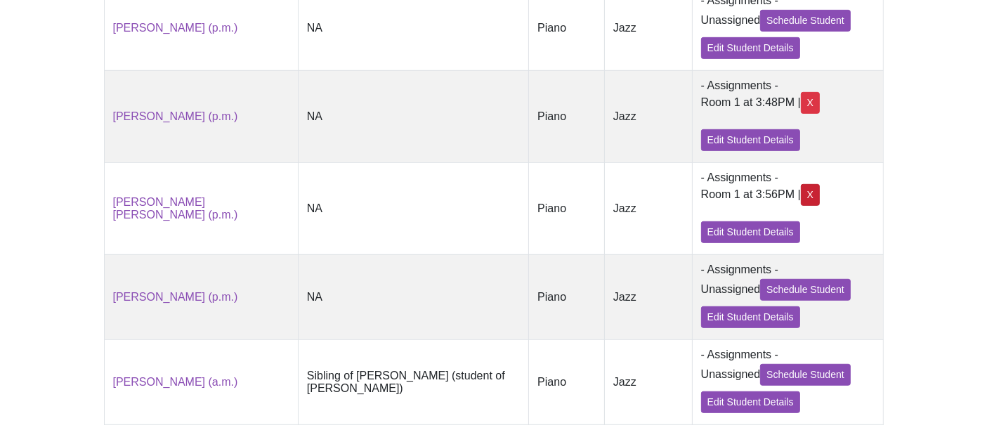
click at [801, 206] on div "X" at bounding box center [810, 195] width 19 height 22
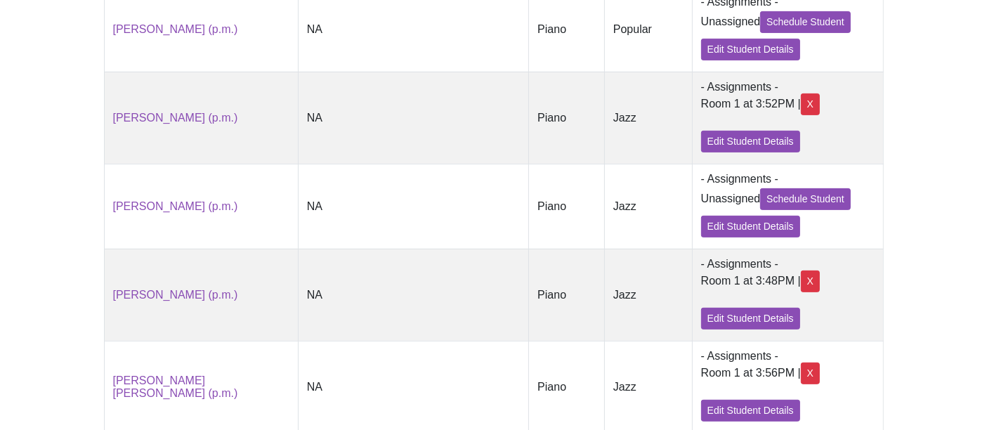
scroll to position [503, 0]
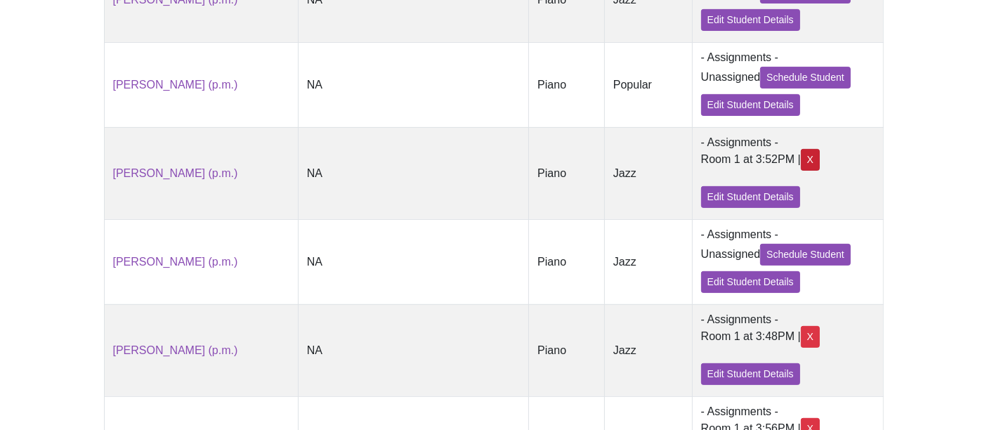
click at [801, 166] on div "X" at bounding box center [810, 160] width 19 height 22
click at [801, 162] on div "X" at bounding box center [810, 160] width 19 height 22
click at [734, 165] on div "Room 1 at 3:52PM | X" at bounding box center [788, 160] width 174 height 22
click at [801, 162] on div "X" at bounding box center [810, 160] width 19 height 22
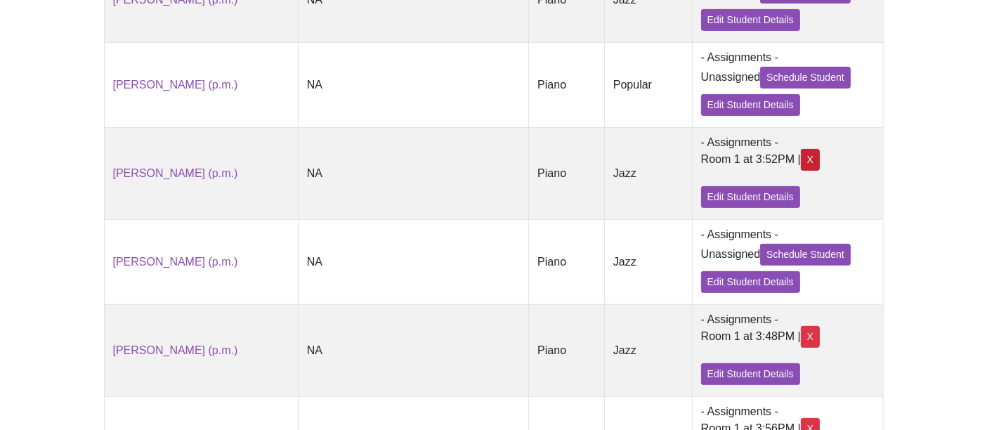
click at [801, 162] on div "X" at bounding box center [810, 160] width 19 height 22
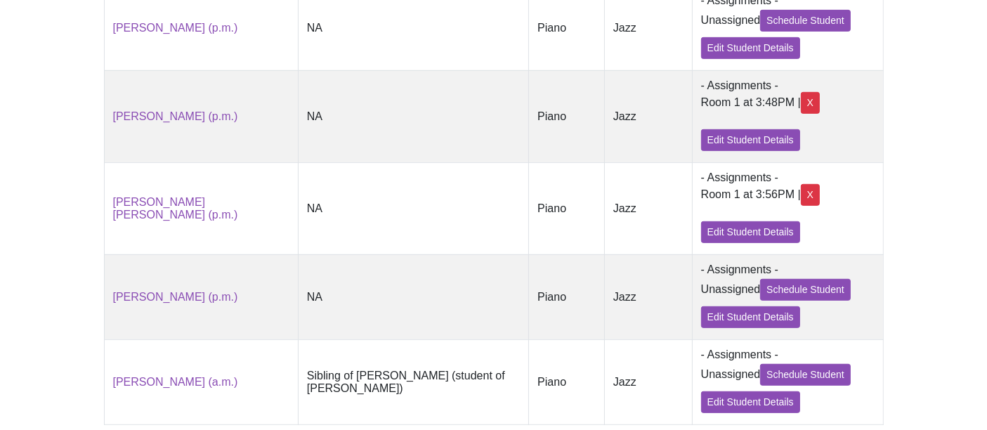
scroll to position [815, 0]
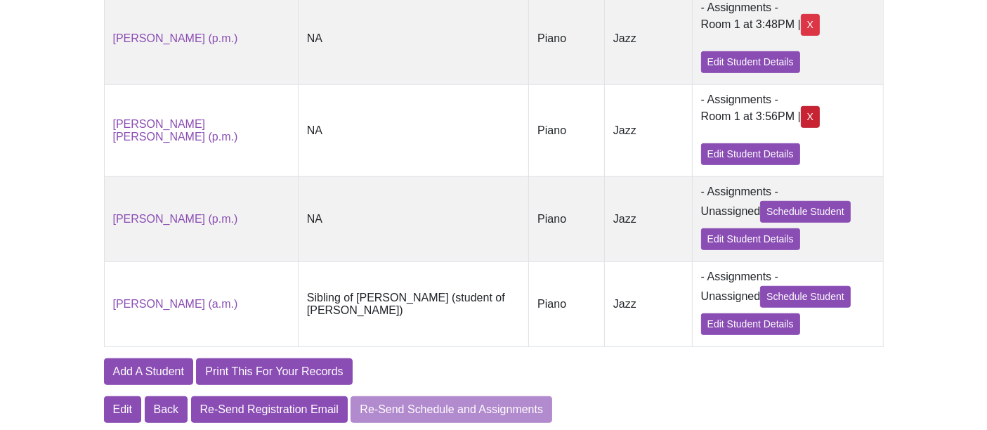
click at [801, 128] on div "X" at bounding box center [810, 117] width 19 height 22
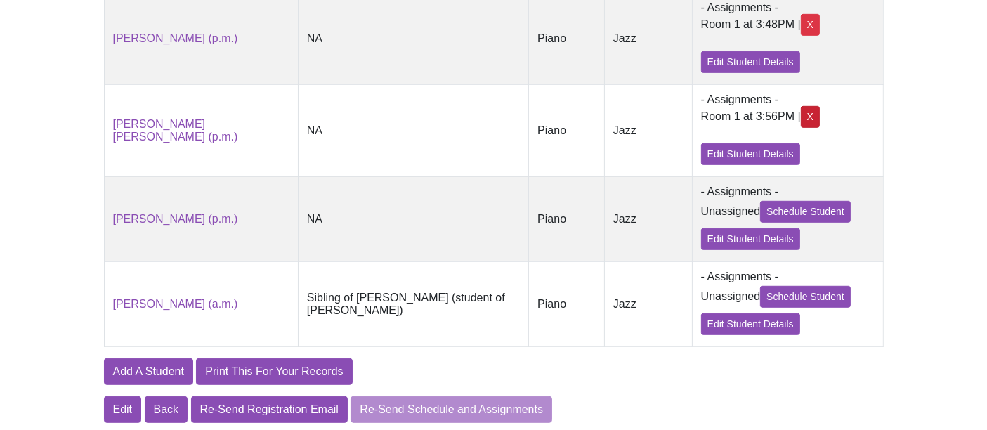
click at [801, 128] on div "X" at bounding box center [810, 117] width 19 height 22
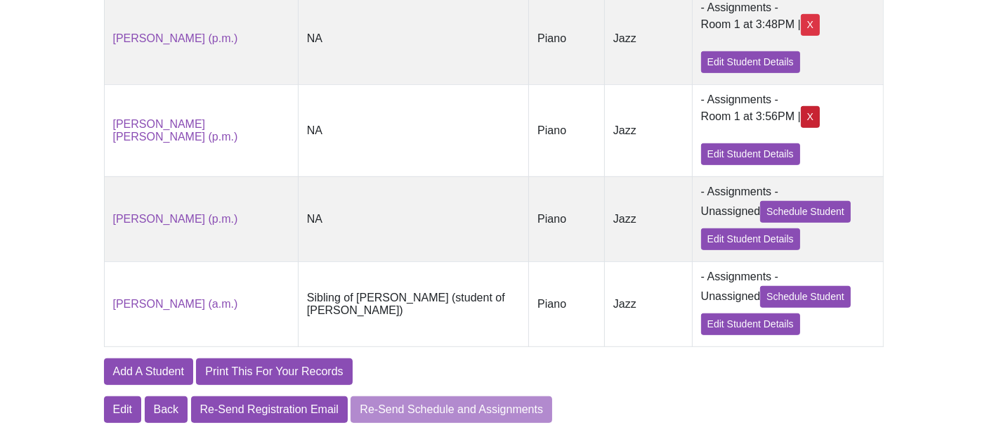
click at [801, 128] on div "X" at bounding box center [810, 117] width 19 height 22
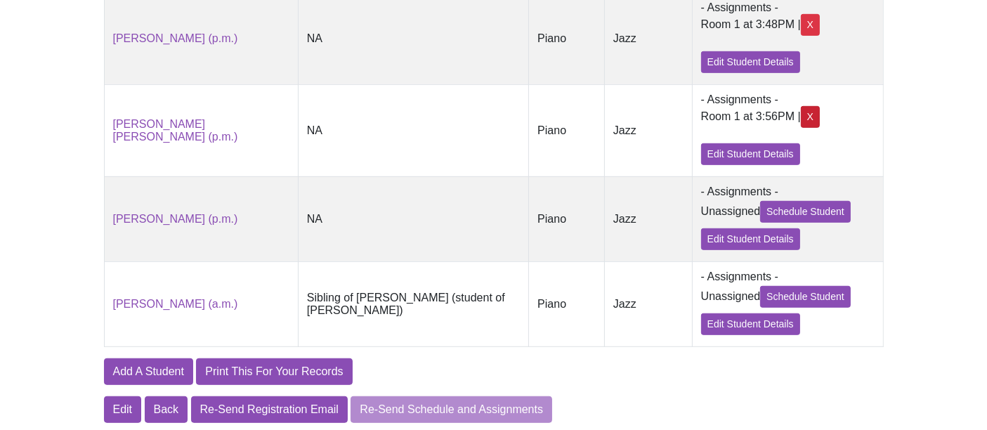
click at [801, 128] on div "X" at bounding box center [810, 117] width 19 height 22
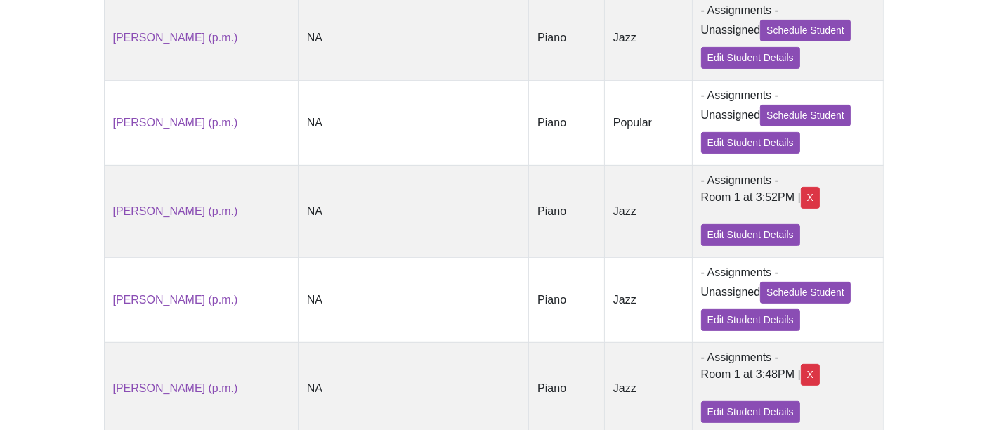
scroll to position [425, 0]
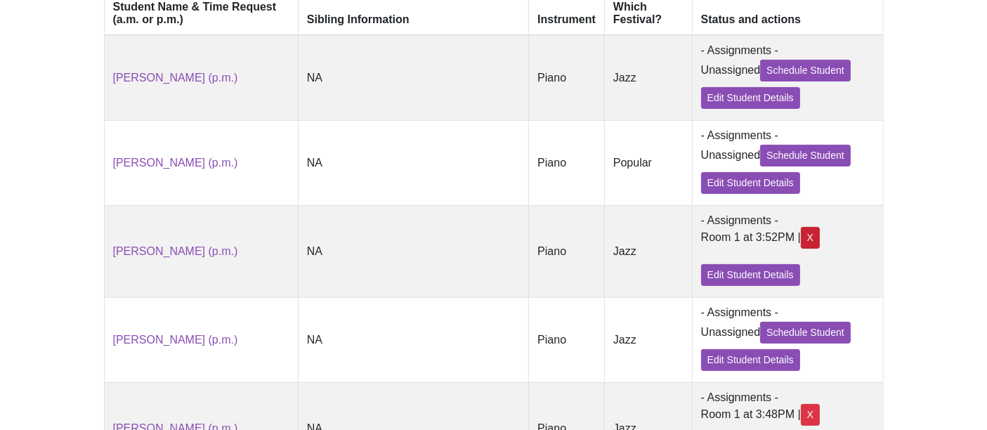
click at [801, 237] on div "X" at bounding box center [810, 238] width 19 height 22
click at [801, 240] on div "X" at bounding box center [810, 238] width 19 height 22
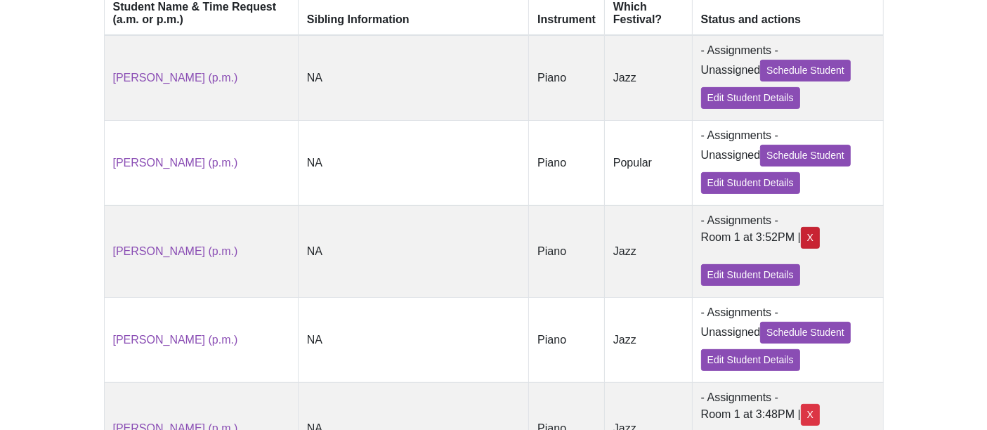
click at [801, 240] on div "X" at bounding box center [810, 238] width 19 height 22
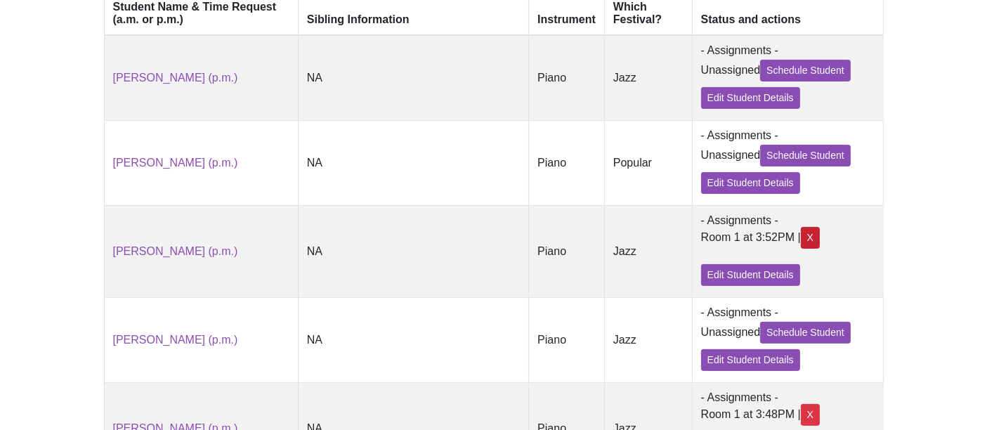
click at [801, 240] on div "X" at bounding box center [810, 238] width 19 height 22
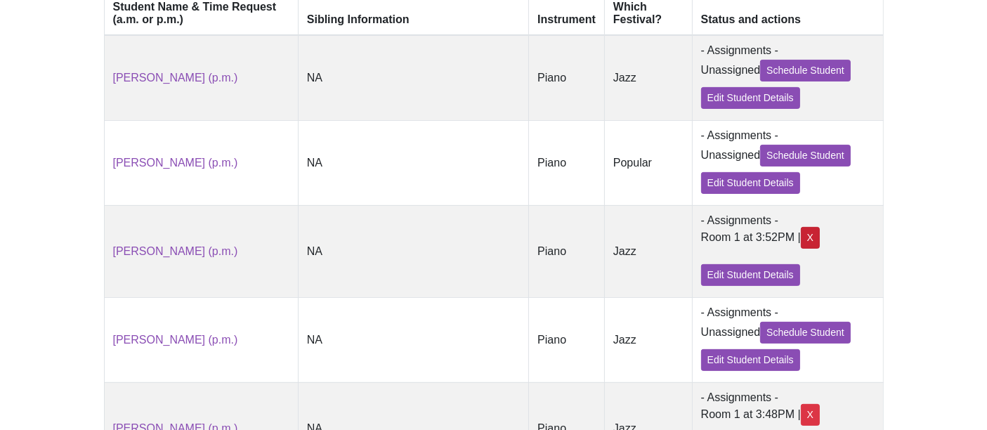
click at [801, 240] on div "X" at bounding box center [810, 238] width 19 height 22
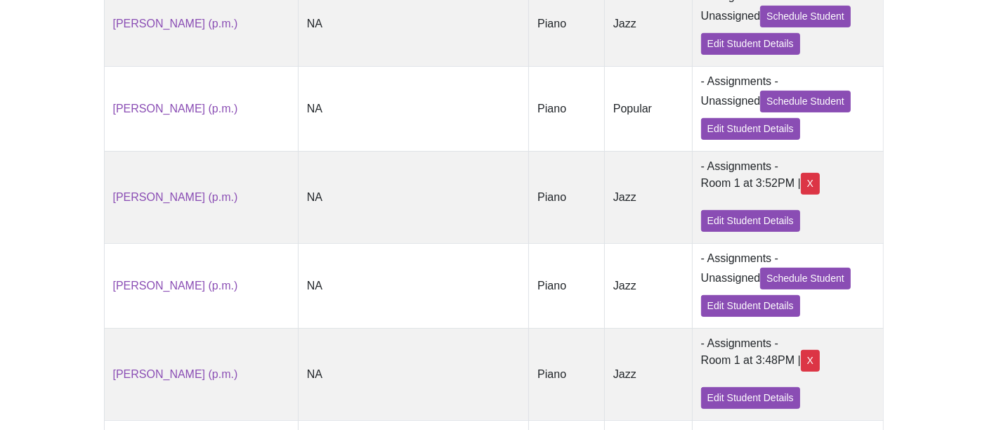
scroll to position [581, 0]
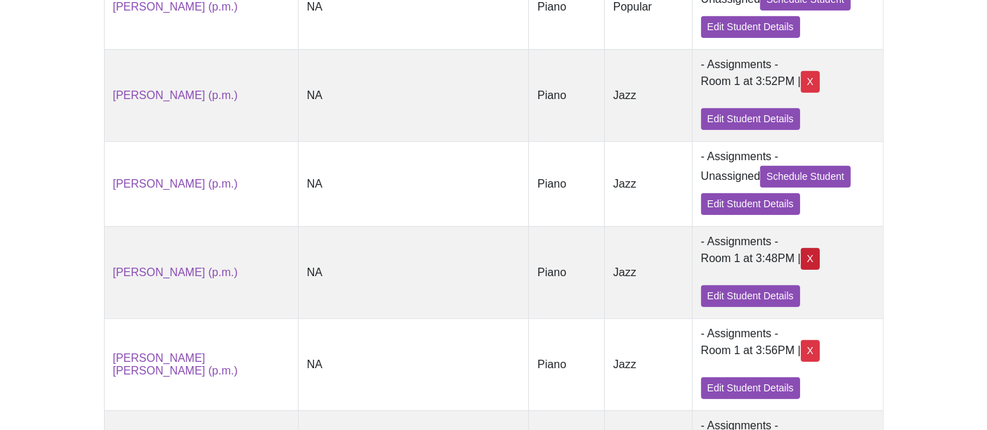
click at [801, 265] on div "X" at bounding box center [810, 259] width 19 height 22
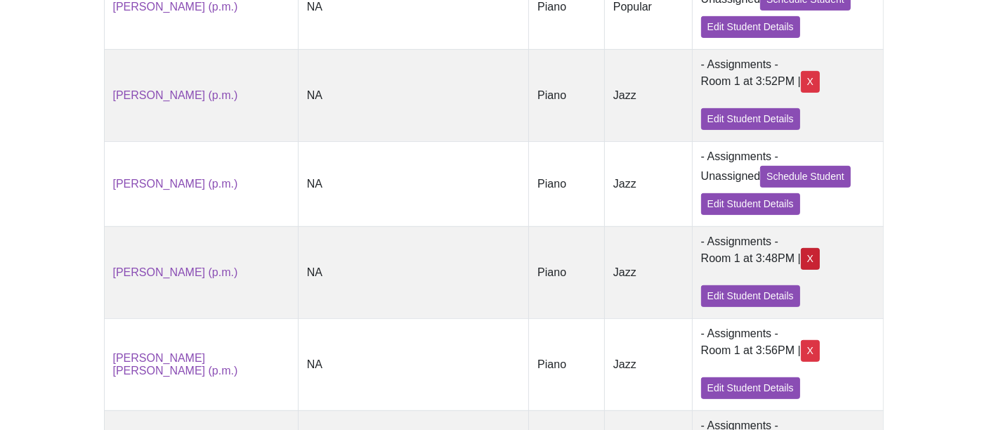
click at [801, 265] on div "X" at bounding box center [810, 259] width 19 height 22
click at [801, 362] on div "X" at bounding box center [810, 351] width 19 height 22
click at [801, 355] on div "X" at bounding box center [810, 351] width 19 height 22
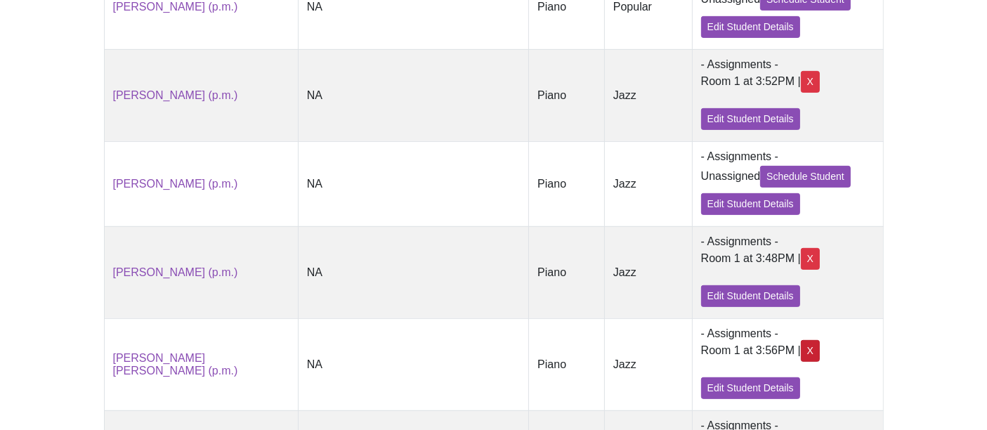
click at [801, 355] on div "X" at bounding box center [810, 351] width 19 height 22
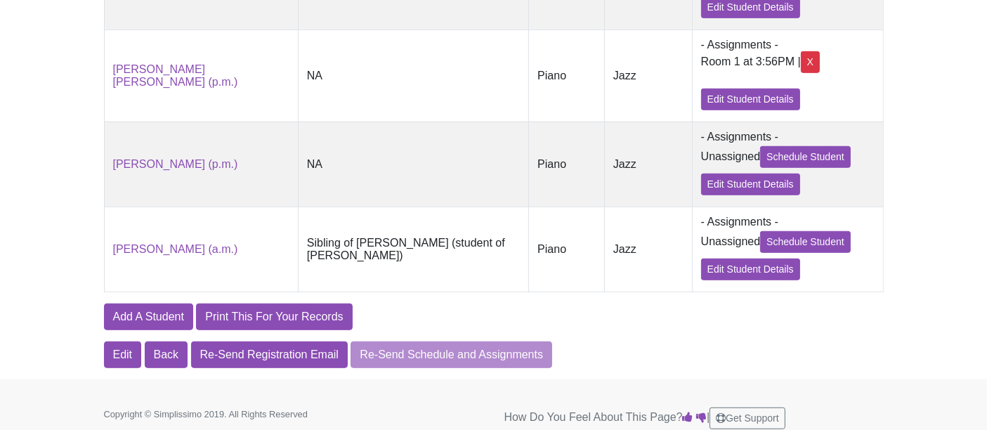
scroll to position [893, 0]
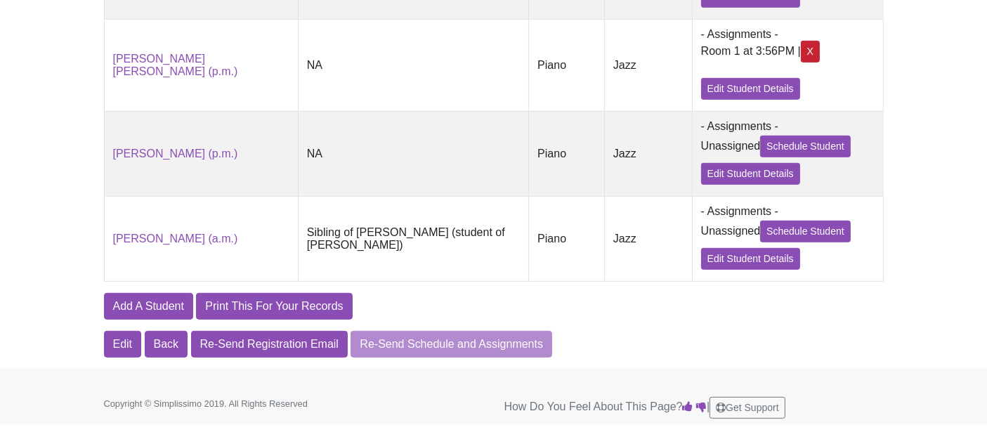
click at [801, 55] on div "X" at bounding box center [810, 52] width 19 height 22
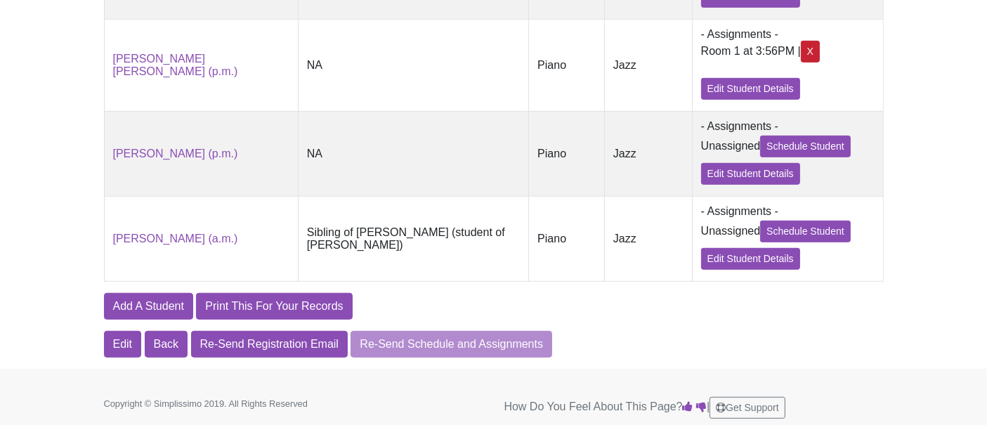
click at [801, 55] on div "X" at bounding box center [810, 52] width 19 height 22
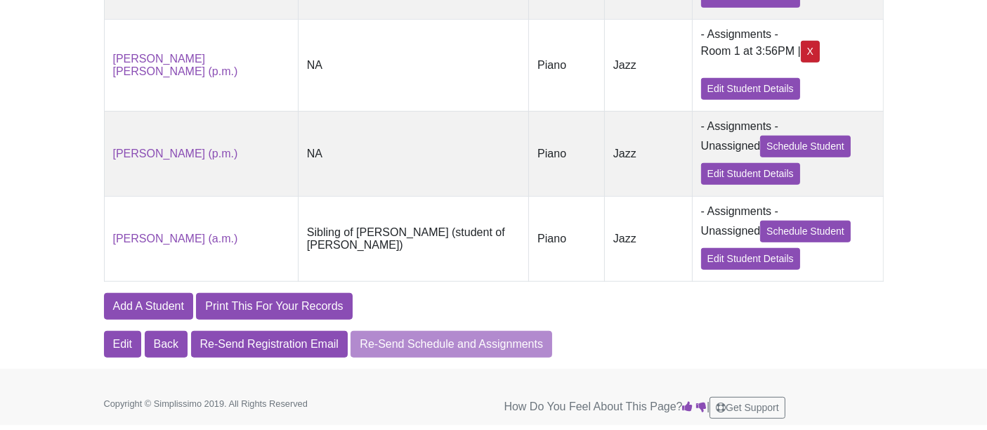
click at [801, 55] on div "X" at bounding box center [810, 52] width 19 height 22
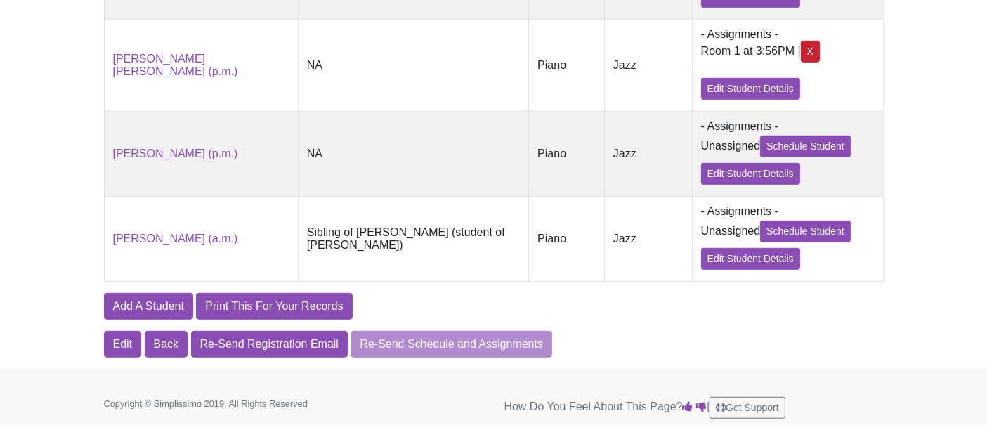
click at [801, 55] on div "X" at bounding box center [810, 52] width 19 height 22
click at [801, 51] on div "X" at bounding box center [810, 52] width 19 height 22
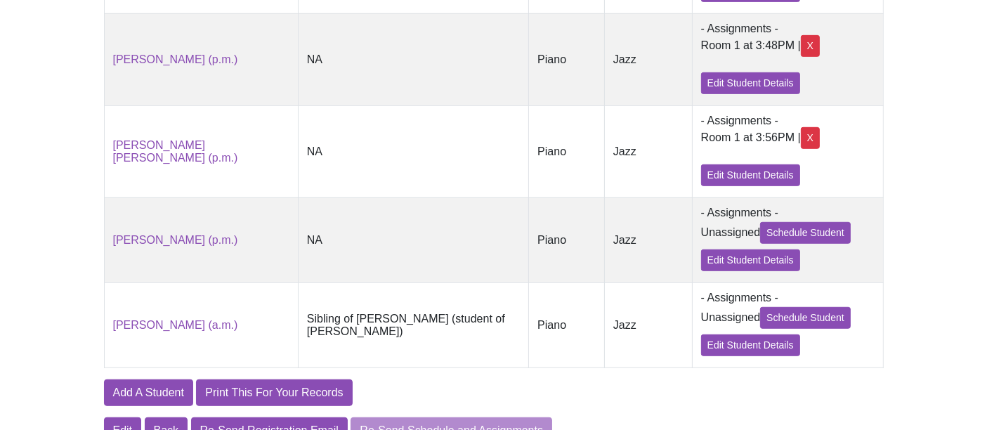
scroll to position [815, 0]
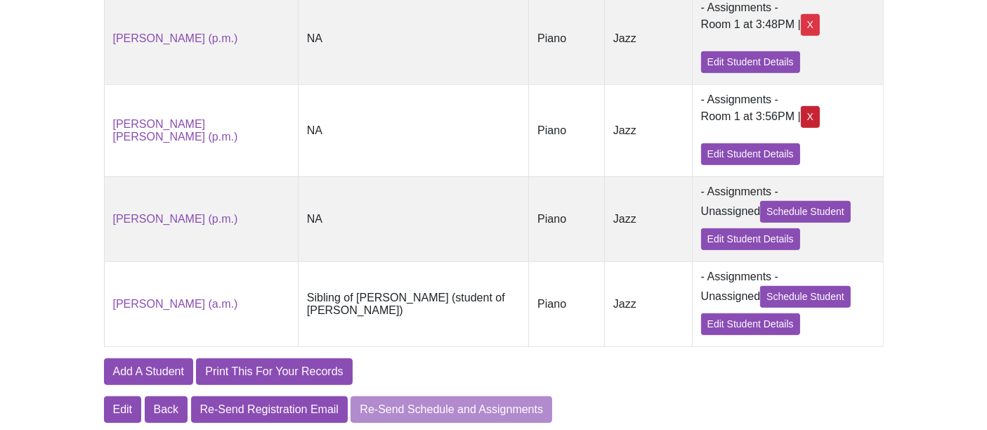
click at [801, 124] on div "X" at bounding box center [810, 117] width 19 height 22
click at [801, 128] on div "X" at bounding box center [810, 117] width 19 height 22
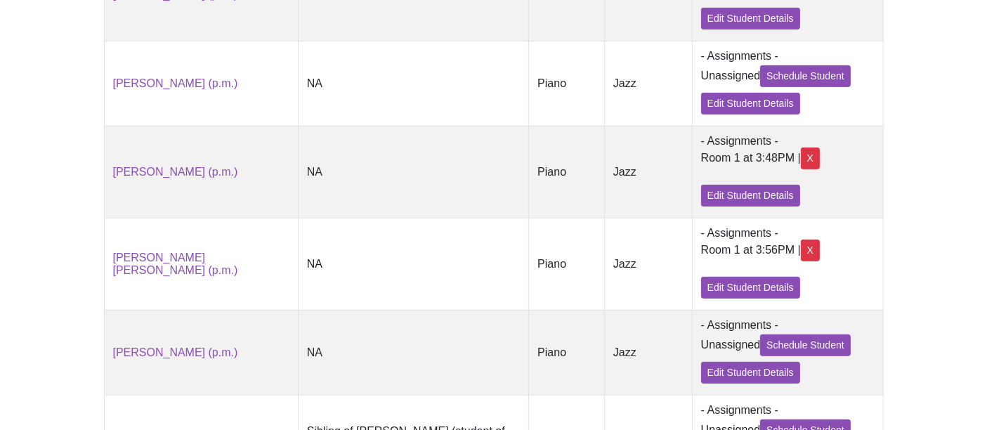
scroll to position [581, 0]
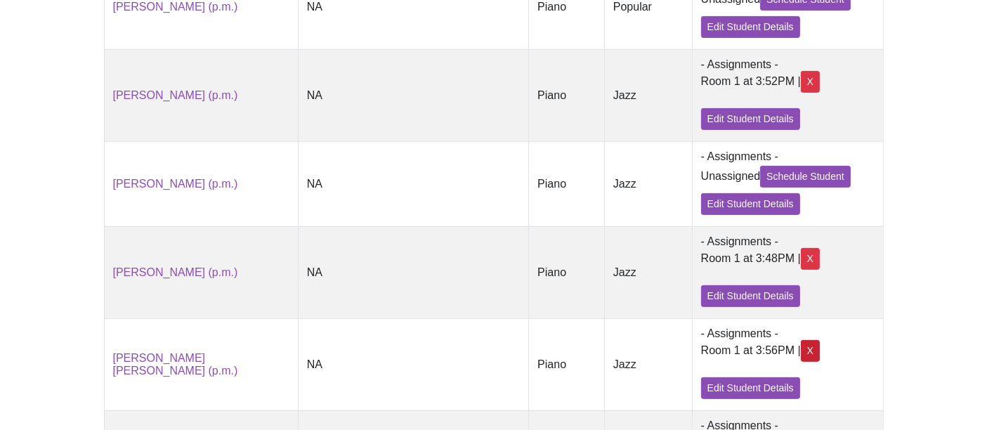
click at [801, 362] on div "X" at bounding box center [810, 351] width 19 height 22
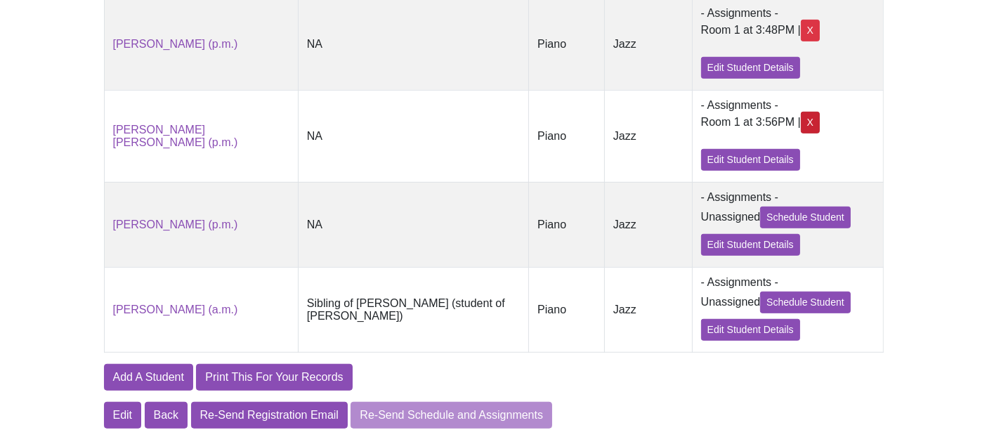
scroll to position [815, 0]
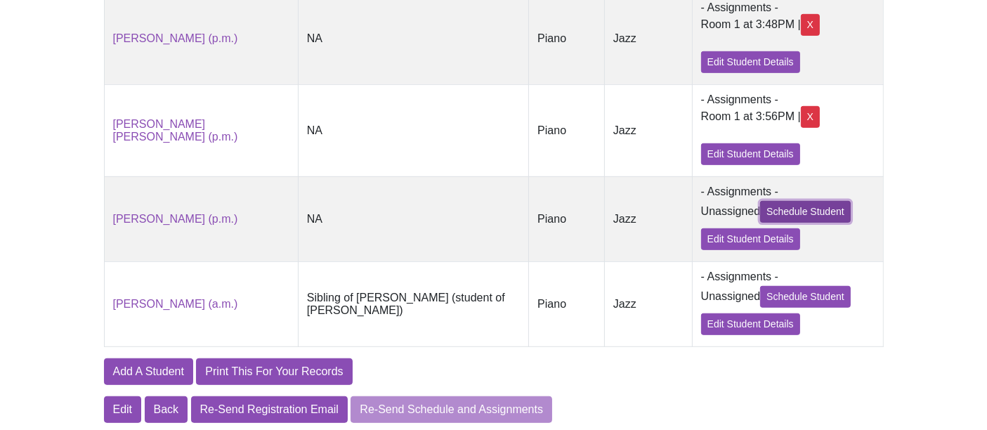
click at [790, 223] on link "Schedule Student" at bounding box center [805, 212] width 91 height 22
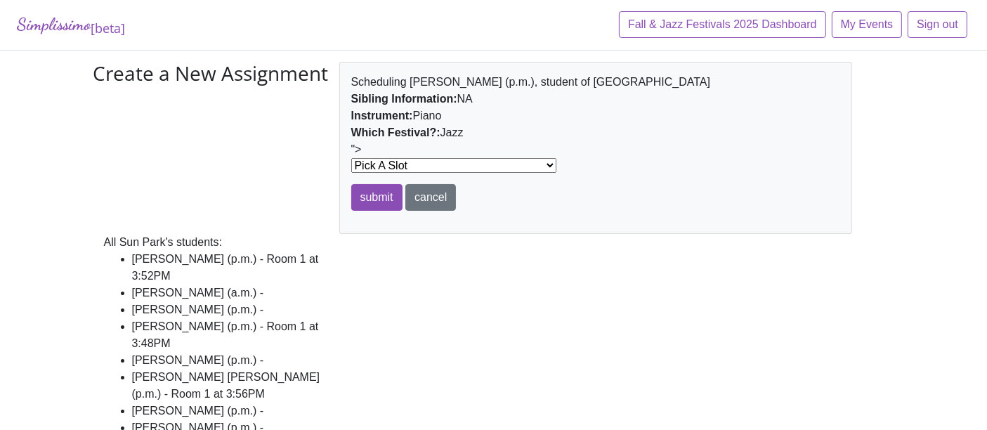
click at [450, 161] on select "Pick A Slot at 10:00AM in Room 1 at 10:04AM in Room 1 at 10:08AM in Room 1 at 1…" at bounding box center [453, 165] width 205 height 15
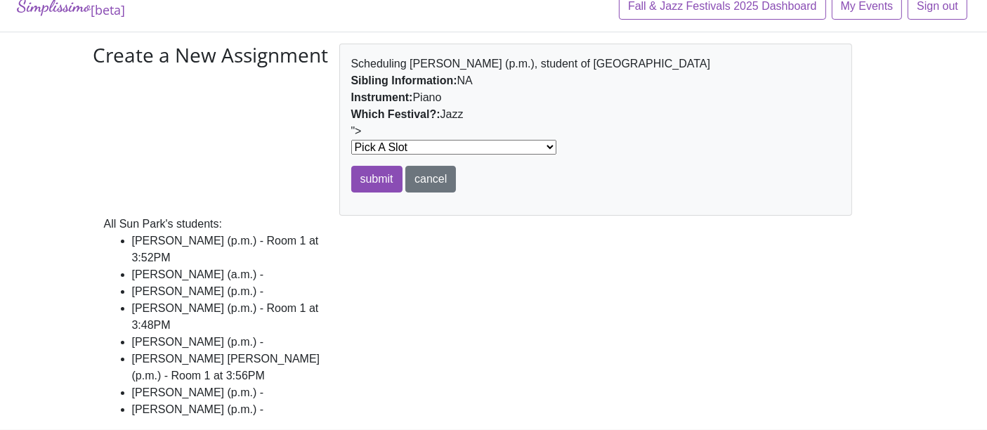
scroll to position [28, 0]
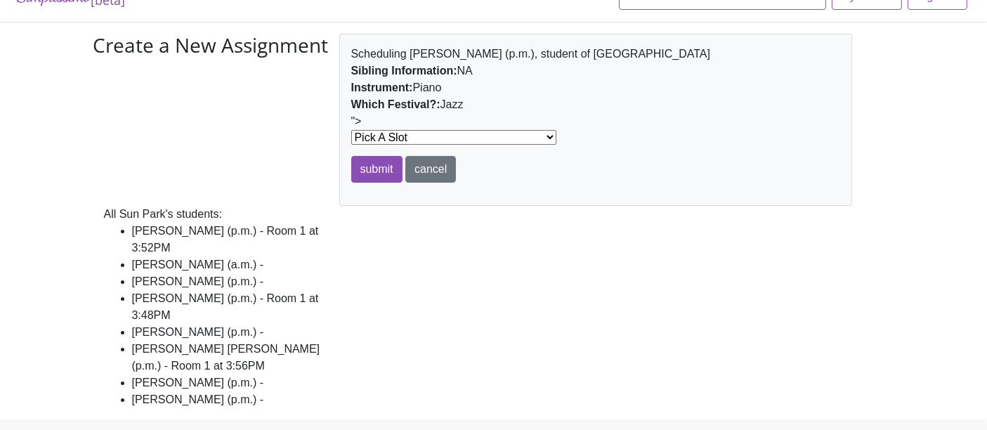
click at [470, 136] on select "Pick A Slot at 10:00AM in Room 1 at 10:04AM in Room 1 at 10:08AM in Room 1 at 1…" at bounding box center [453, 137] width 205 height 15
click at [635, 292] on div "Create a New Assignment [PERSON_NAME] (p.m.), student of [GEOGRAPHIC_DATA] Sibl…" at bounding box center [493, 227] width 801 height 386
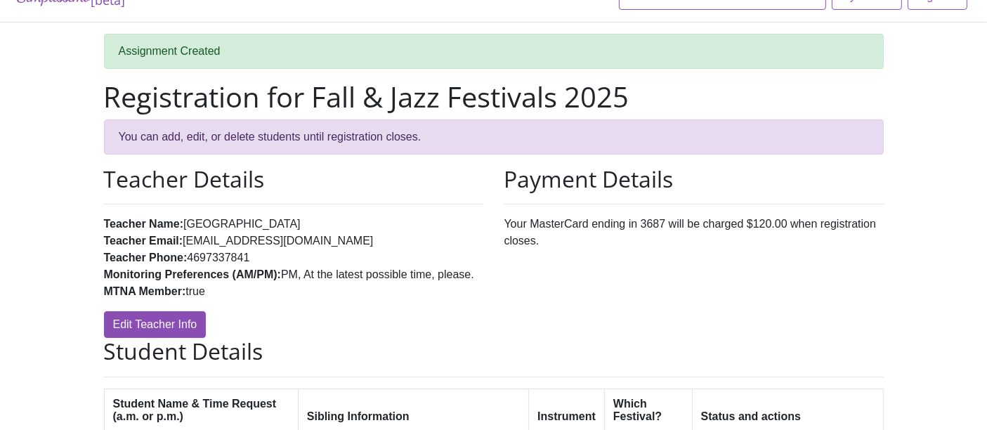
scroll to position [815, 0]
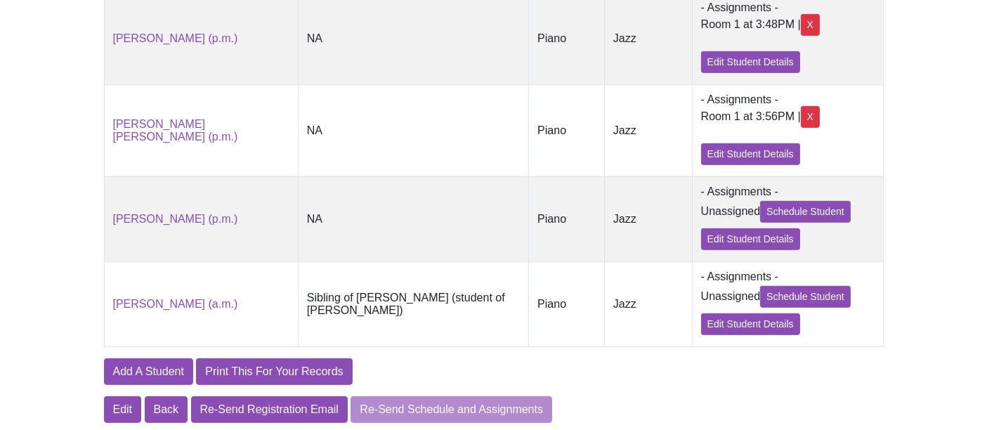
click at [718, 126] on div "Room 1 at 3:56PM | X" at bounding box center [788, 117] width 174 height 22
click at [801, 125] on div "X" at bounding box center [810, 117] width 19 height 22
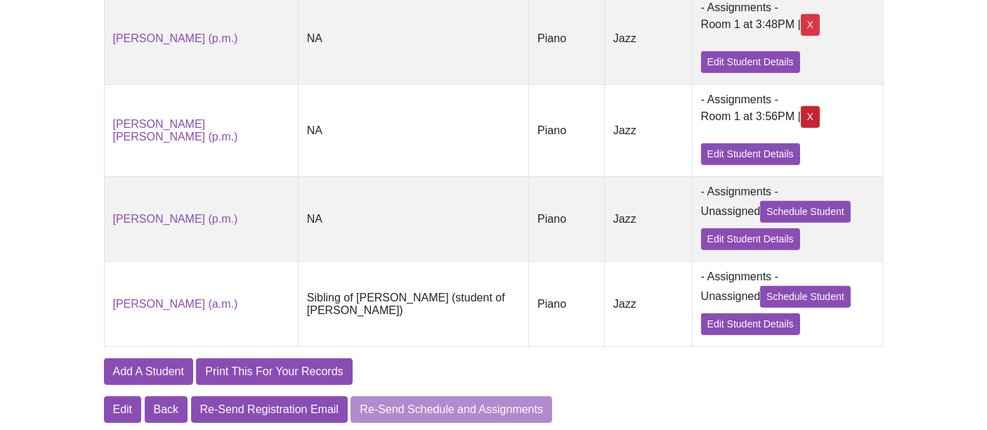
click at [801, 125] on div "X" at bounding box center [810, 117] width 19 height 22
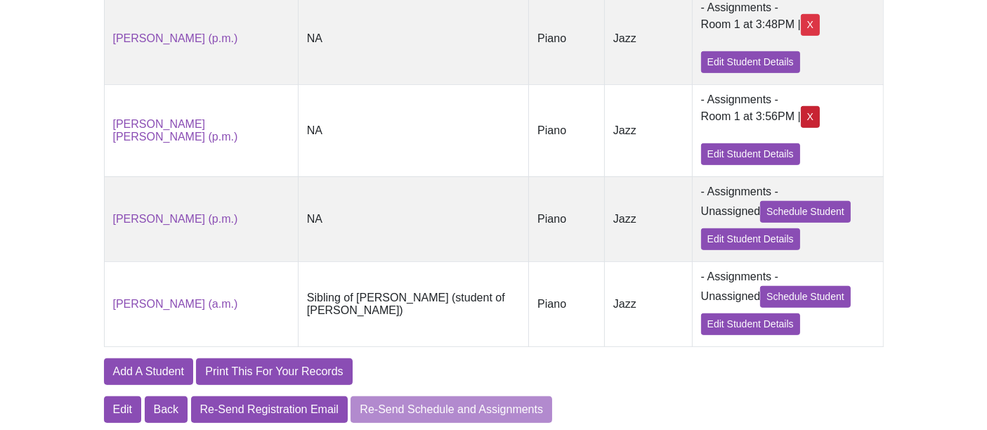
click at [801, 125] on div "X" at bounding box center [810, 117] width 19 height 22
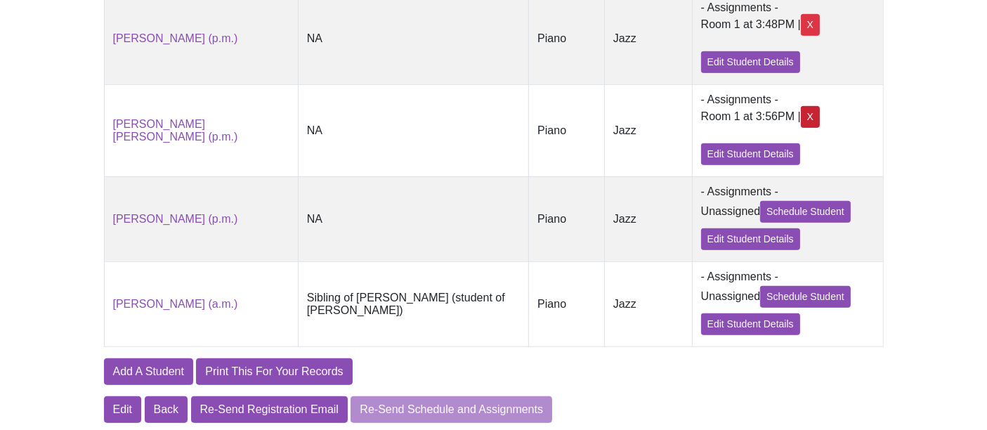
click at [801, 125] on div "X" at bounding box center [810, 117] width 19 height 22
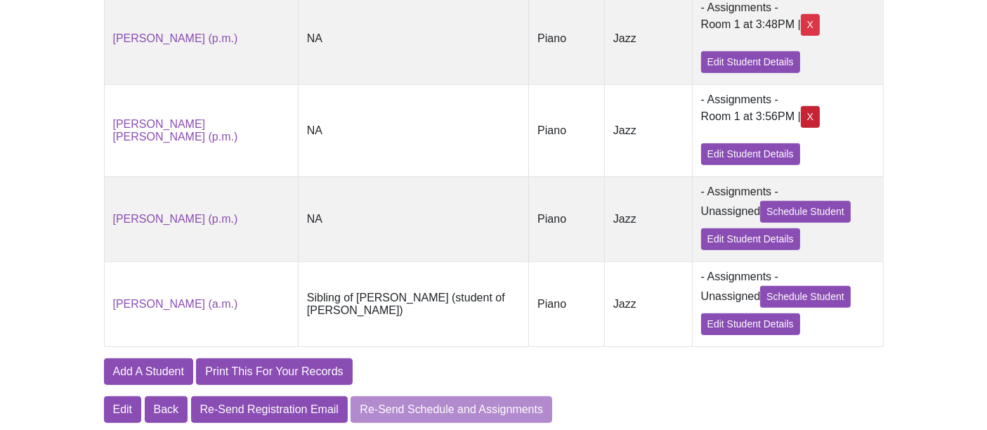
click at [801, 125] on div "X" at bounding box center [810, 117] width 19 height 22
click at [801, 121] on div "X" at bounding box center [810, 117] width 19 height 22
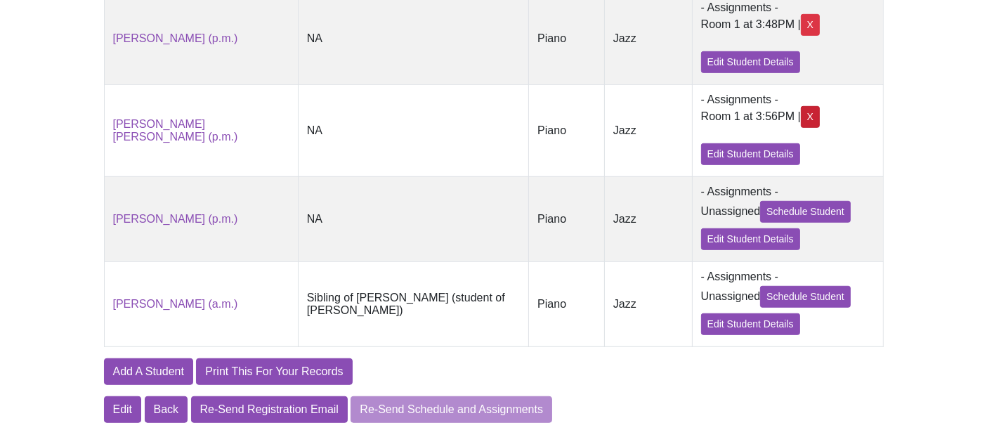
click at [801, 121] on div "X" at bounding box center [810, 117] width 19 height 22
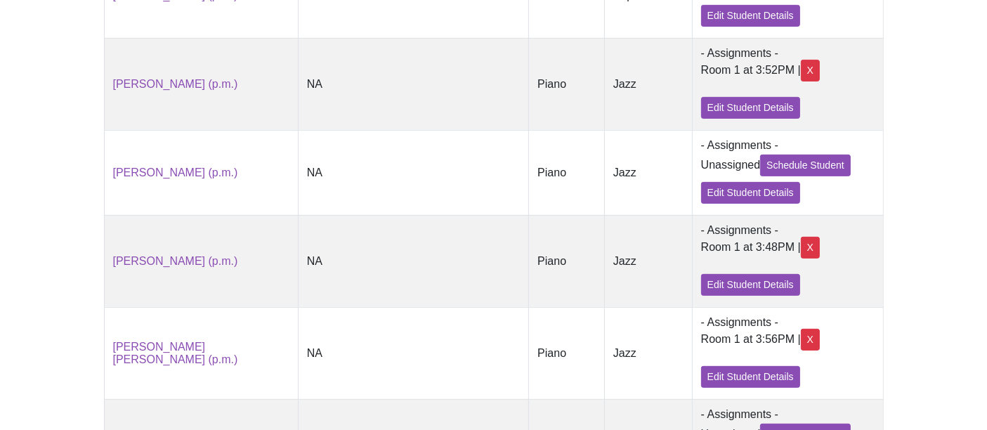
scroll to position [624, 0]
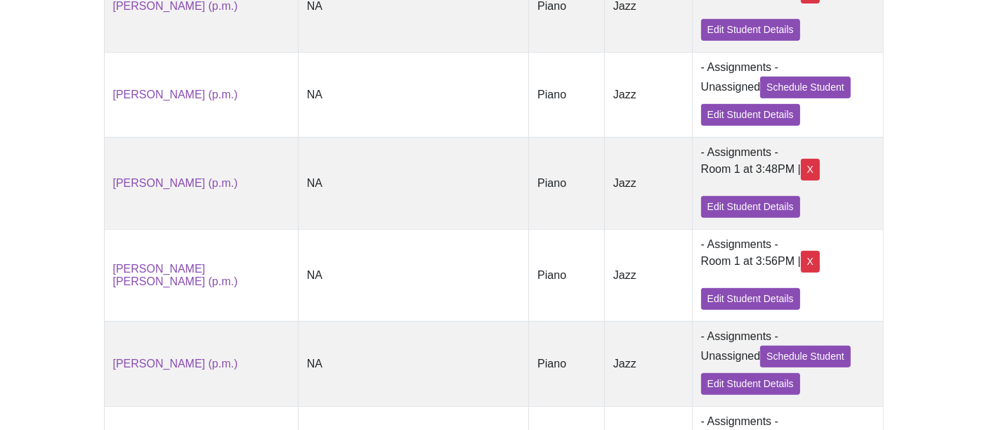
click at [778, 273] on div "Room 1 at 3:56PM | X" at bounding box center [788, 262] width 174 height 22
click at [801, 273] on div "X" at bounding box center [810, 262] width 19 height 22
click at [801, 270] on div "X" at bounding box center [810, 262] width 19 height 22
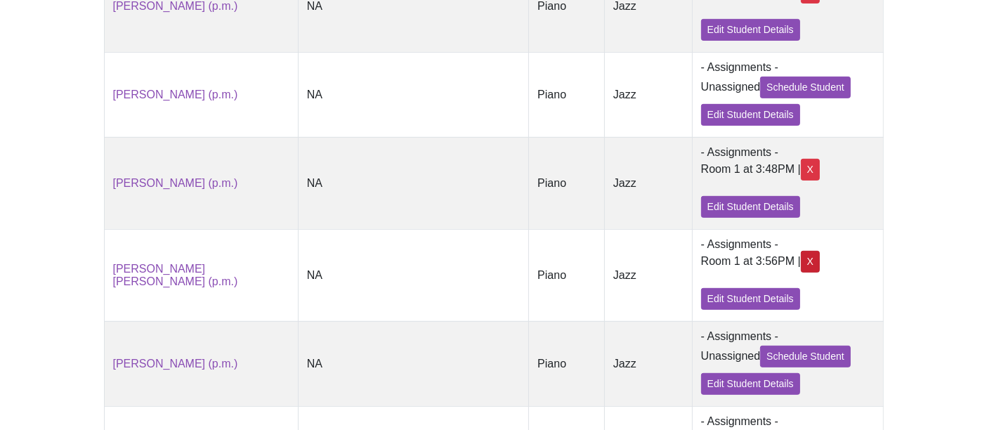
click at [801, 270] on div "X" at bounding box center [810, 262] width 19 height 22
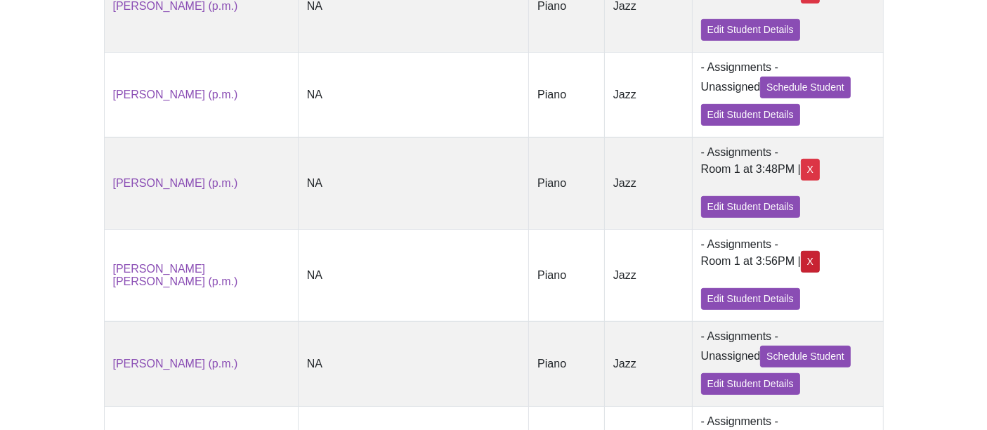
click at [801, 270] on div "X" at bounding box center [810, 262] width 19 height 22
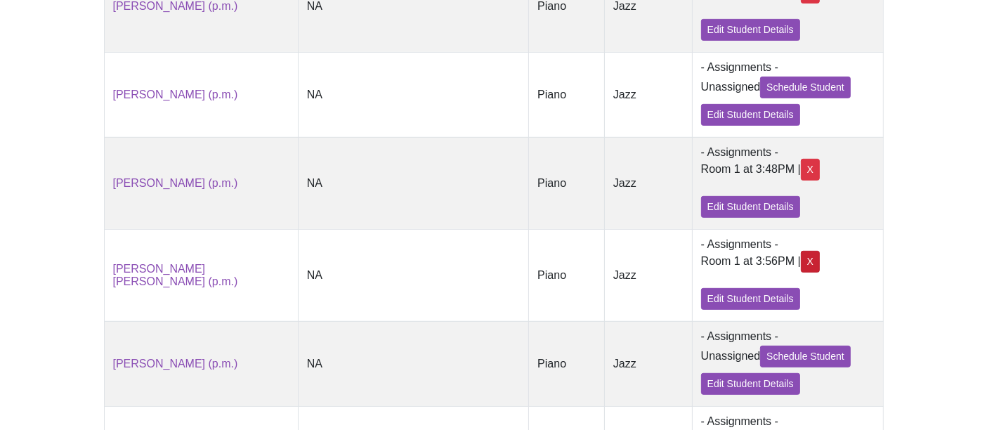
click at [801, 270] on div "X" at bounding box center [810, 262] width 19 height 22
